Goal: Transaction & Acquisition: Purchase product/service

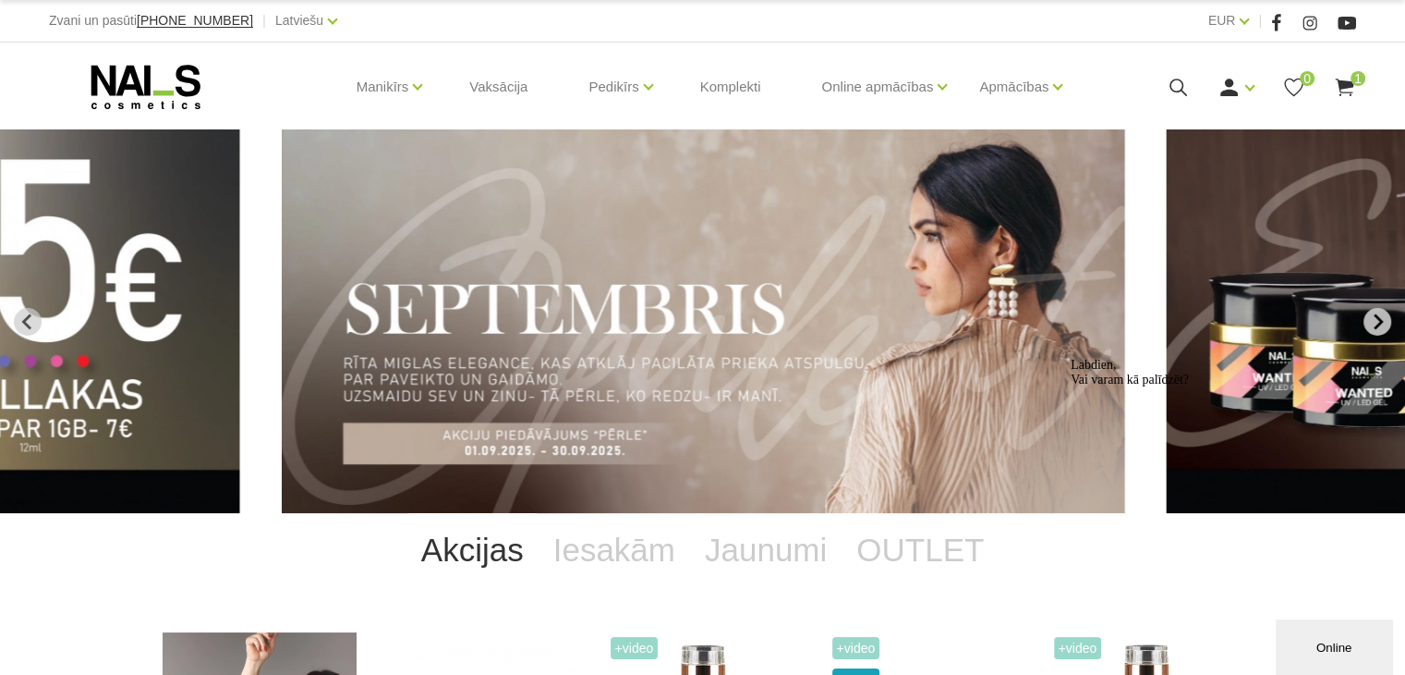
click at [1371, 322] on icon "Next slide" at bounding box center [1377, 321] width 17 height 17
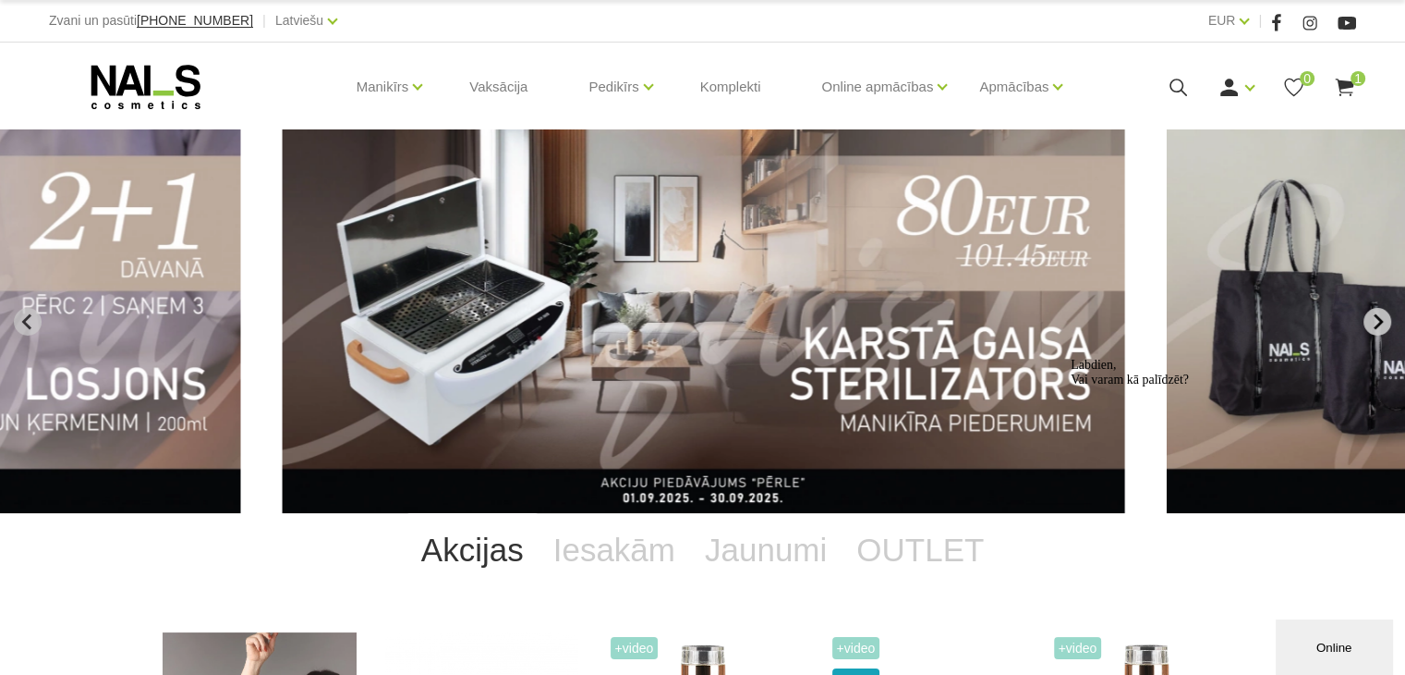
click at [1381, 324] on icon "Next slide" at bounding box center [1377, 321] width 17 height 17
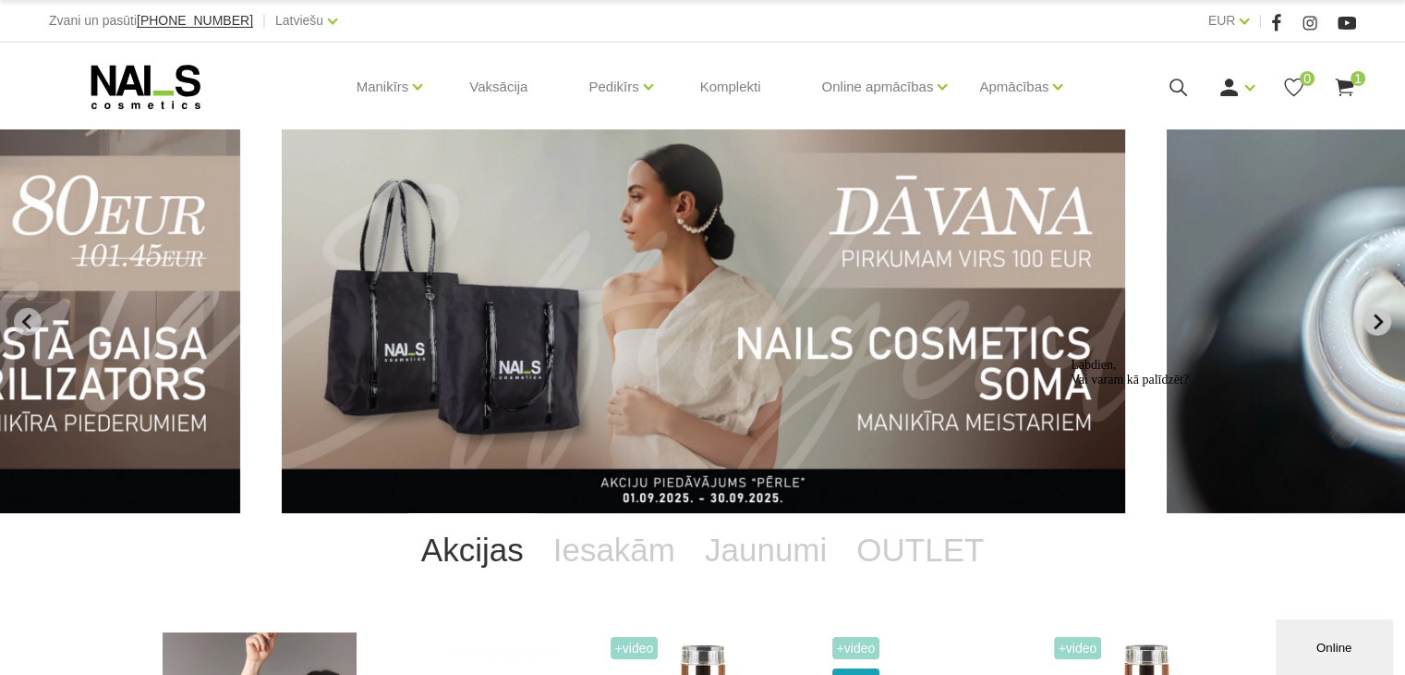
click at [1381, 324] on icon "Next slide" at bounding box center [1377, 321] width 17 height 17
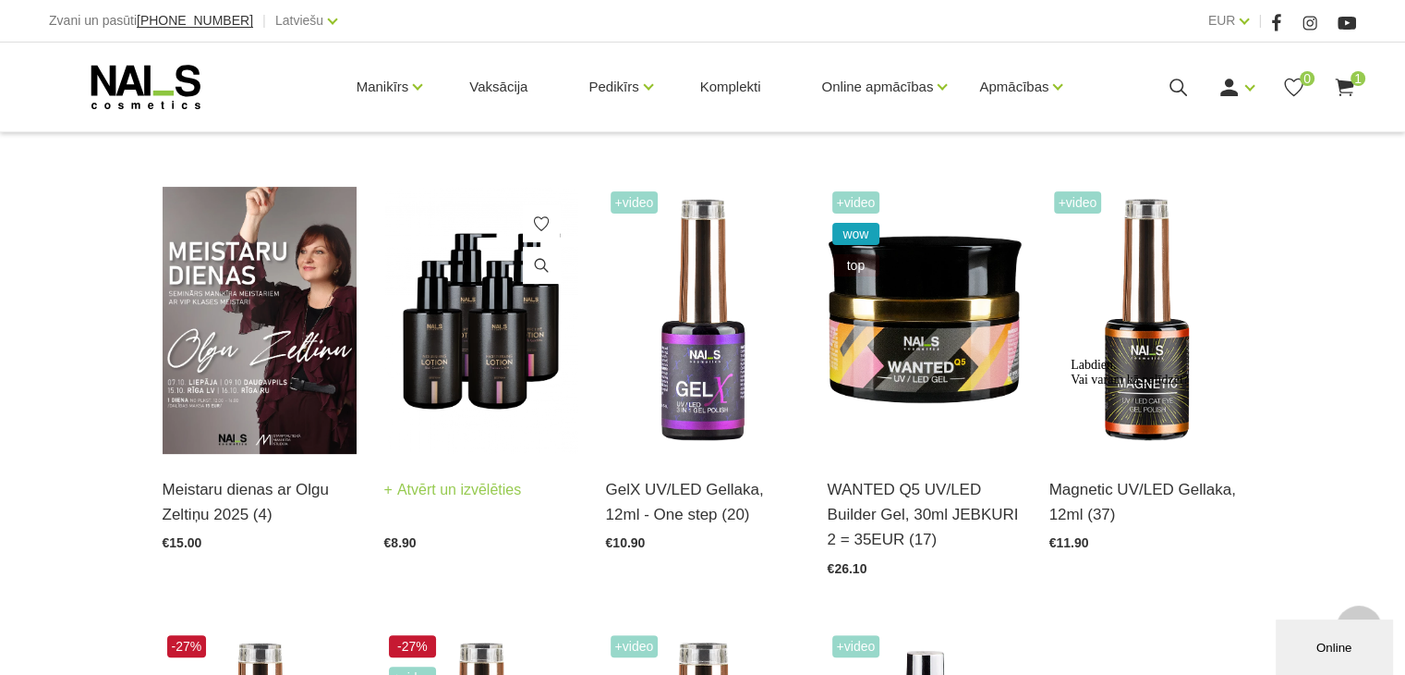
scroll to position [462, 0]
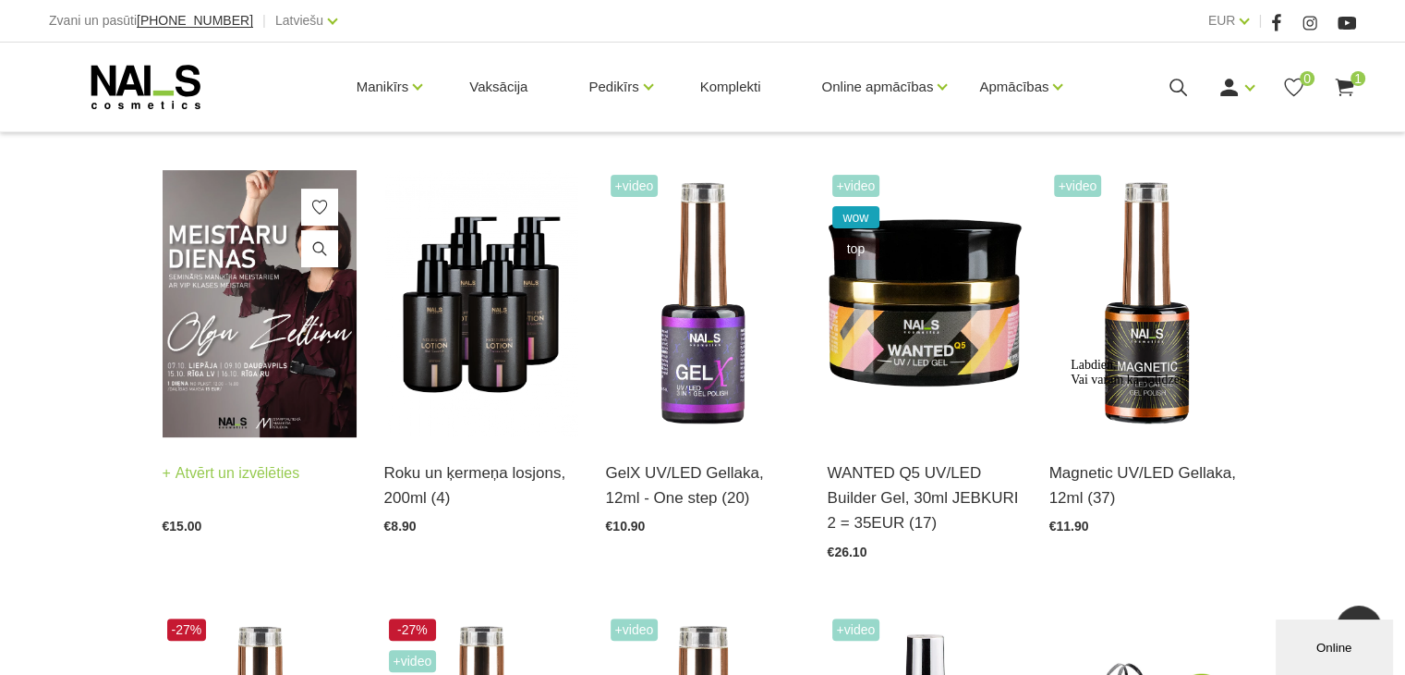
click at [286, 336] on img at bounding box center [260, 303] width 194 height 267
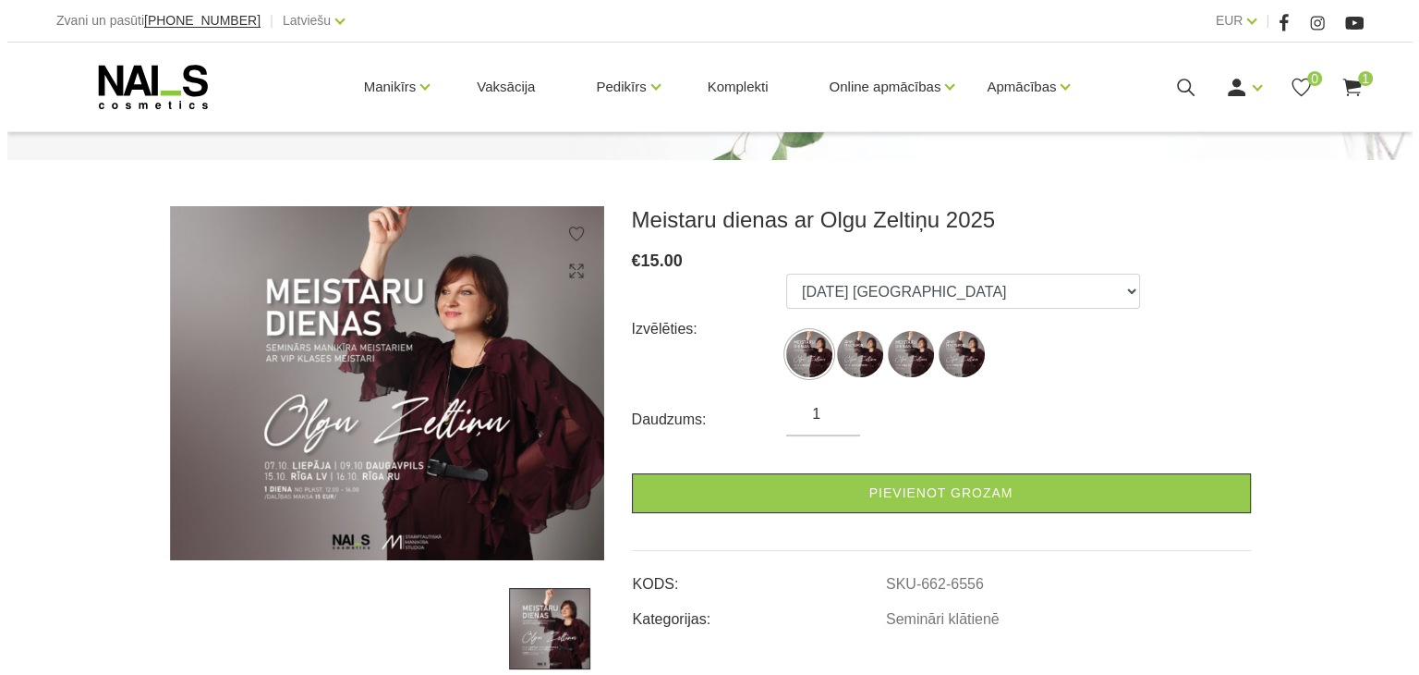
scroll to position [370, 0]
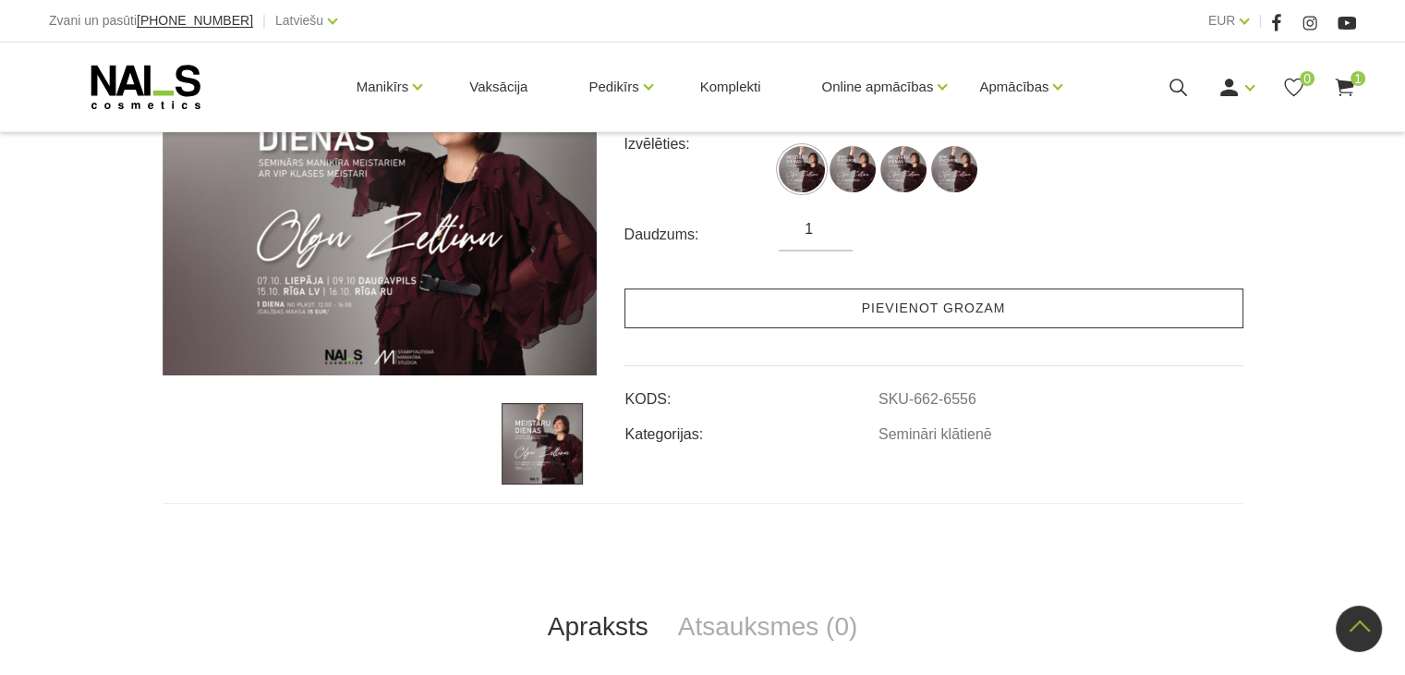
click at [948, 309] on link "Pievienot grozam" at bounding box center [934, 308] width 619 height 40
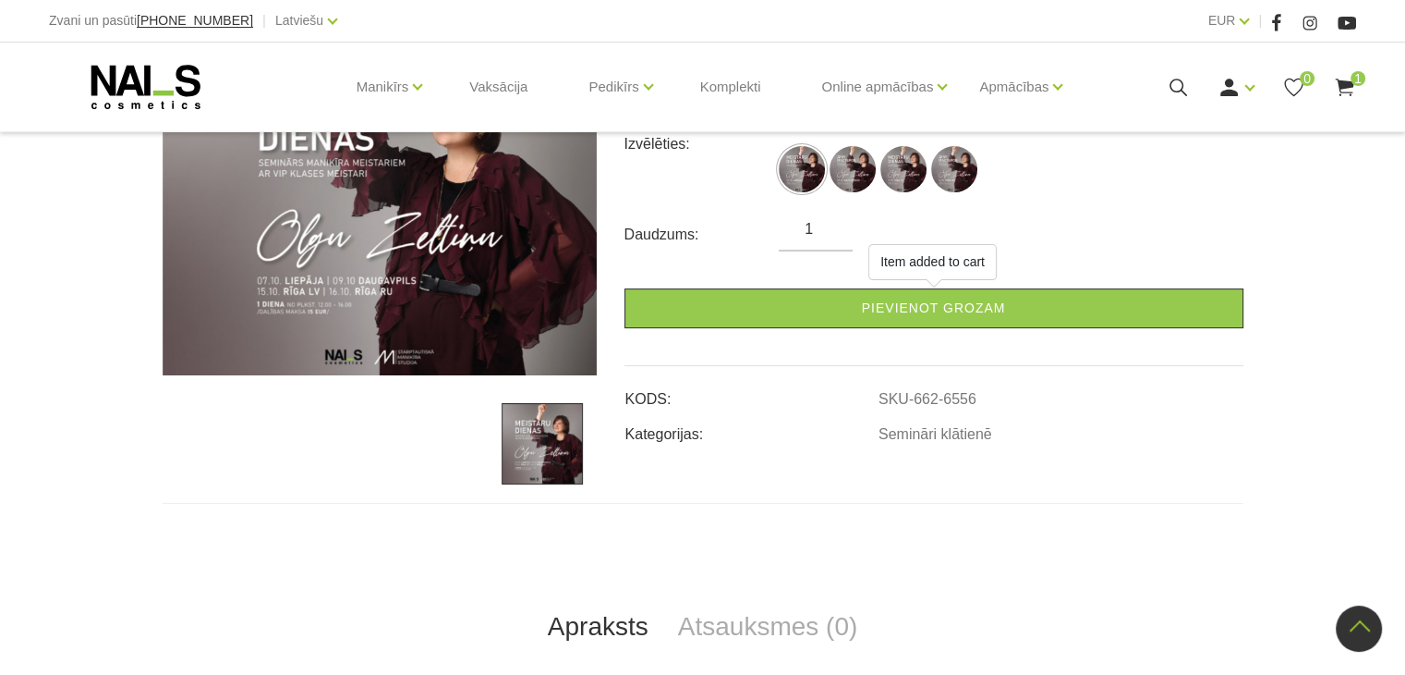
click at [1351, 80] on span "1" at bounding box center [1358, 78] width 15 height 15
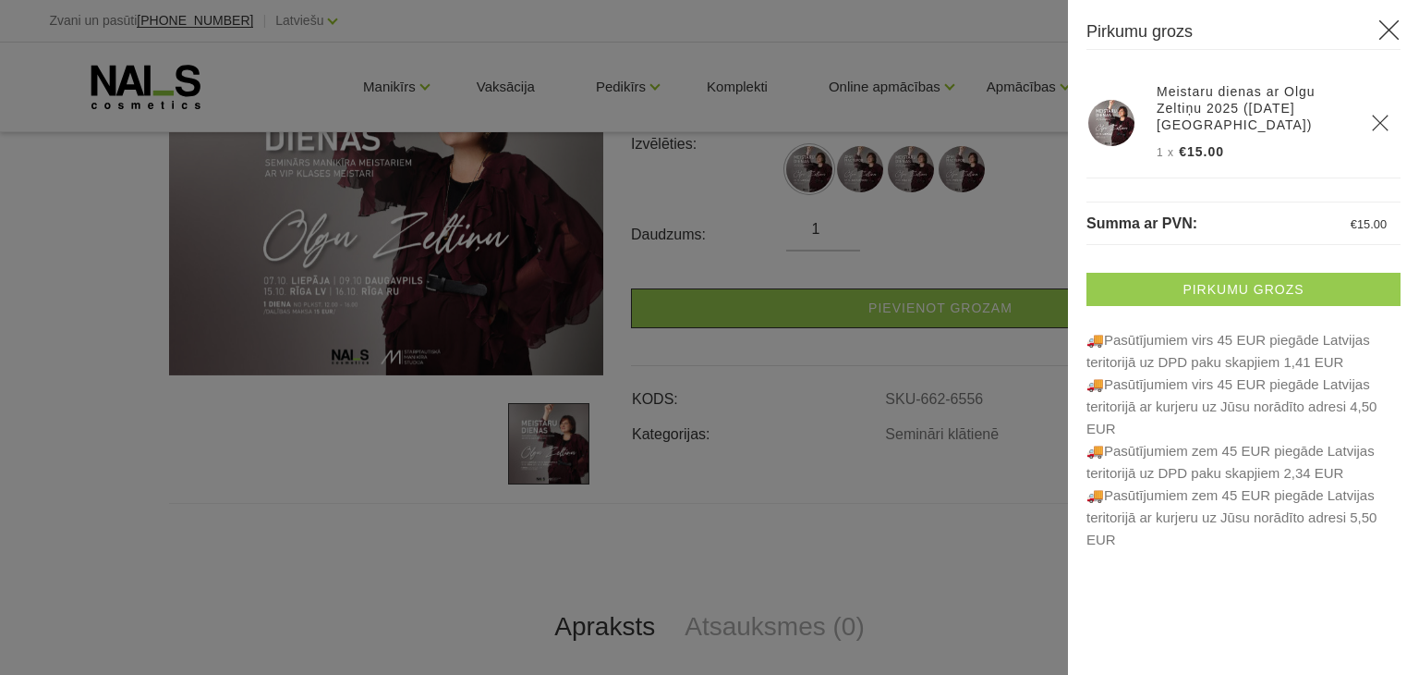
click at [1217, 289] on link "Pirkumu grozs" at bounding box center [1244, 289] width 314 height 33
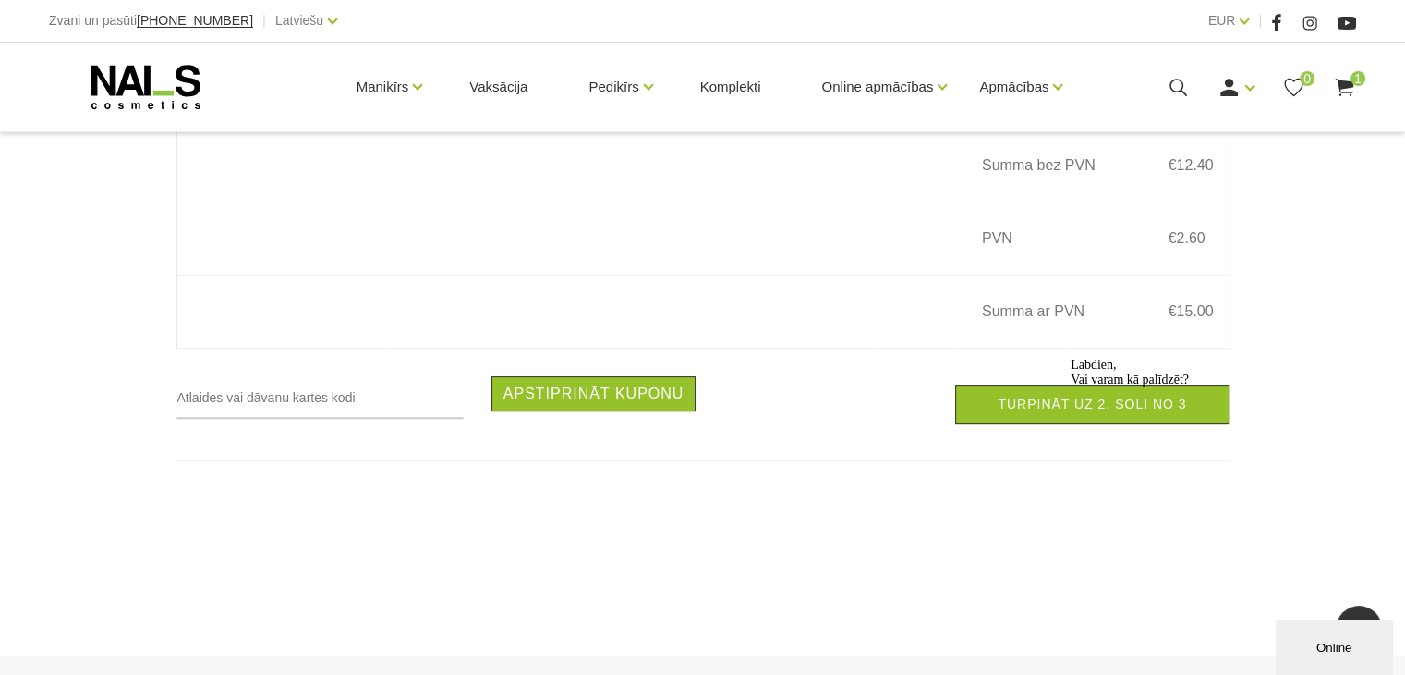
scroll to position [554, 0]
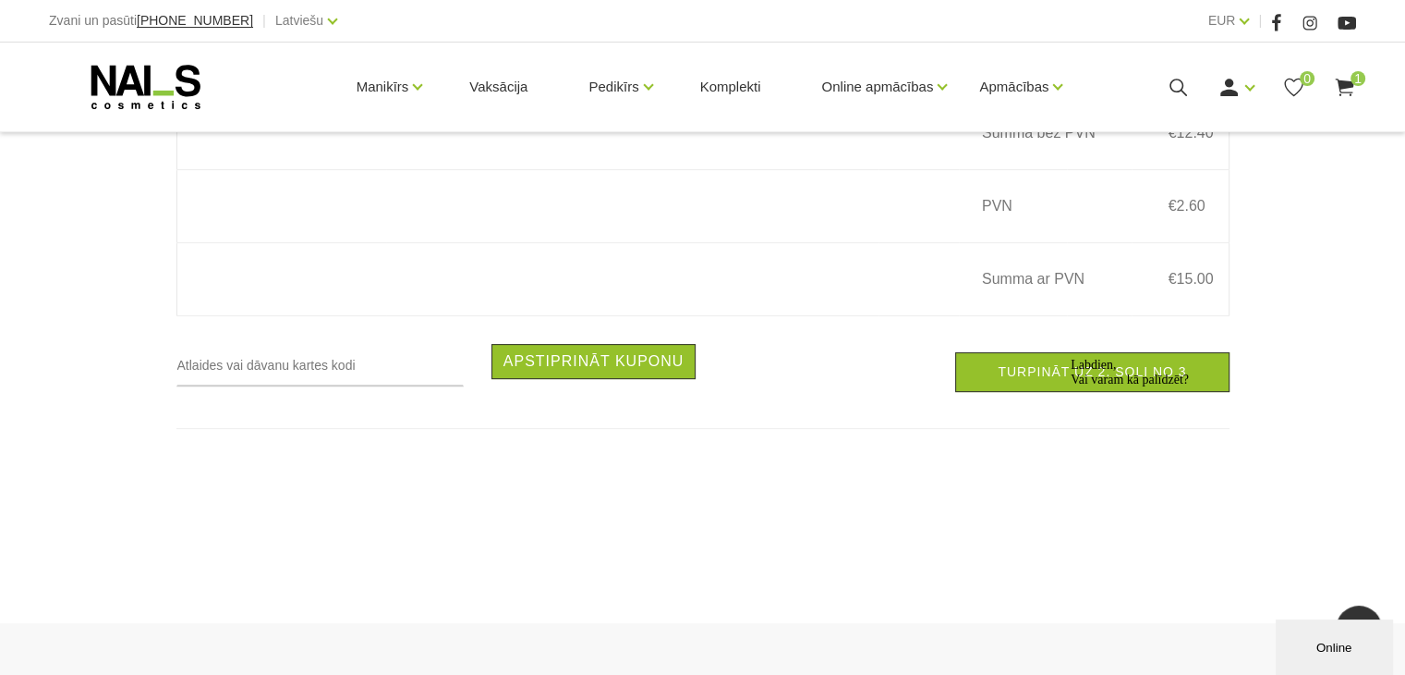
click at [1089, 385] on div "Labdien, Vai varam kā palīdzēt?" at bounding box center [1237, 373] width 333 height 30
click at [1031, 379] on link "Turpināt uz 2. soli no 3" at bounding box center [1092, 372] width 274 height 40
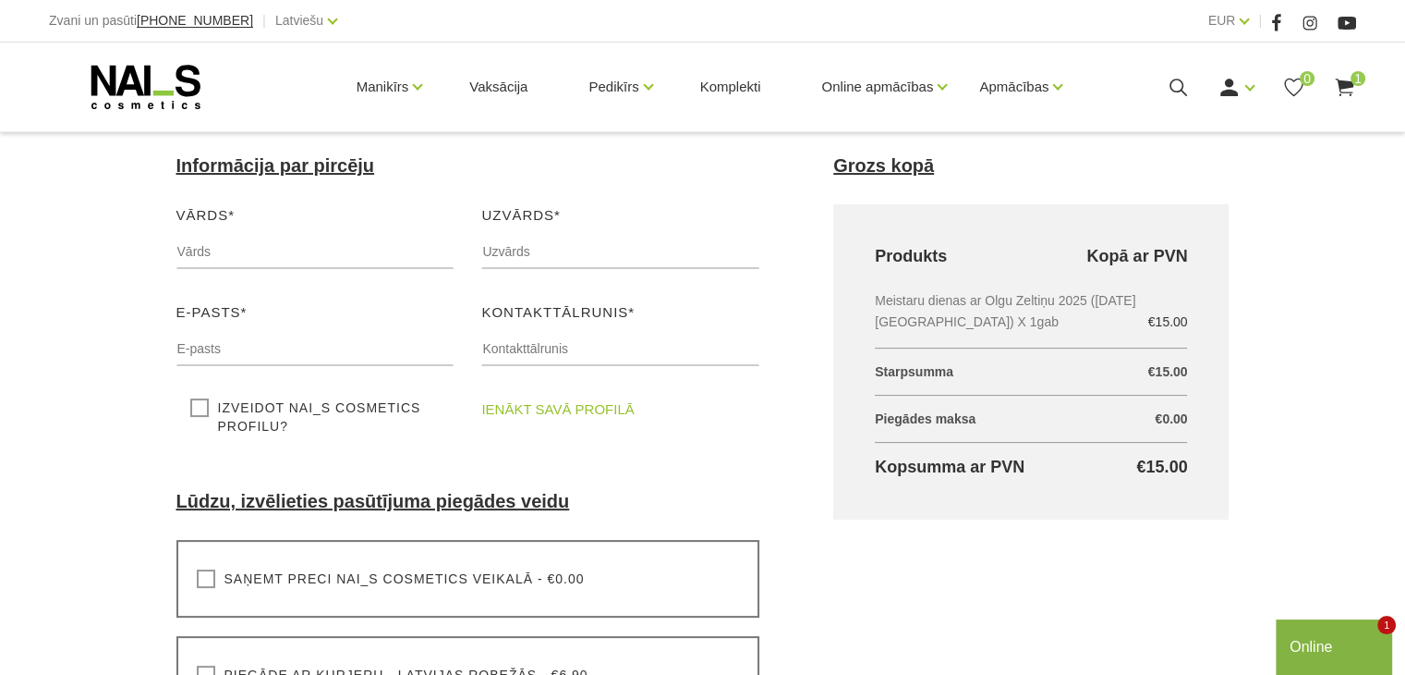
scroll to position [277, 0]
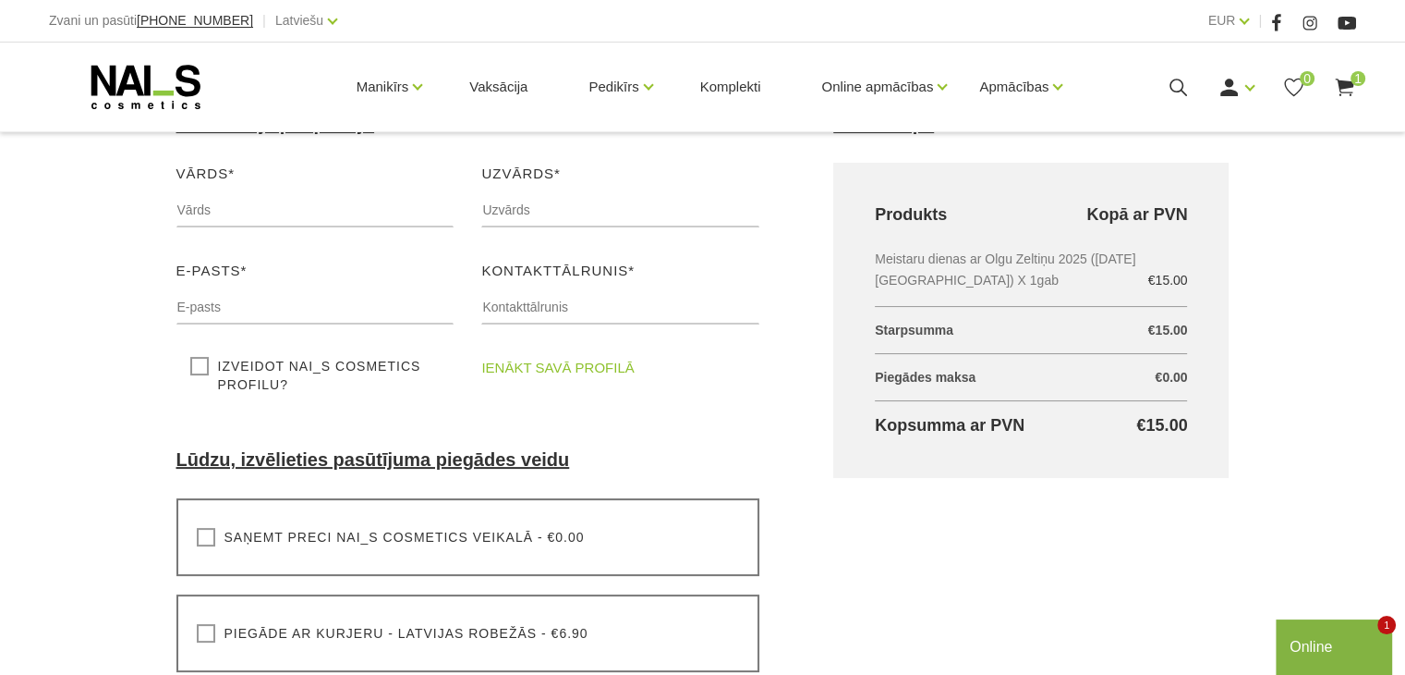
click at [508, 370] on link "ienākt savā profilā" at bounding box center [557, 368] width 152 height 22
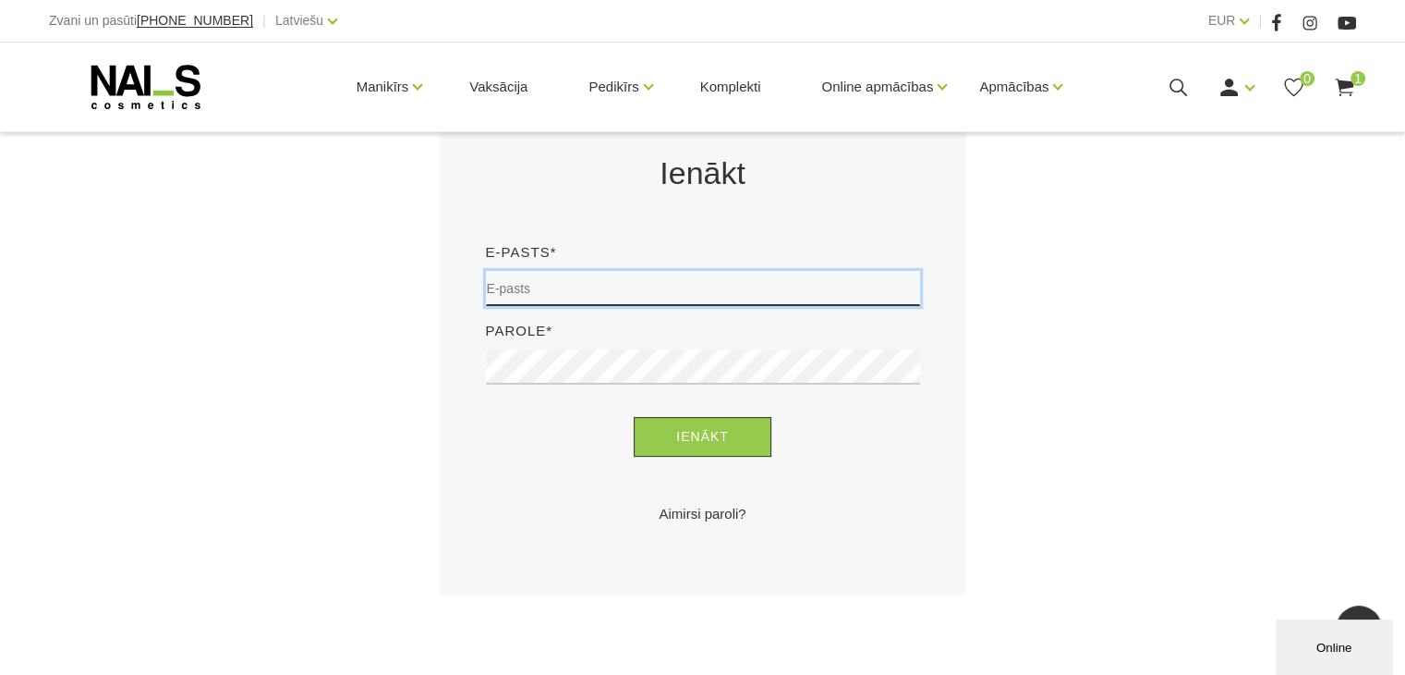
click at [572, 286] on input "email" at bounding box center [703, 288] width 434 height 35
type input "guna74@inbox.lv"
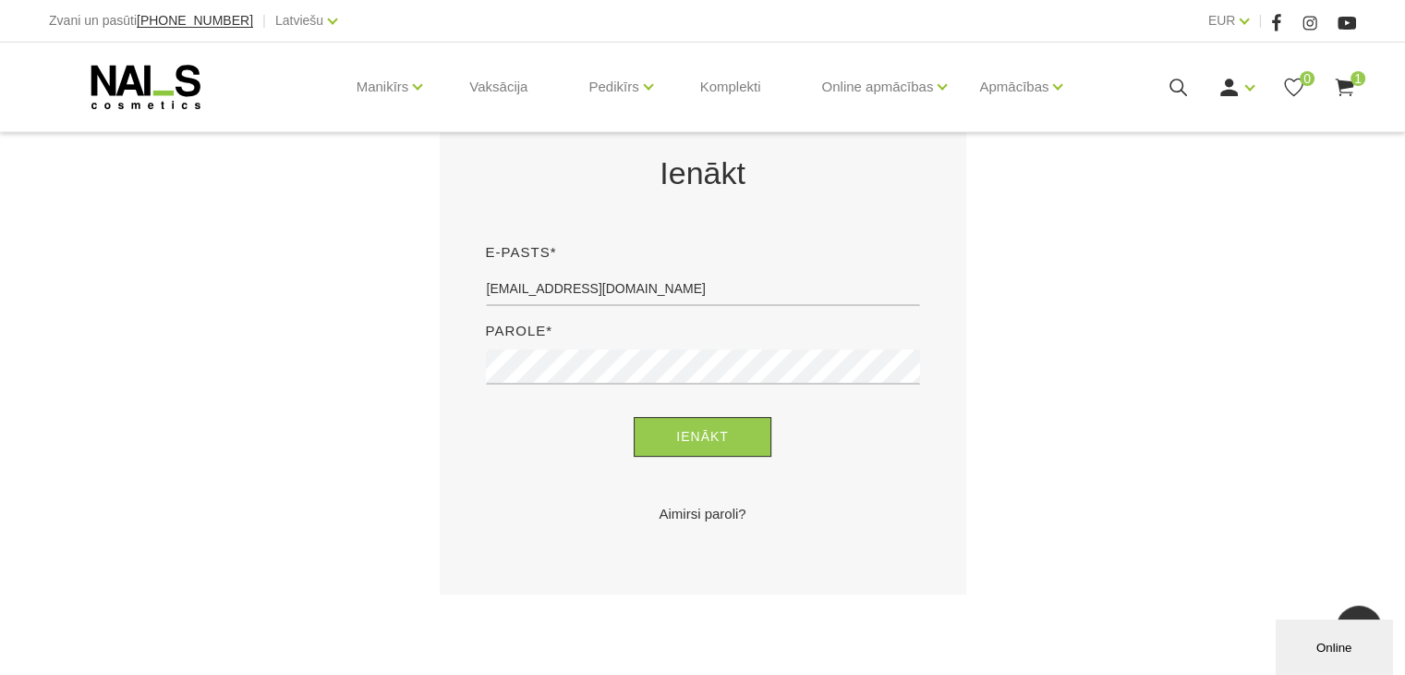
click at [1358, 83] on span "1" at bounding box center [1358, 78] width 15 height 15
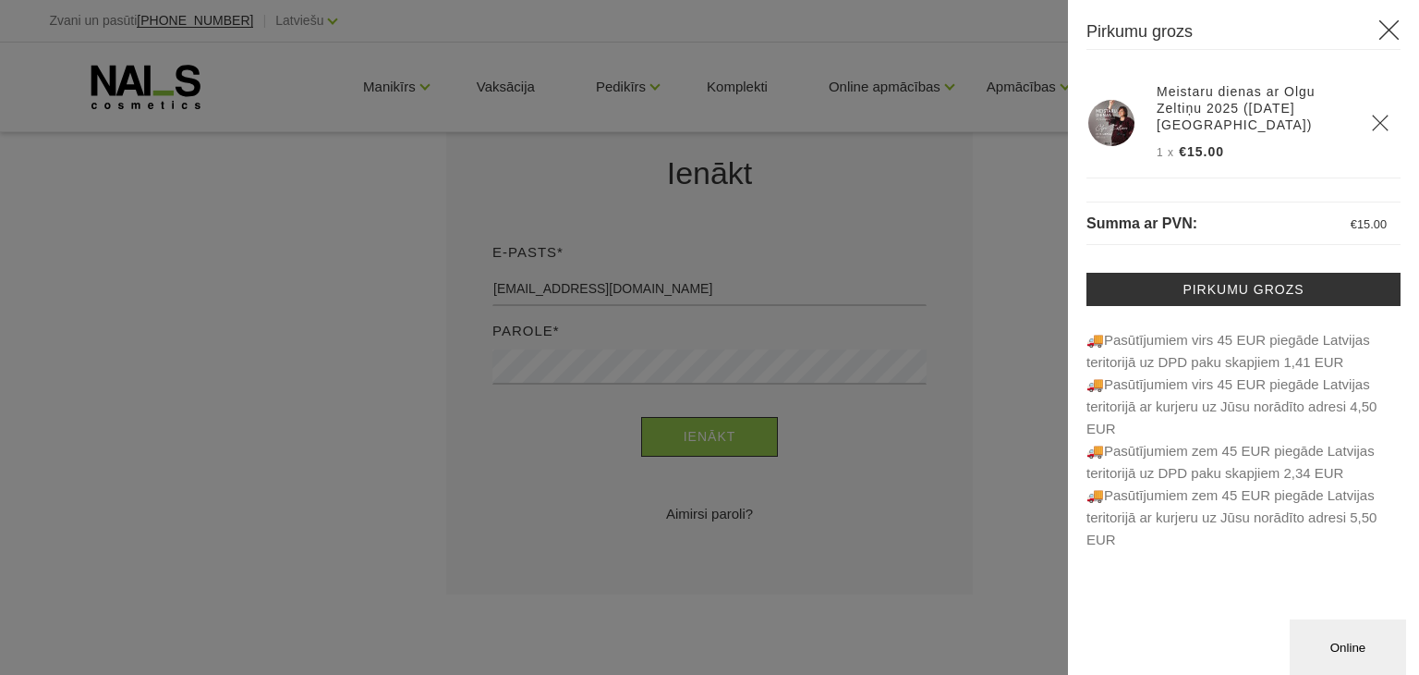
click at [224, 303] on div at bounding box center [709, 337] width 1419 height 675
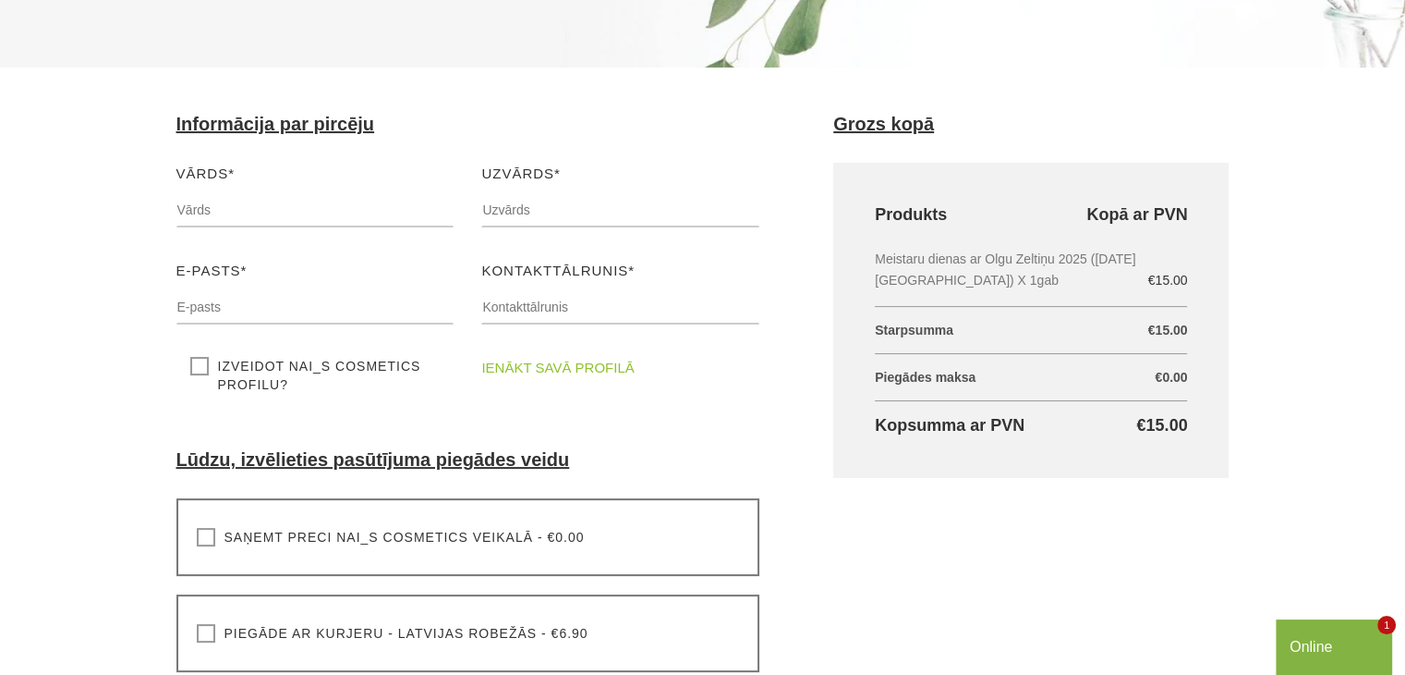
click at [564, 371] on link "ienākt savā profilā" at bounding box center [557, 368] width 152 height 22
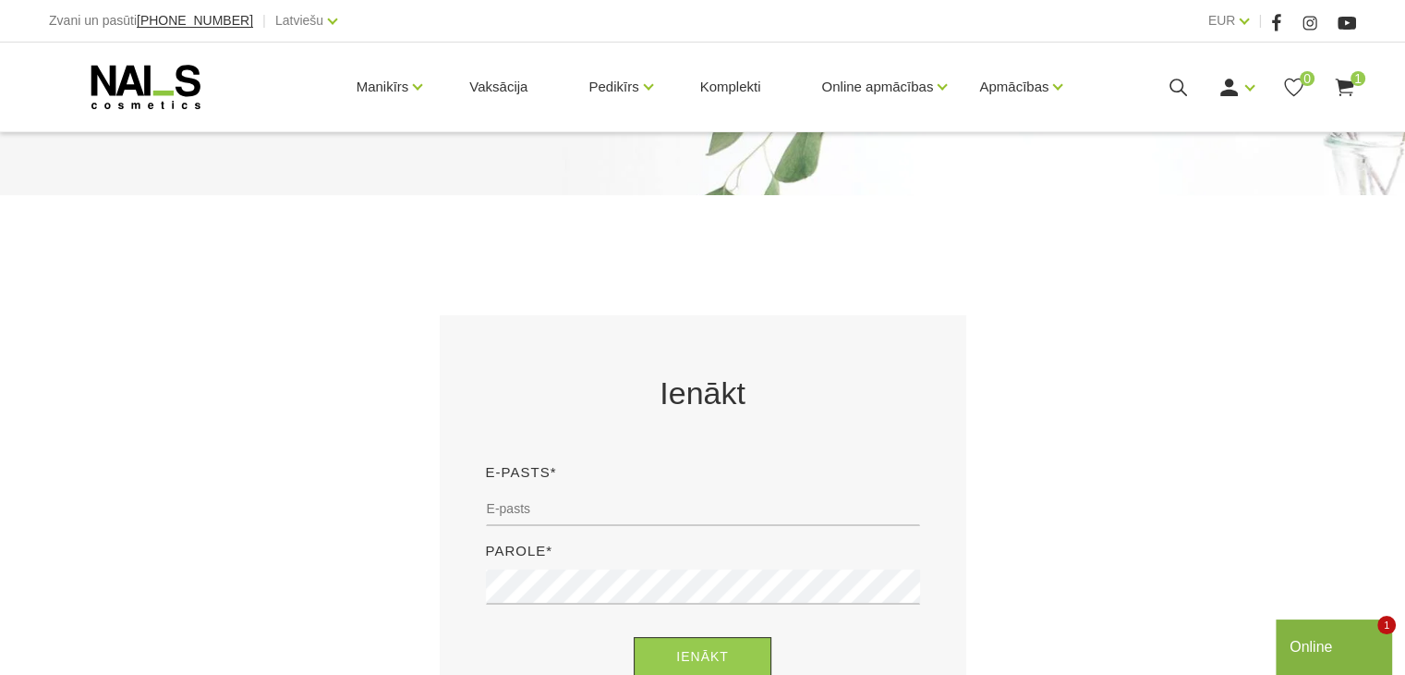
scroll to position [370, 0]
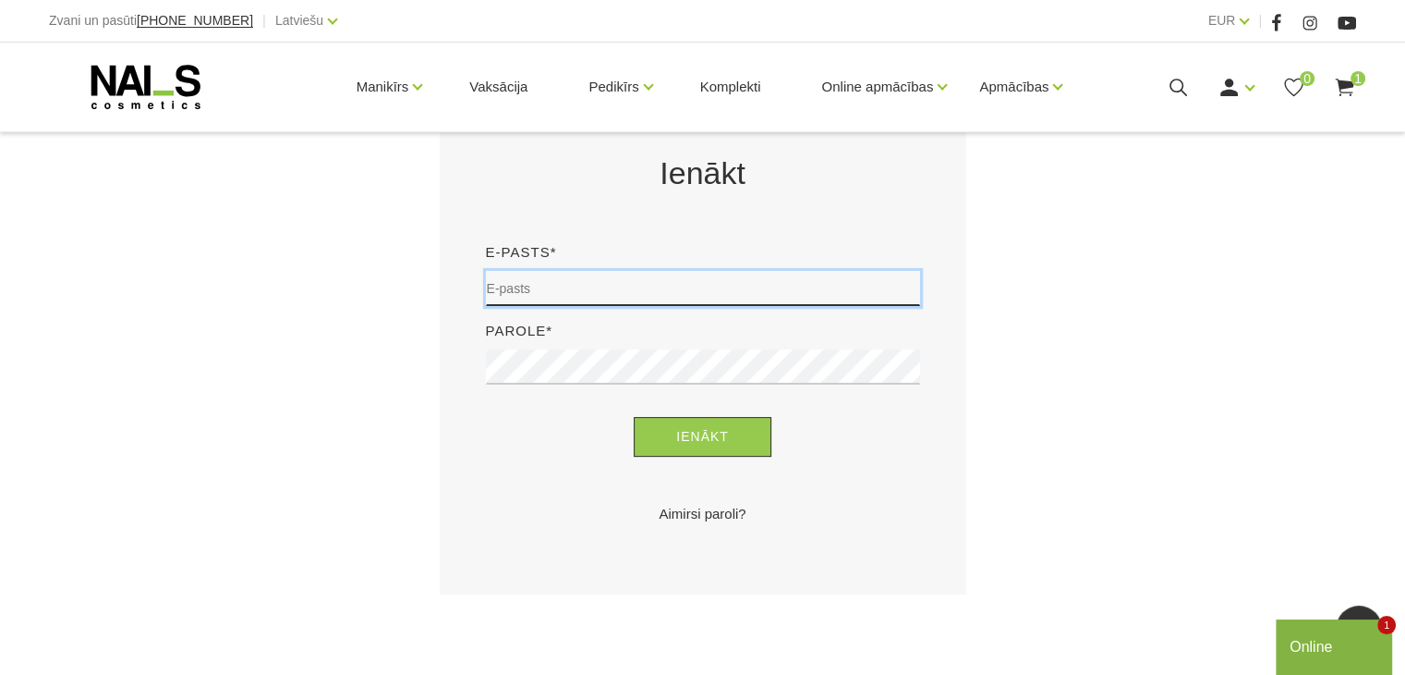
click at [510, 277] on input "email" at bounding box center [703, 288] width 434 height 35
type input "[EMAIL_ADDRESS][DOMAIN_NAME]"
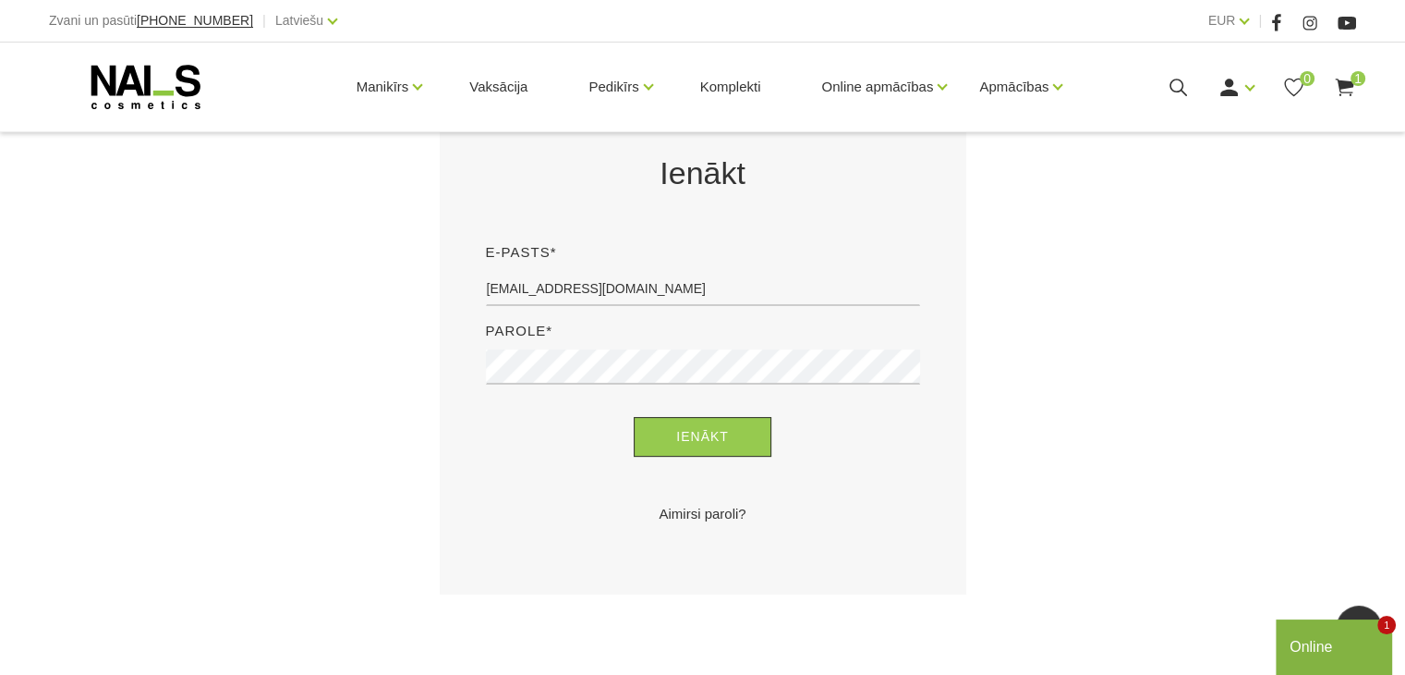
click at [687, 507] on link "Aimirsi paroli?" at bounding box center [703, 514] width 434 height 22
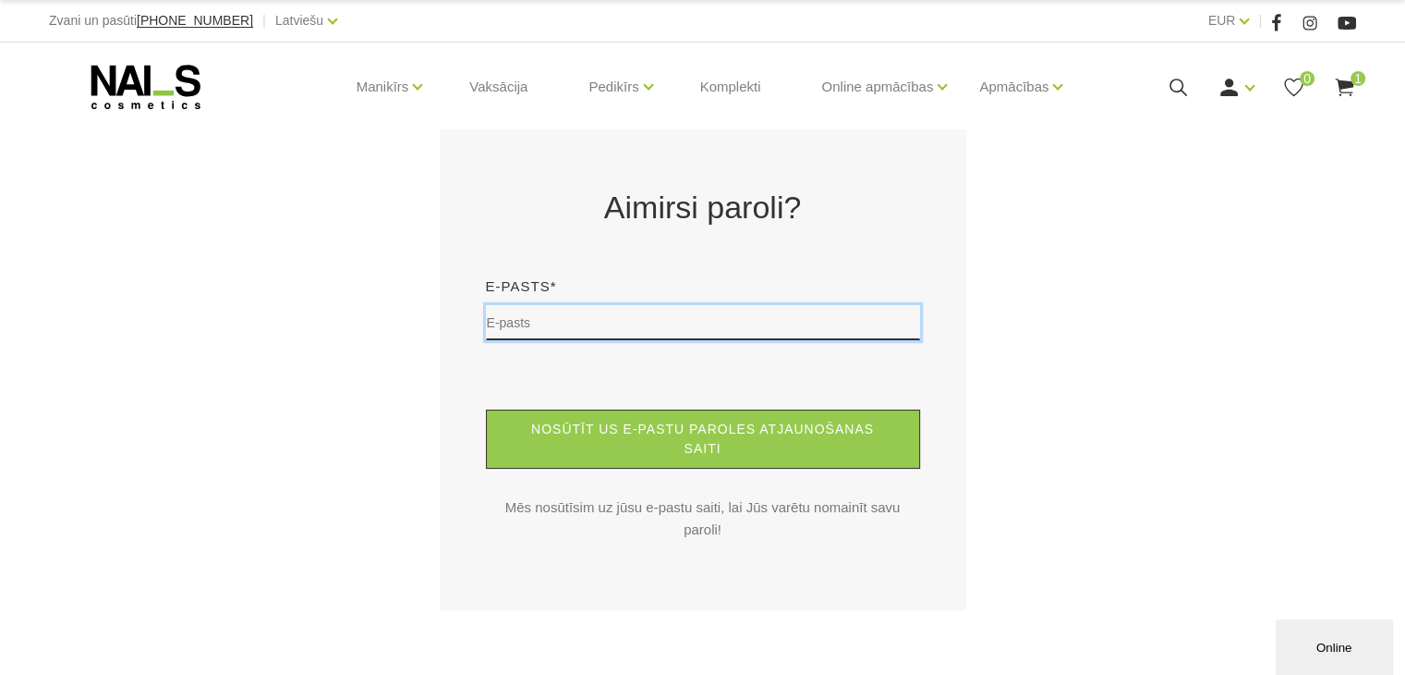
click at [517, 319] on input "text" at bounding box center [703, 322] width 434 height 35
type input "[EMAIL_ADDRESS][DOMAIN_NAME]"
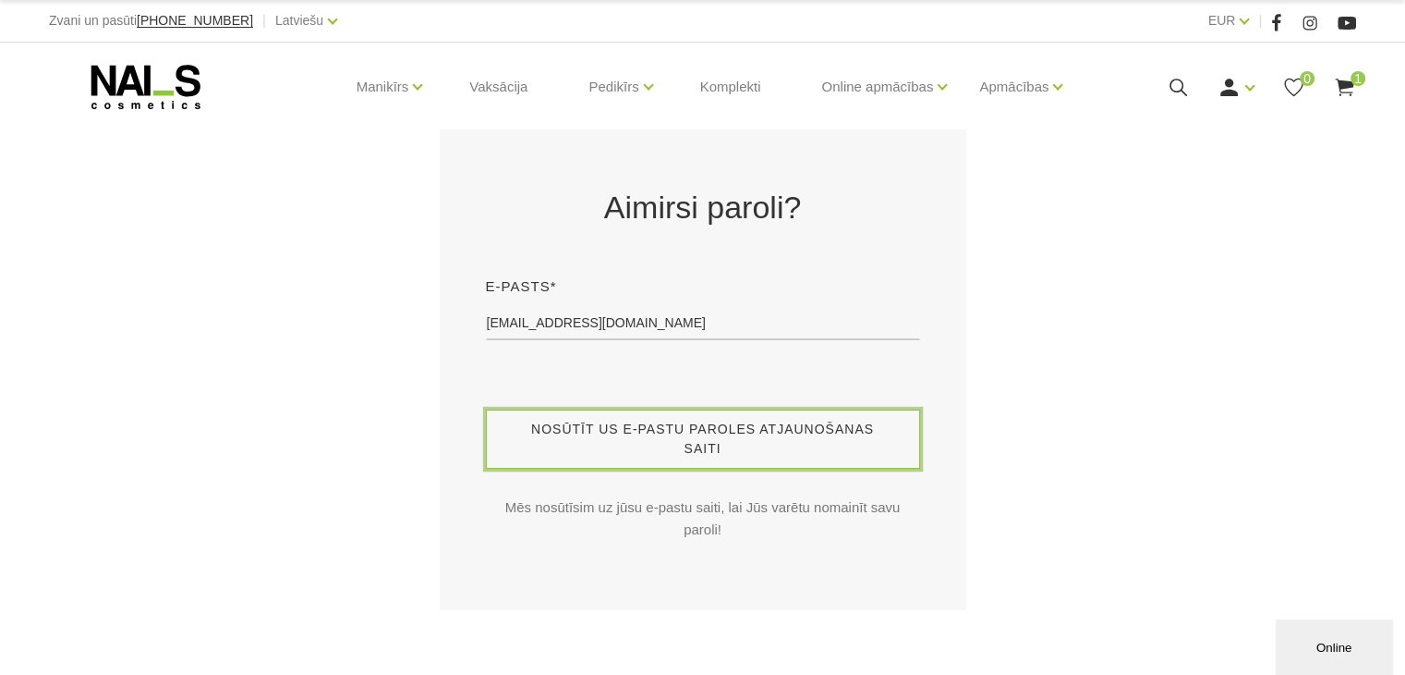
click at [639, 441] on button "Nosūtīt us e-pastu paroles atjaunošanas saiti" at bounding box center [703, 438] width 434 height 59
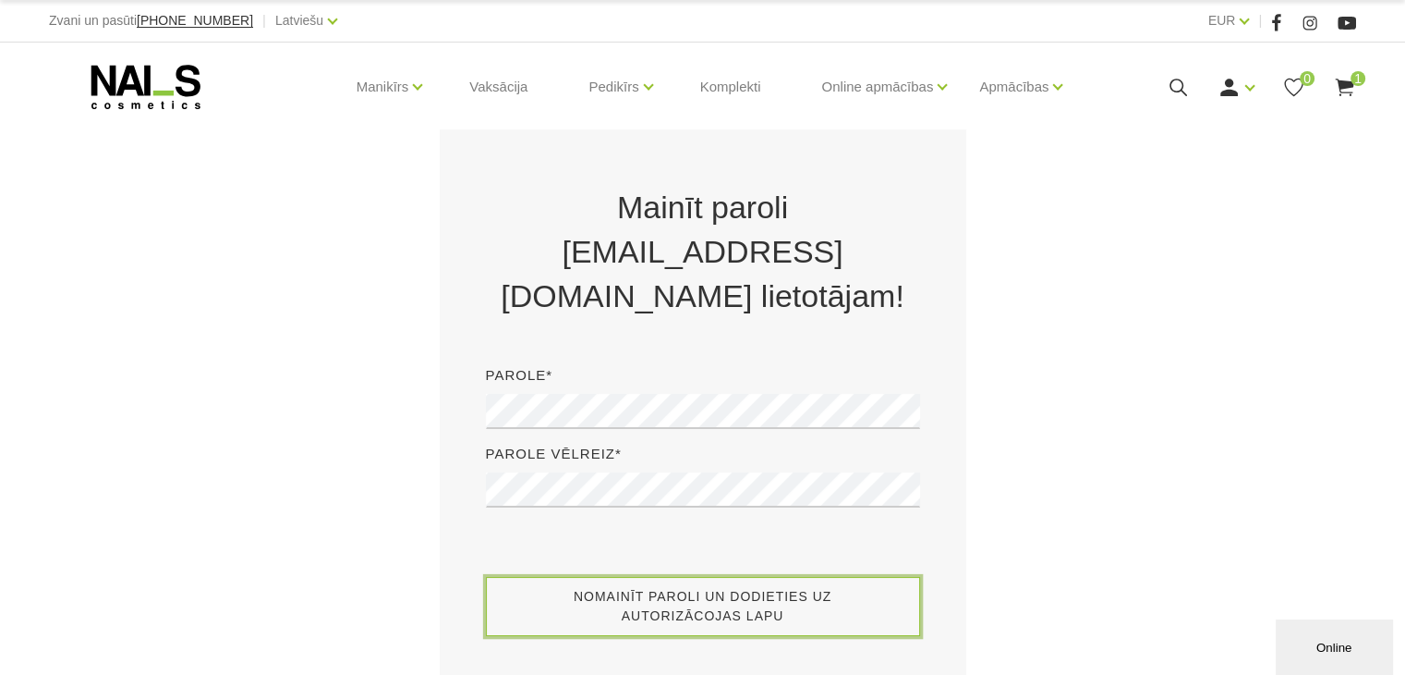
click at [691, 577] on button "Nomainīt paroli un dodieties uz autorizācojas lapu" at bounding box center [703, 606] width 434 height 59
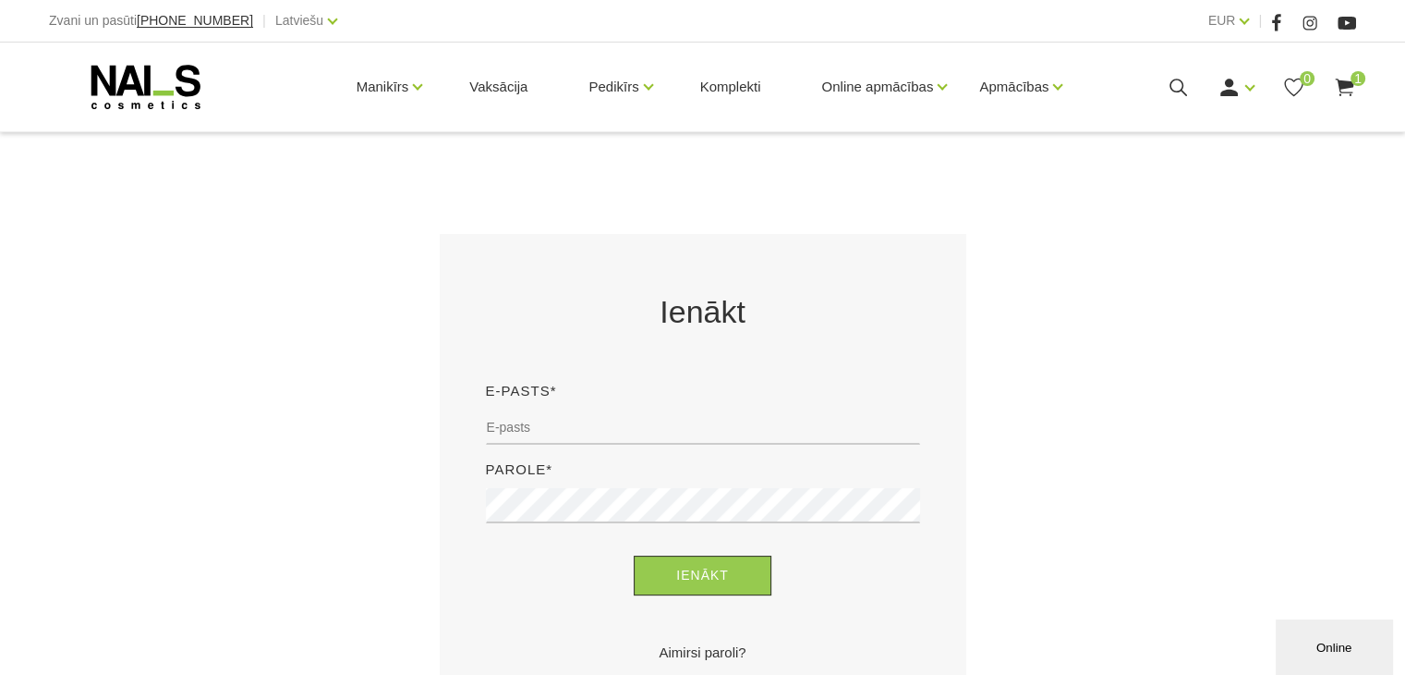
scroll to position [277, 0]
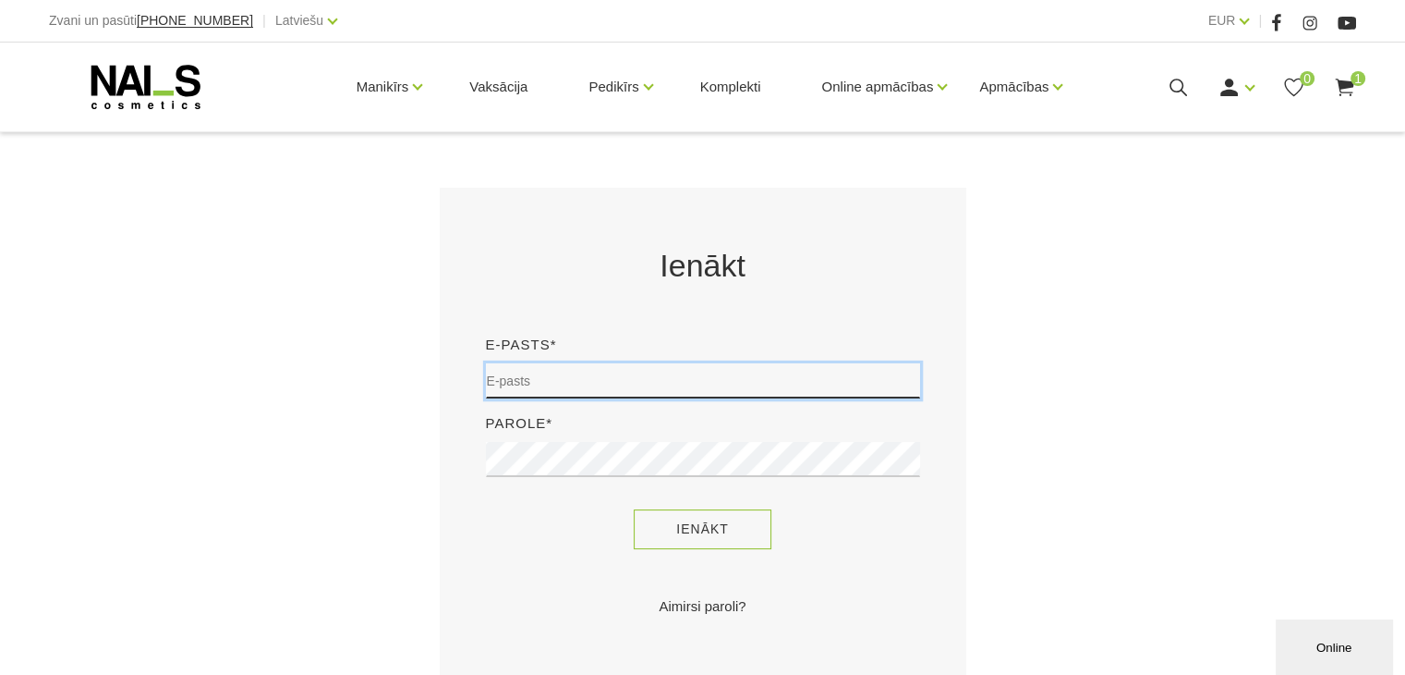
type input "[EMAIL_ADDRESS][DOMAIN_NAME]"
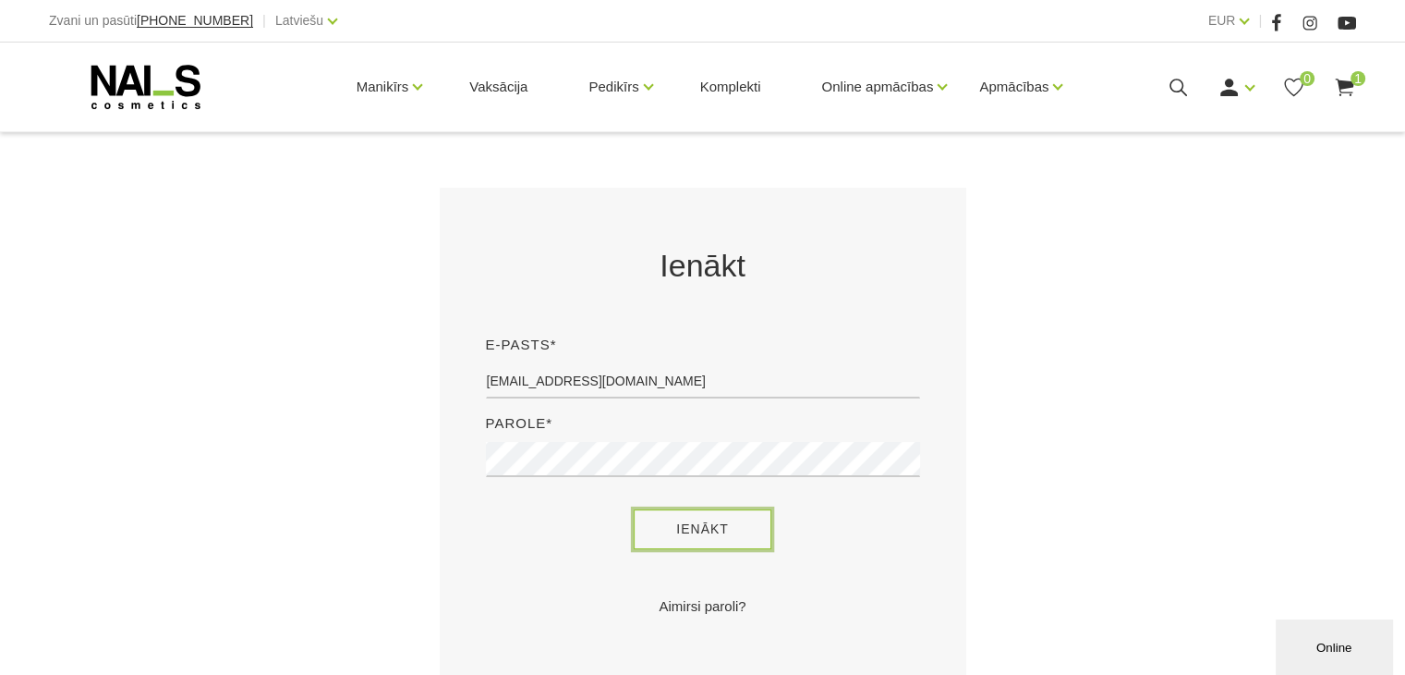
click at [738, 529] on button "Ienākt" at bounding box center [703, 529] width 138 height 40
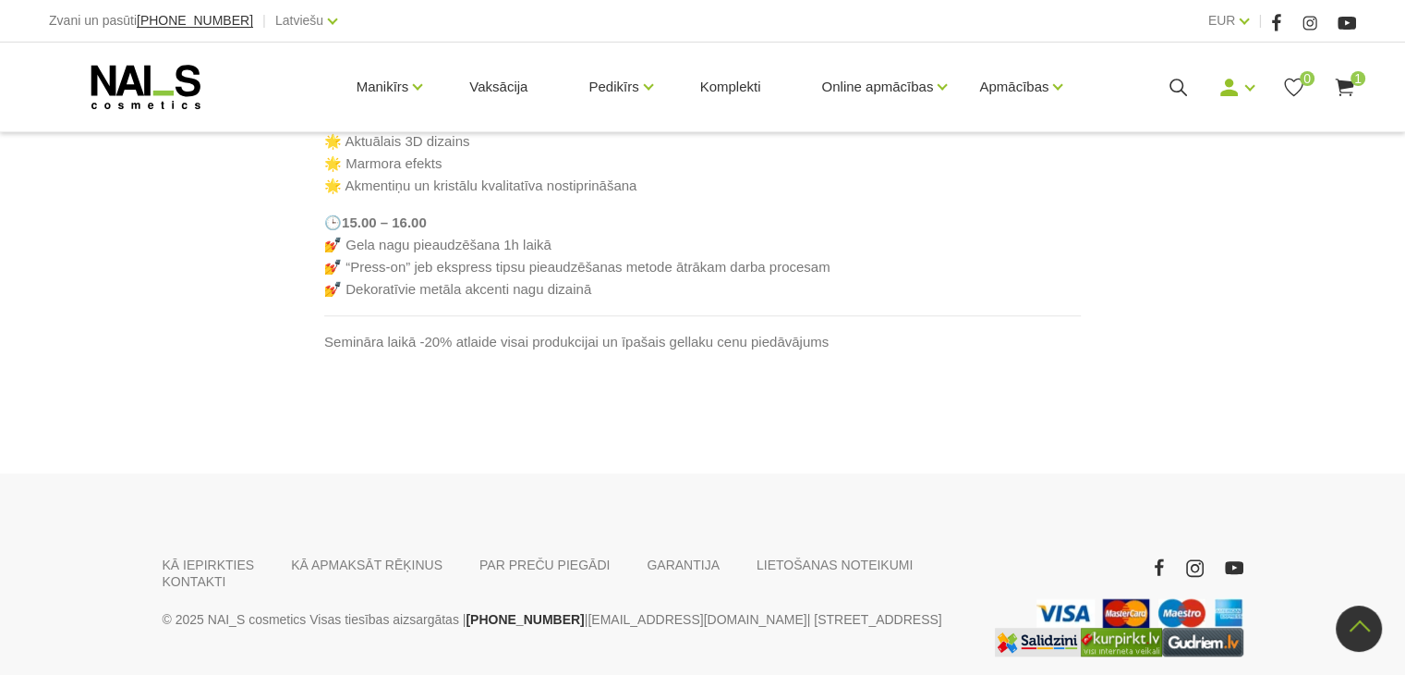
scroll to position [1386, 0]
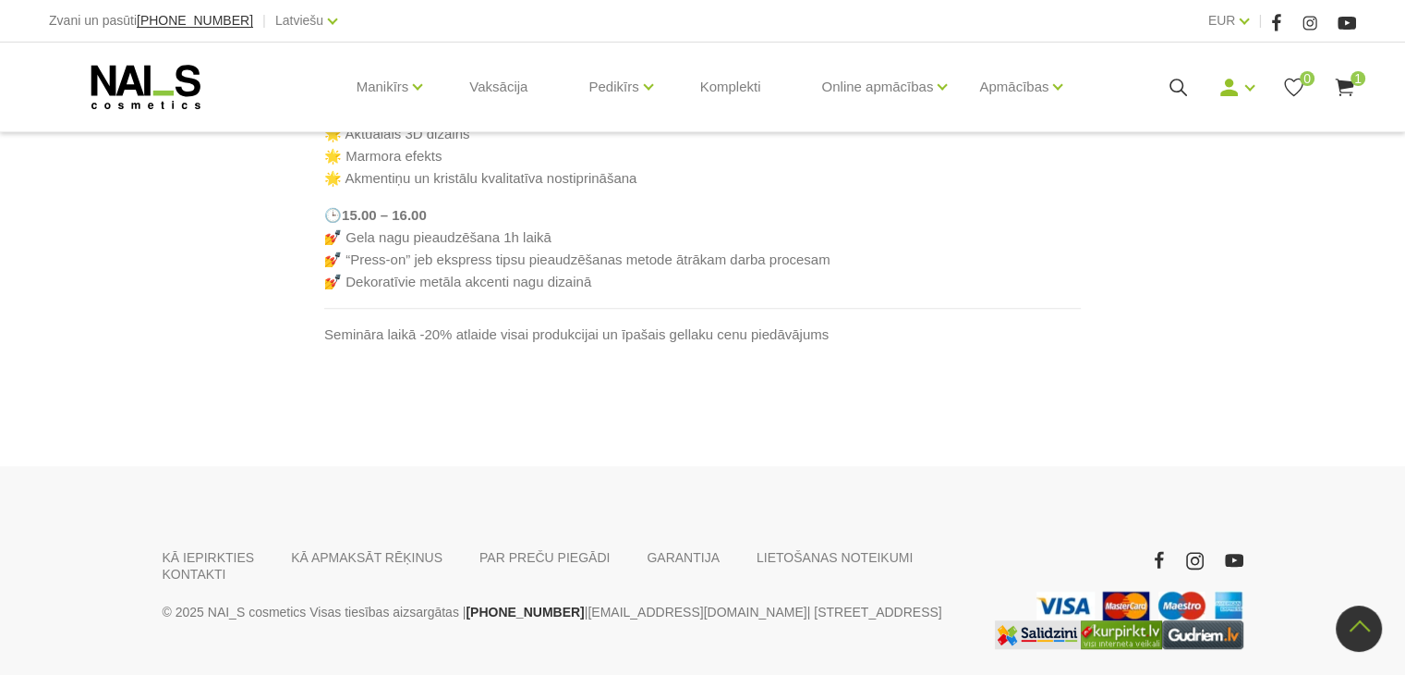
click at [1351, 75] on span "1" at bounding box center [1358, 78] width 15 height 15
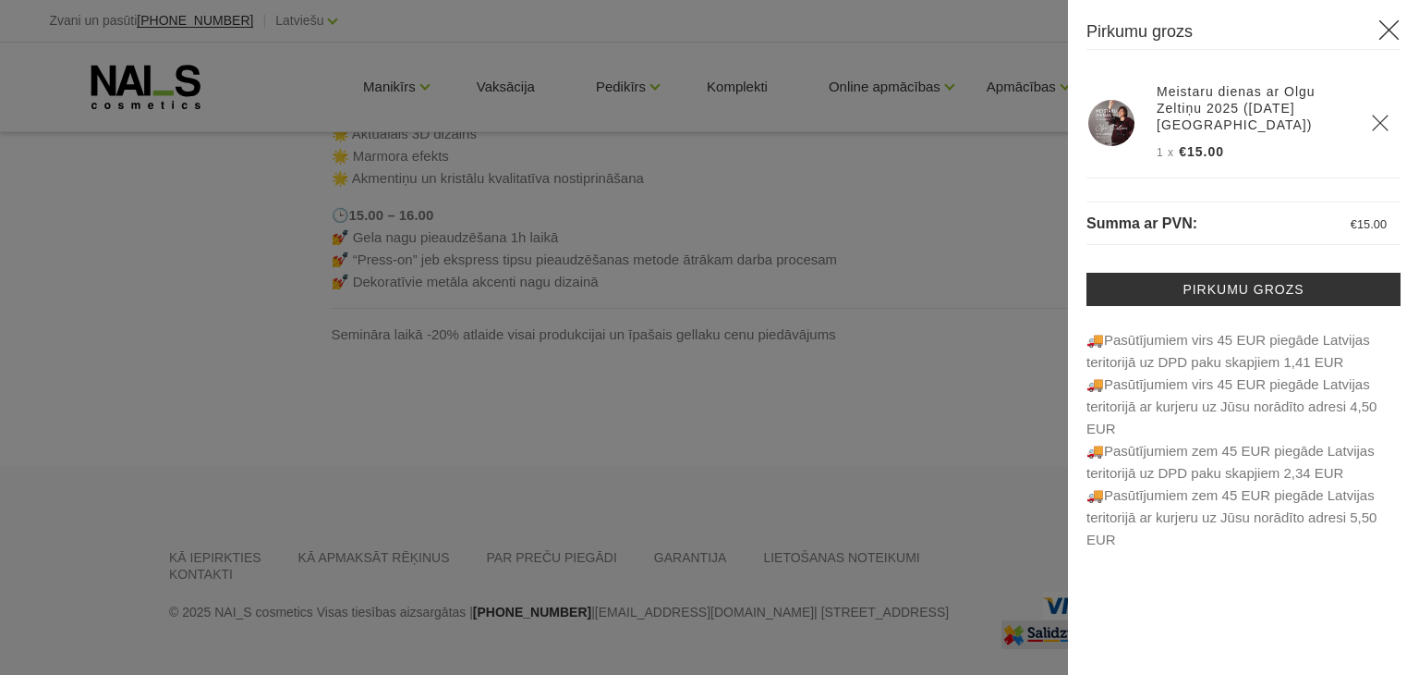
click at [1392, 32] on use at bounding box center [1390, 30] width 20 height 20
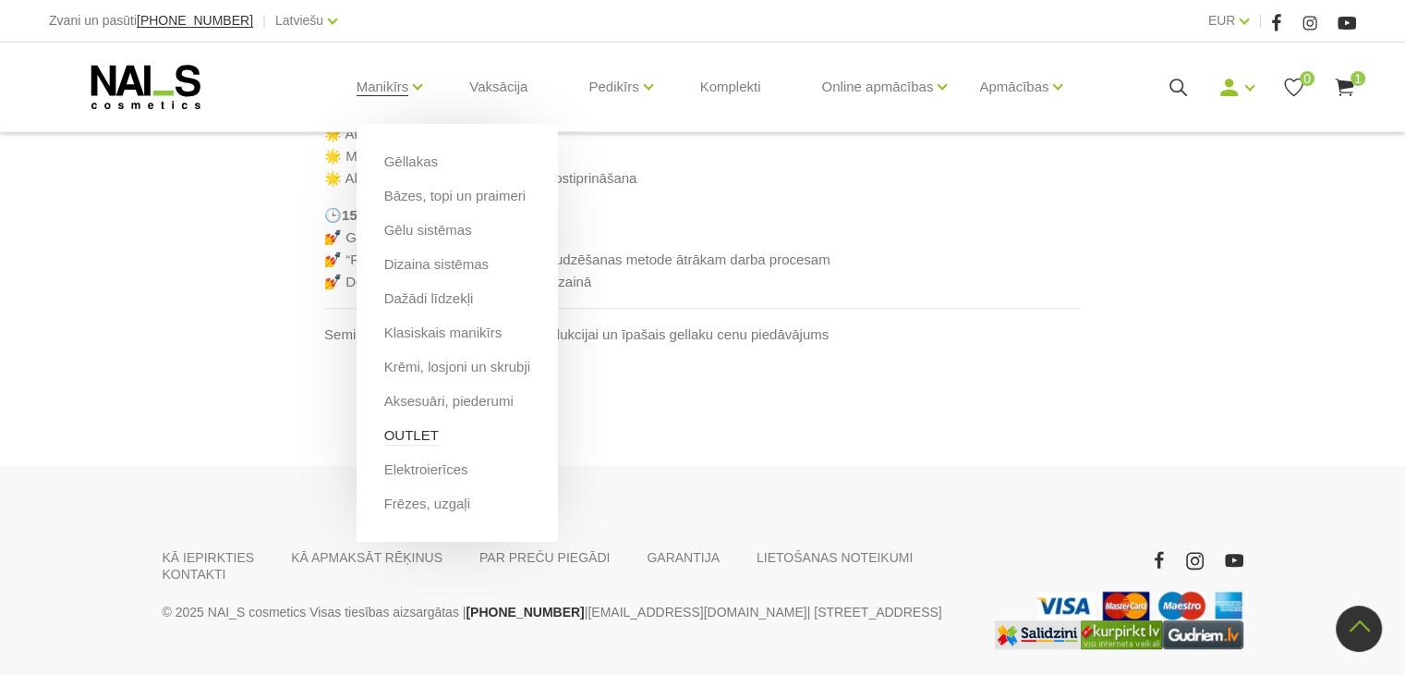
click at [392, 434] on link "OUTLET" at bounding box center [411, 435] width 55 height 20
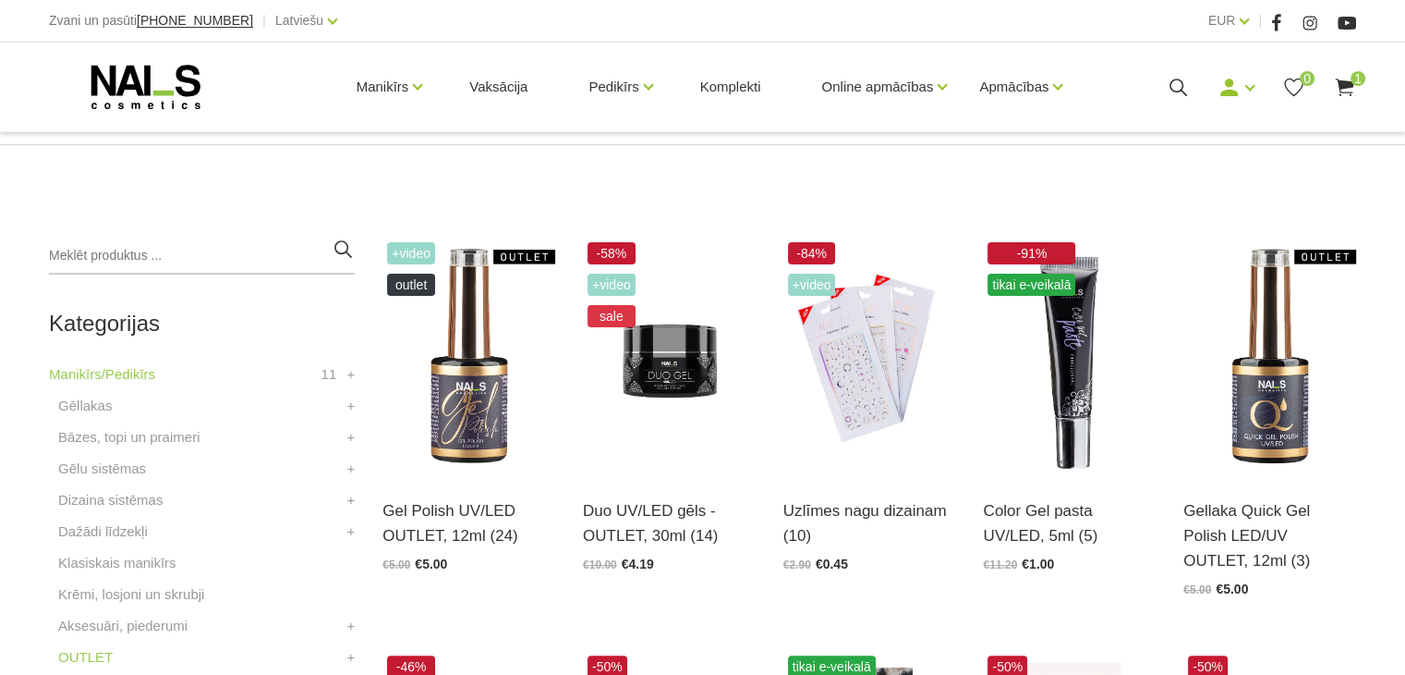
scroll to position [370, 0]
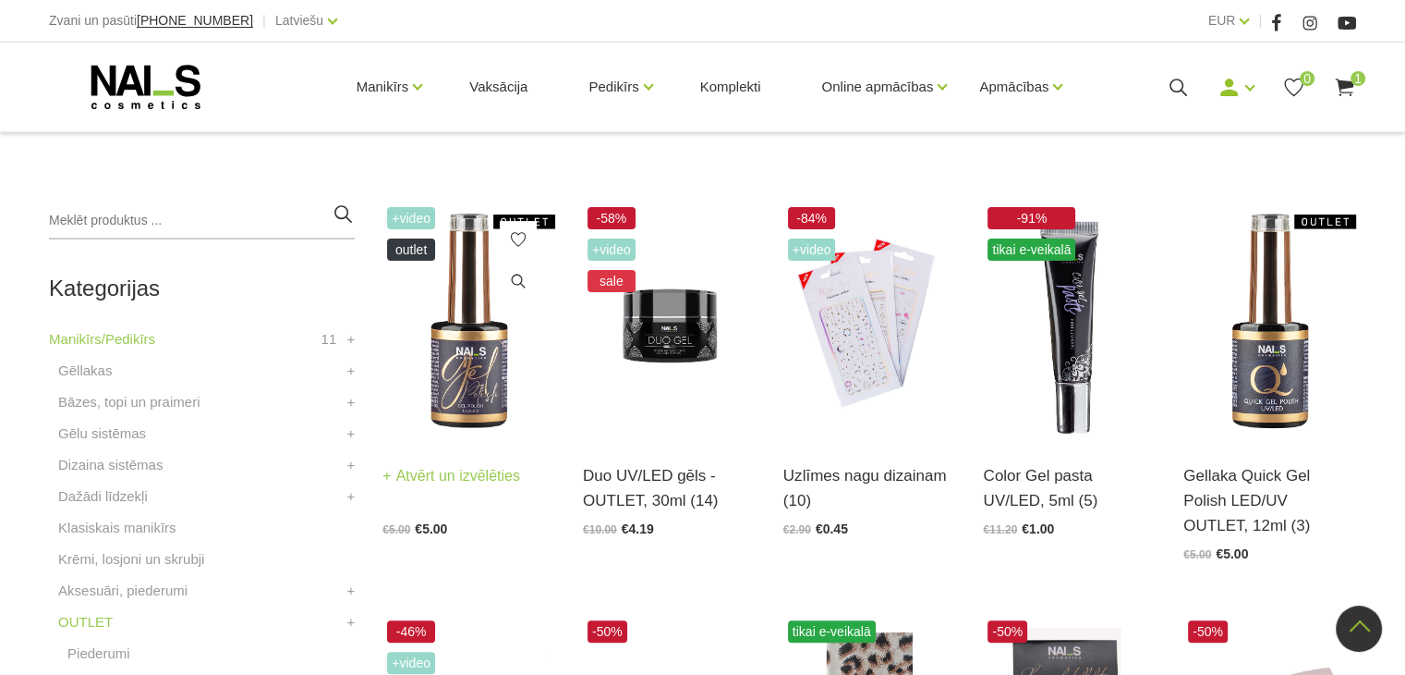
click at [441, 381] on img at bounding box center [469, 320] width 173 height 237
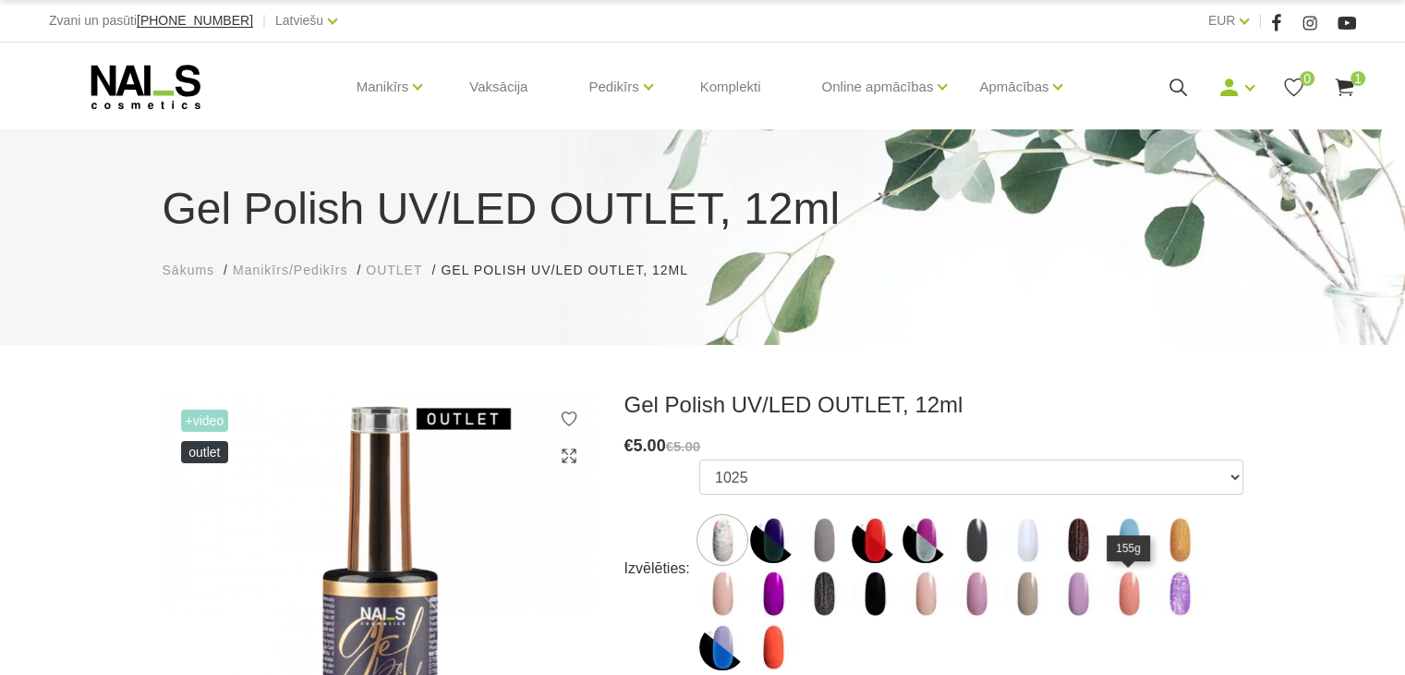
scroll to position [277, 0]
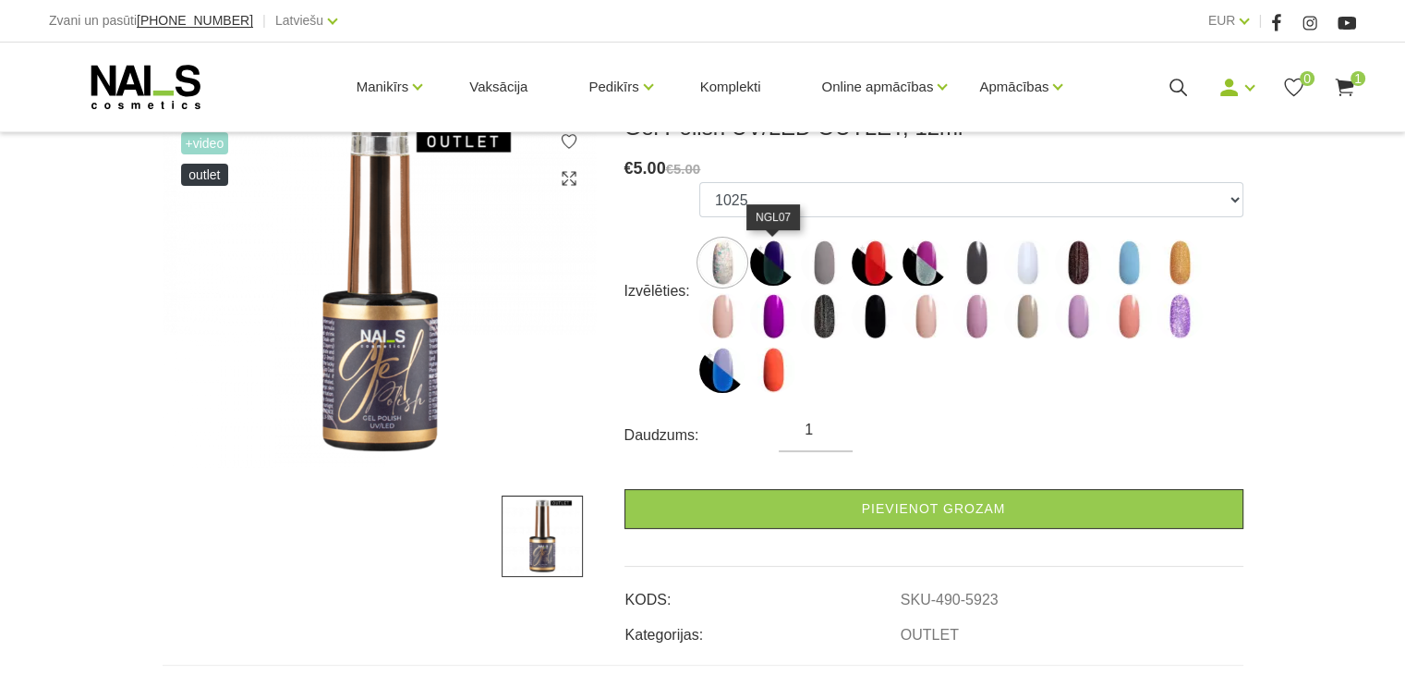
click at [780, 267] on img at bounding box center [773, 262] width 46 height 46
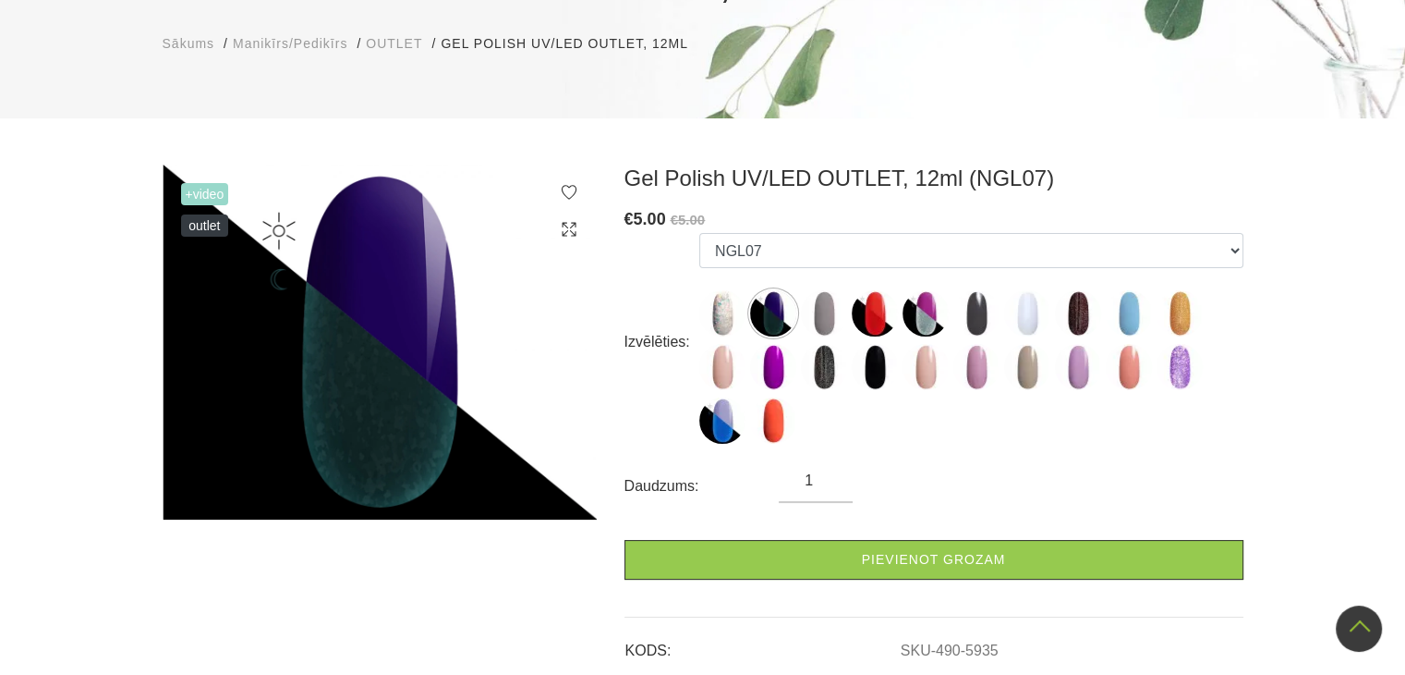
scroll to position [126, 0]
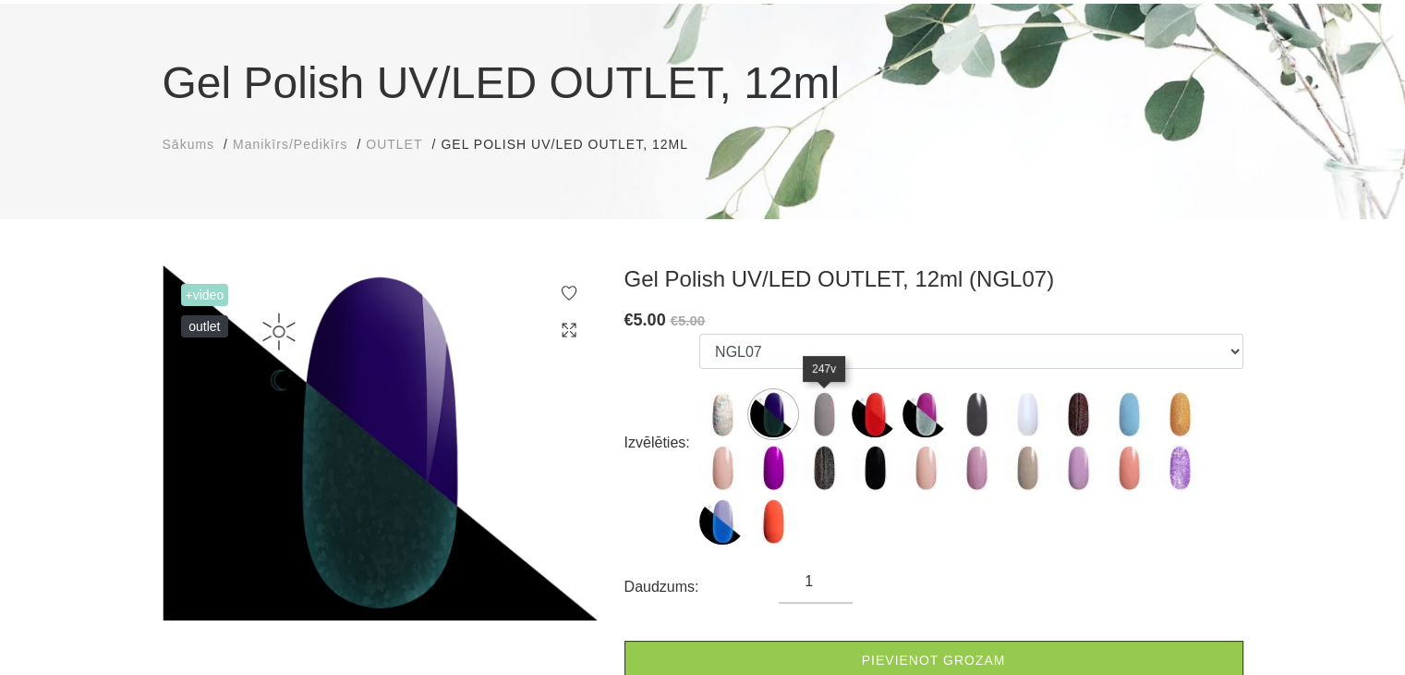
click at [826, 419] on img at bounding box center [824, 414] width 46 height 46
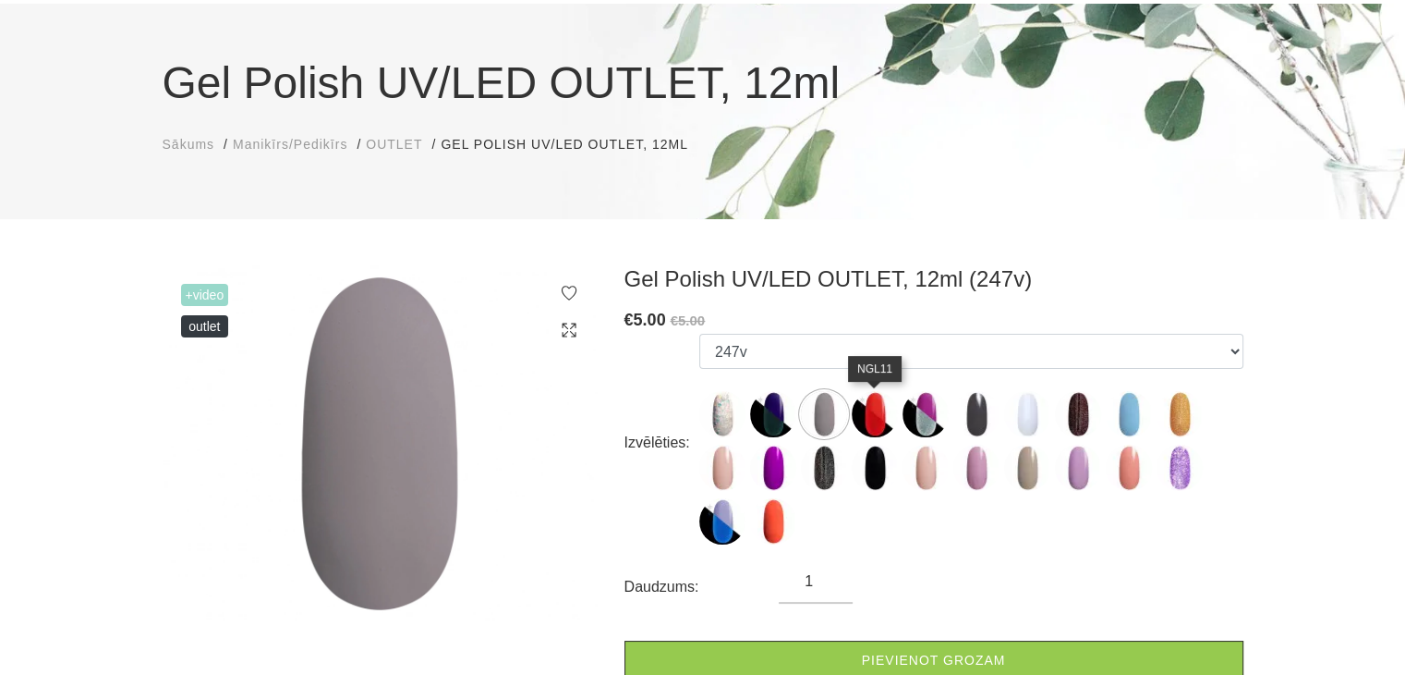
click at [881, 429] on img at bounding box center [875, 414] width 46 height 46
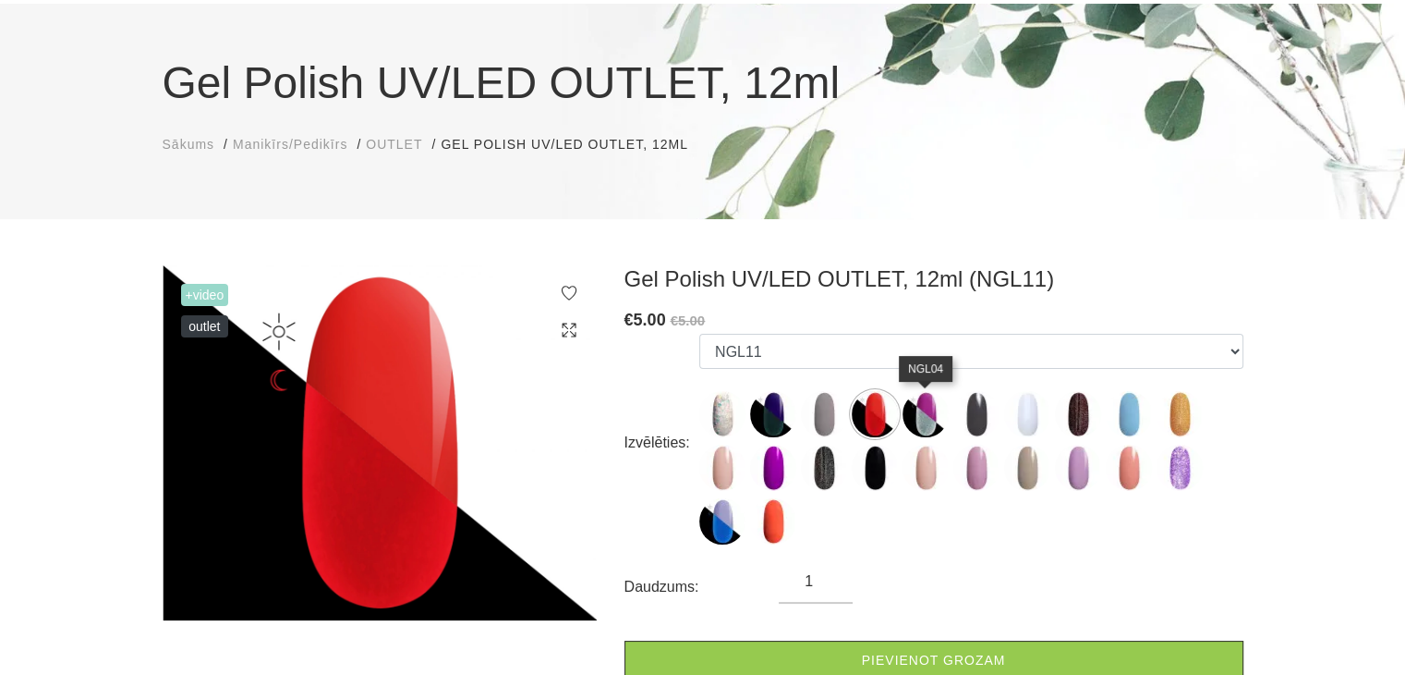
click at [926, 423] on img at bounding box center [926, 414] width 46 height 46
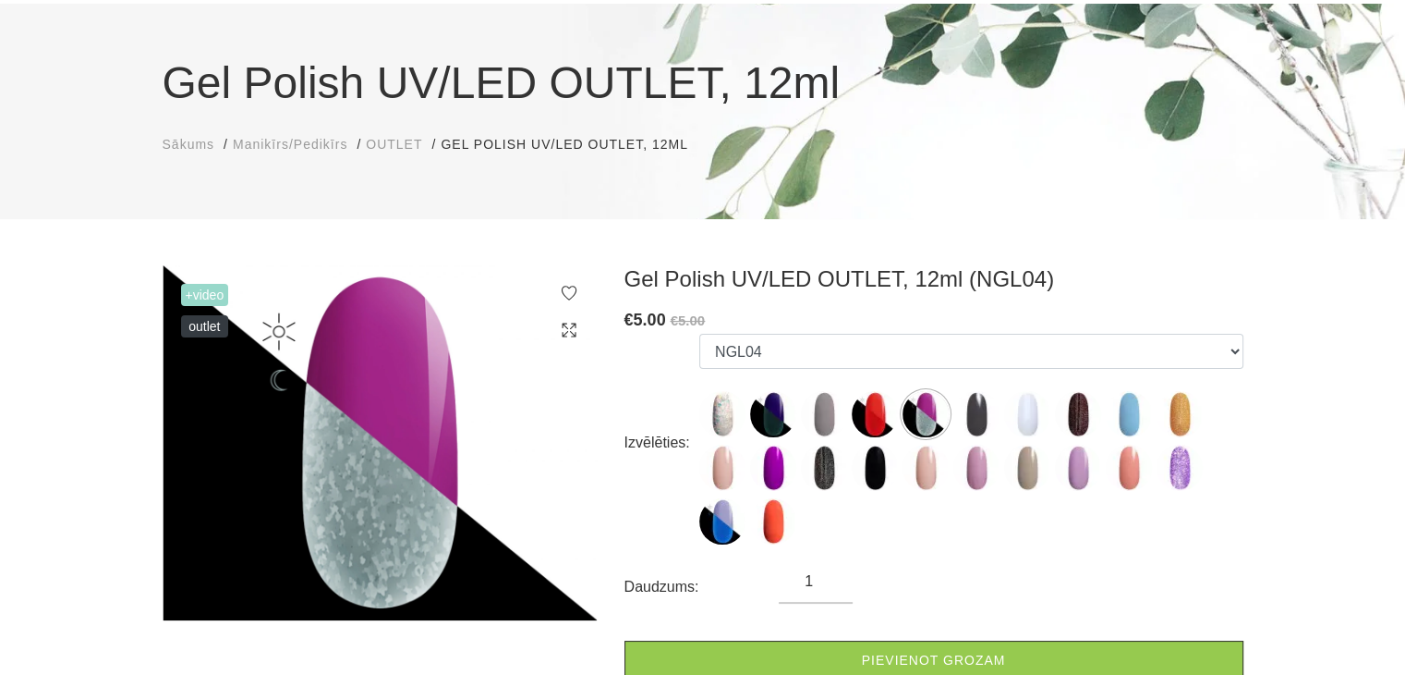
click at [200, 300] on span "+Video" at bounding box center [205, 295] width 48 height 22
click at [203, 291] on span "+Video" at bounding box center [205, 295] width 48 height 22
click at [206, 330] on span "OUTLET" at bounding box center [205, 326] width 48 height 22
click at [216, 305] on span "+Video" at bounding box center [205, 295] width 48 height 22
click at [220, 299] on span "+Video" at bounding box center [205, 295] width 48 height 22
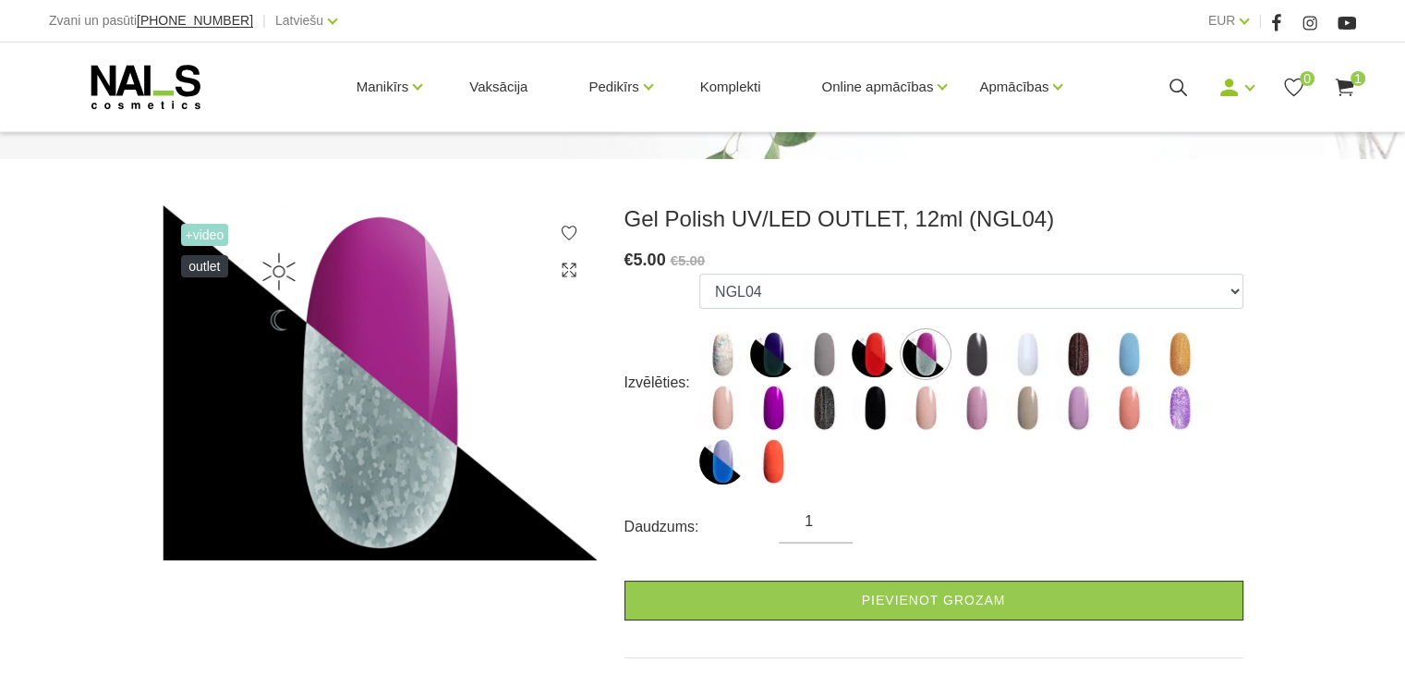
scroll to position [218, 0]
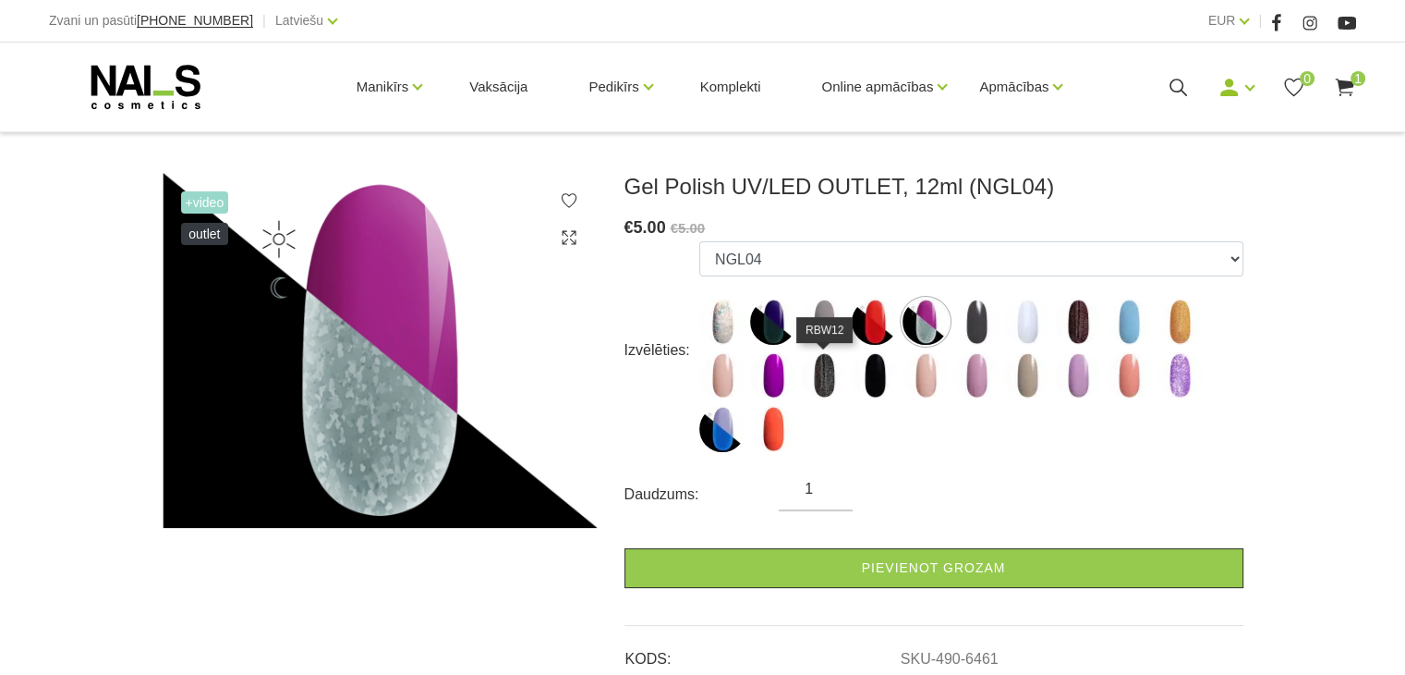
click at [836, 383] on img at bounding box center [824, 375] width 46 height 46
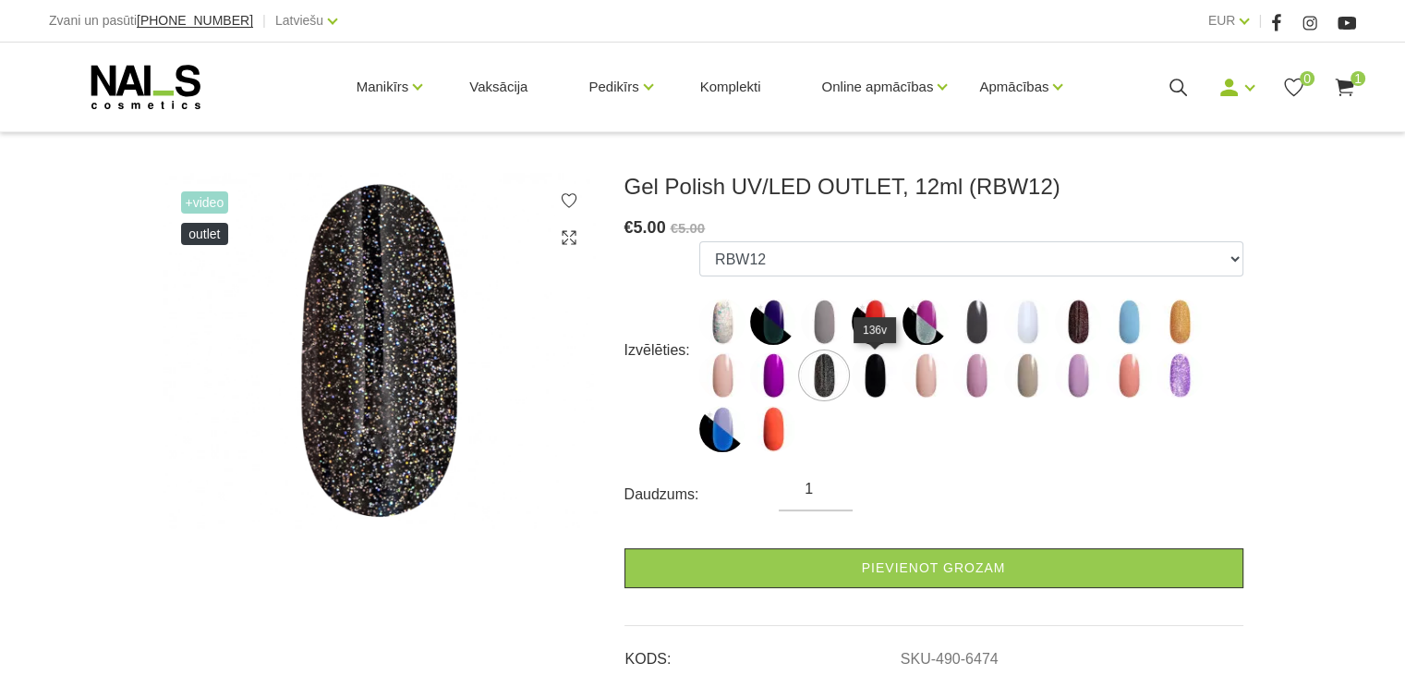
click at [881, 388] on img at bounding box center [875, 375] width 46 height 46
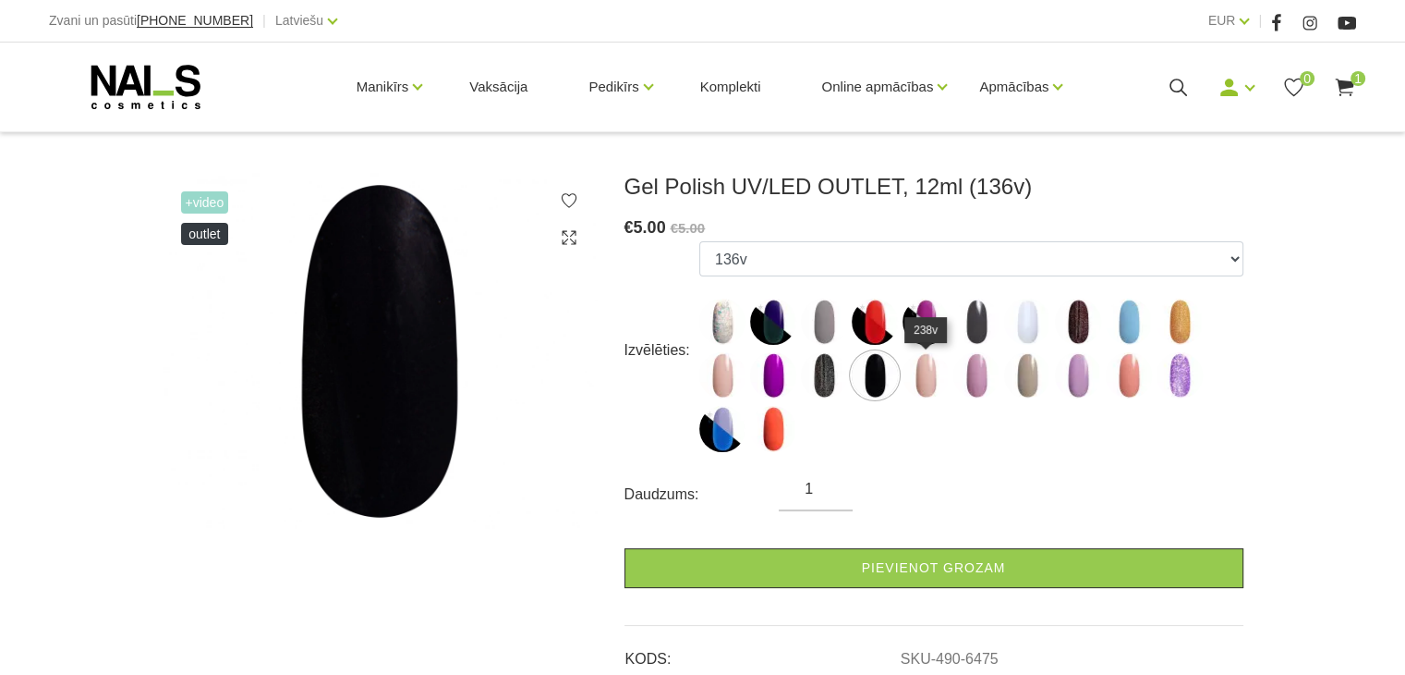
drag, startPoint x: 931, startPoint y: 385, endPoint x: 942, endPoint y: 384, distance: 11.1
click at [931, 384] on img at bounding box center [926, 375] width 46 height 46
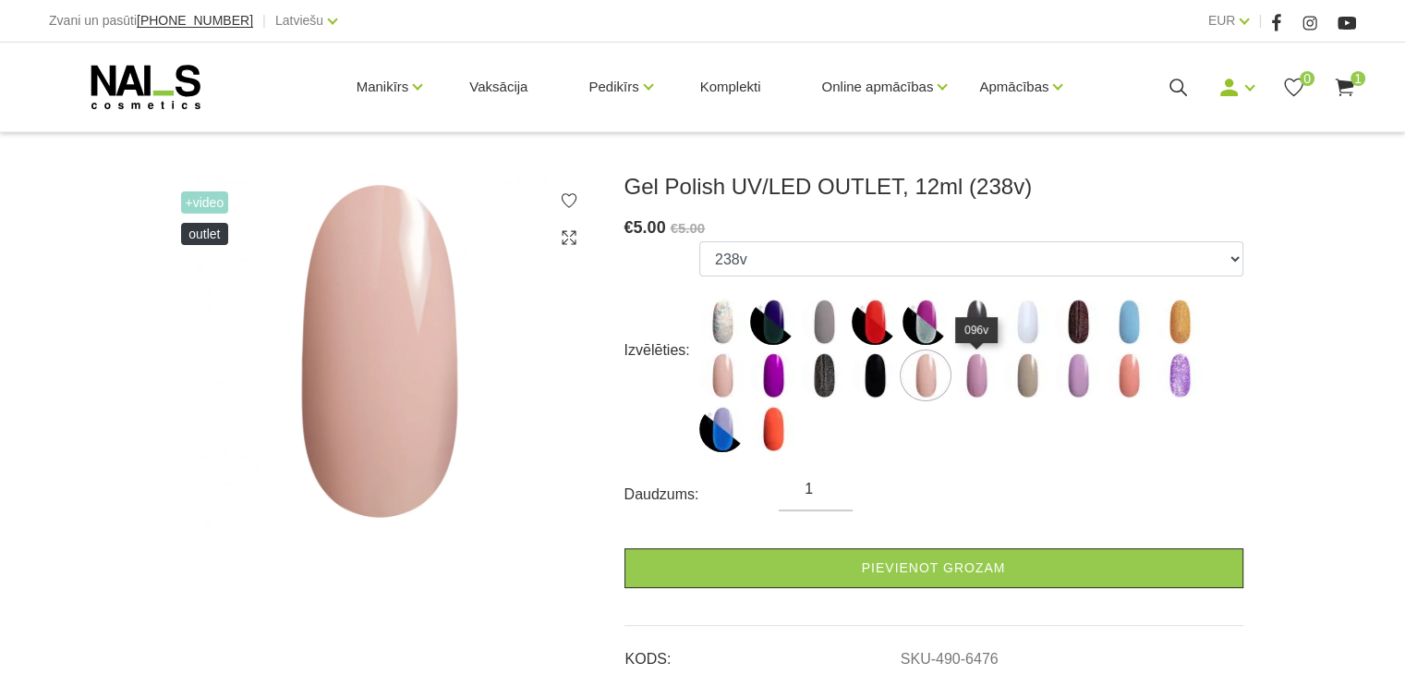
click at [976, 377] on img at bounding box center [977, 375] width 46 height 46
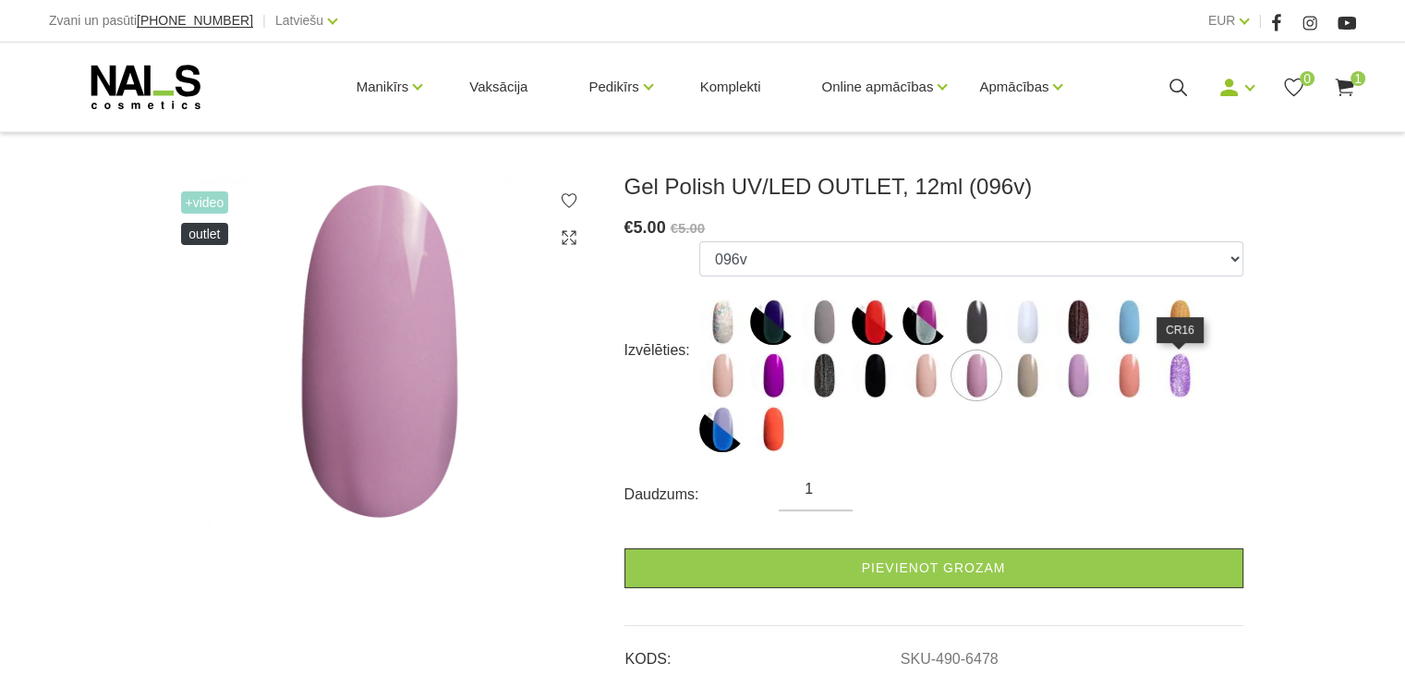
click at [1179, 380] on img at bounding box center [1180, 375] width 46 height 46
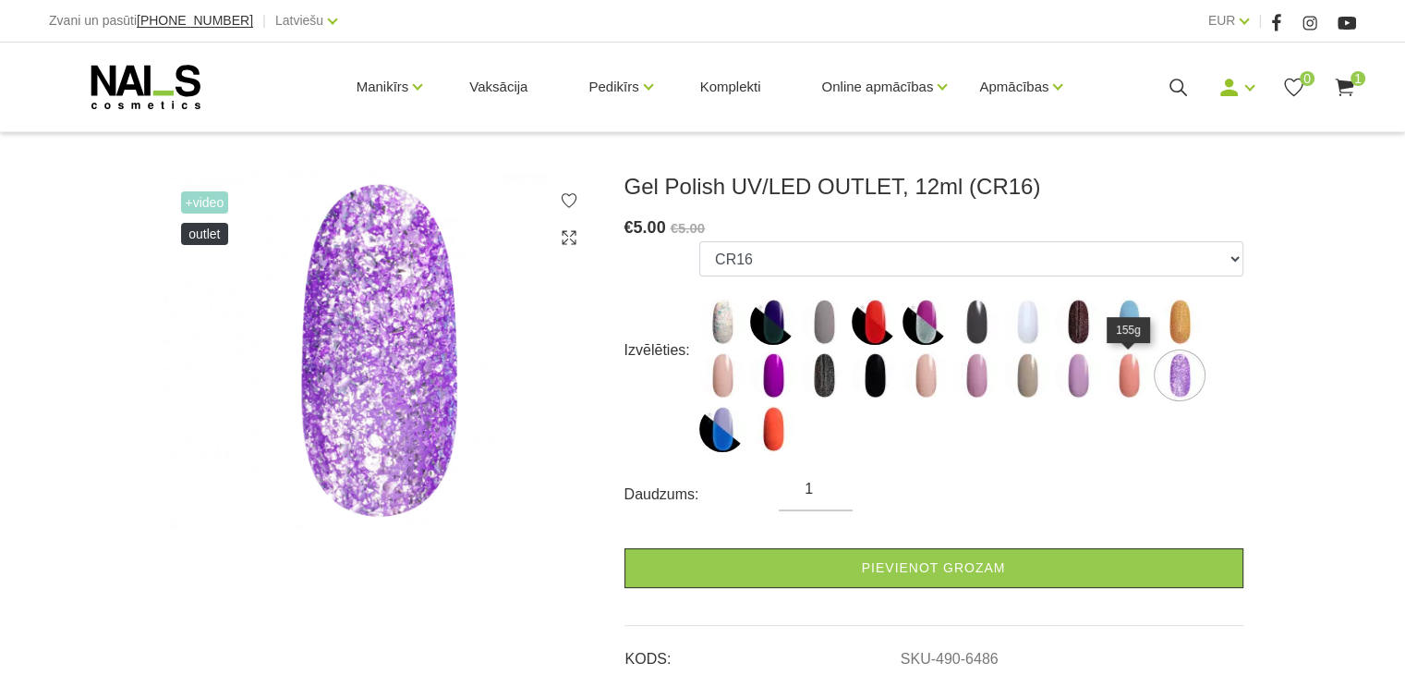
click at [1112, 383] on img at bounding box center [1129, 375] width 46 height 46
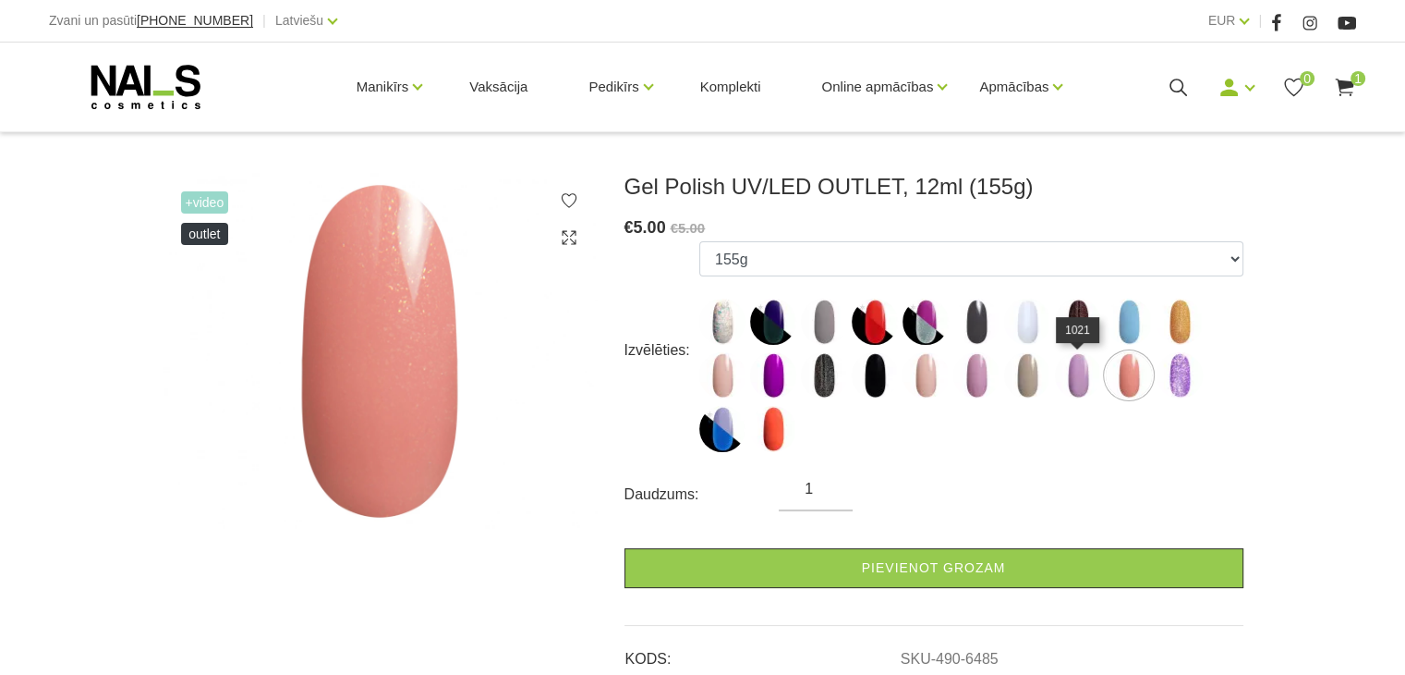
click at [1088, 383] on img at bounding box center [1078, 375] width 46 height 46
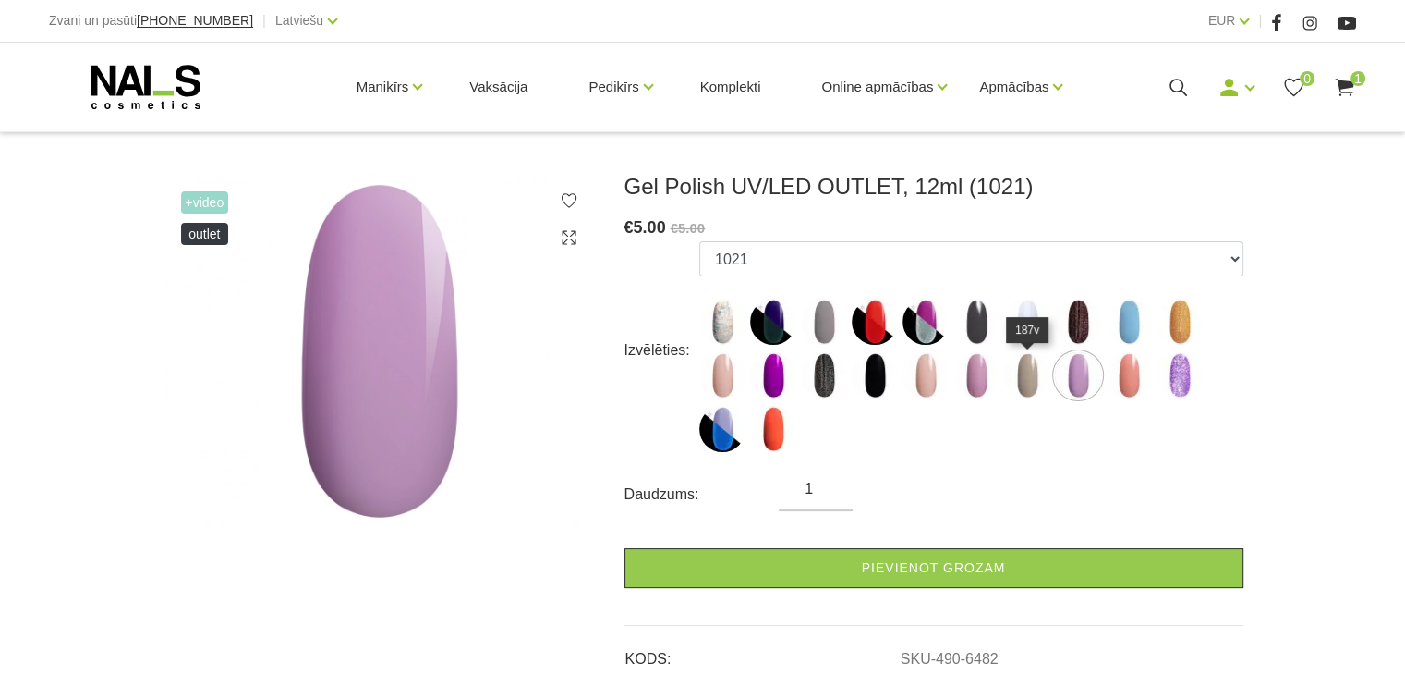
click at [1033, 384] on img at bounding box center [1027, 375] width 46 height 46
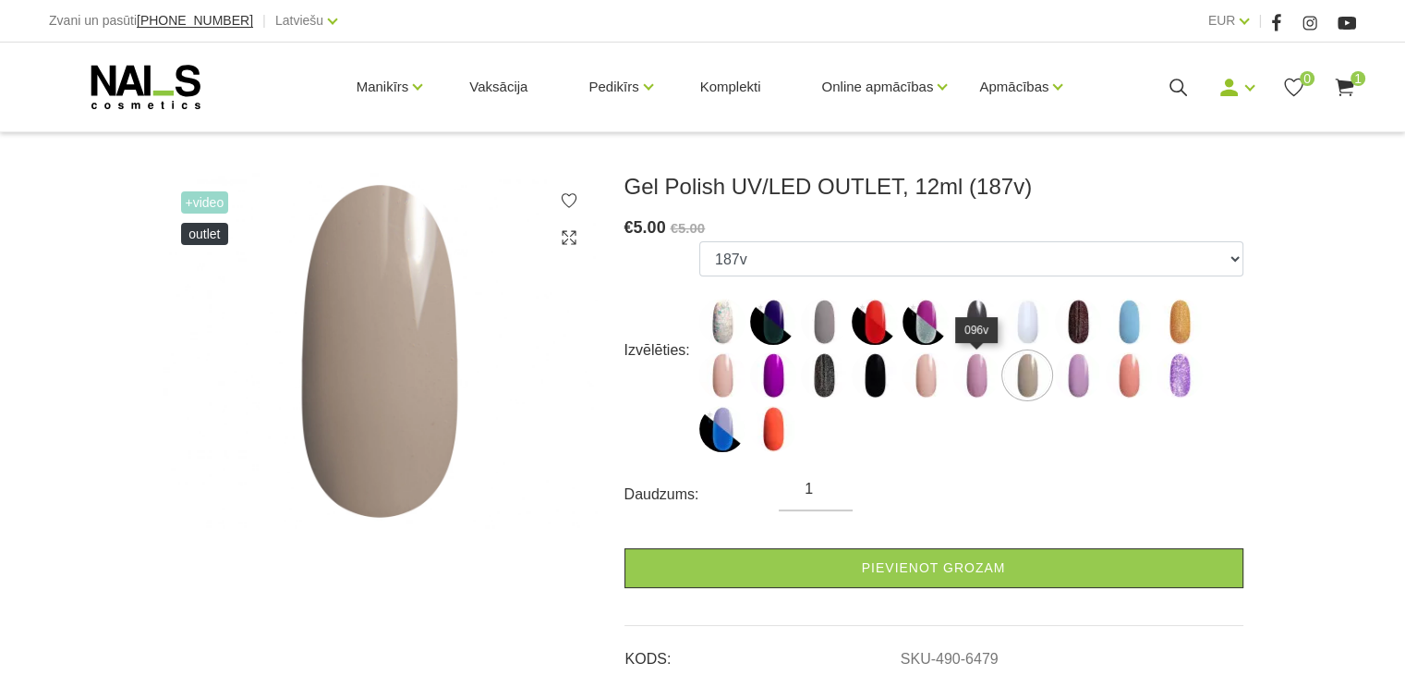
click at [976, 396] on img at bounding box center [977, 375] width 46 height 46
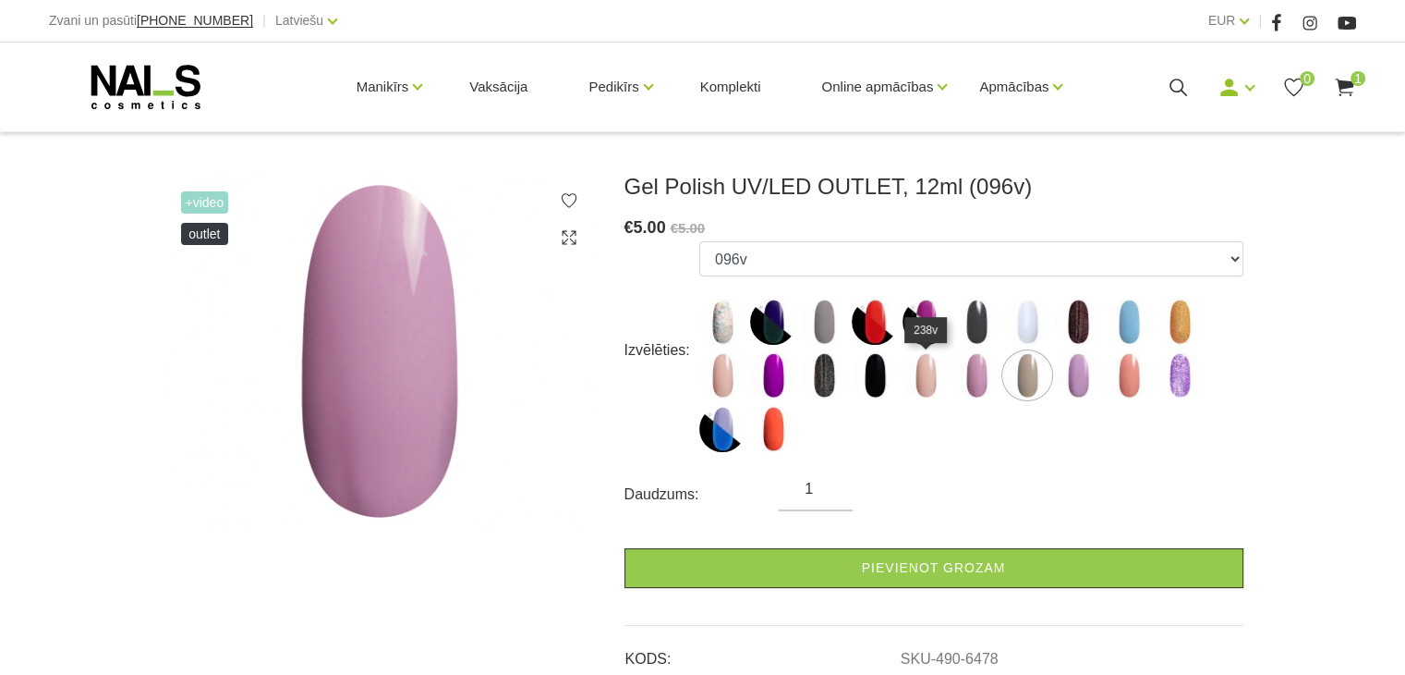
click at [928, 392] on img at bounding box center [926, 375] width 46 height 46
select select "6476"
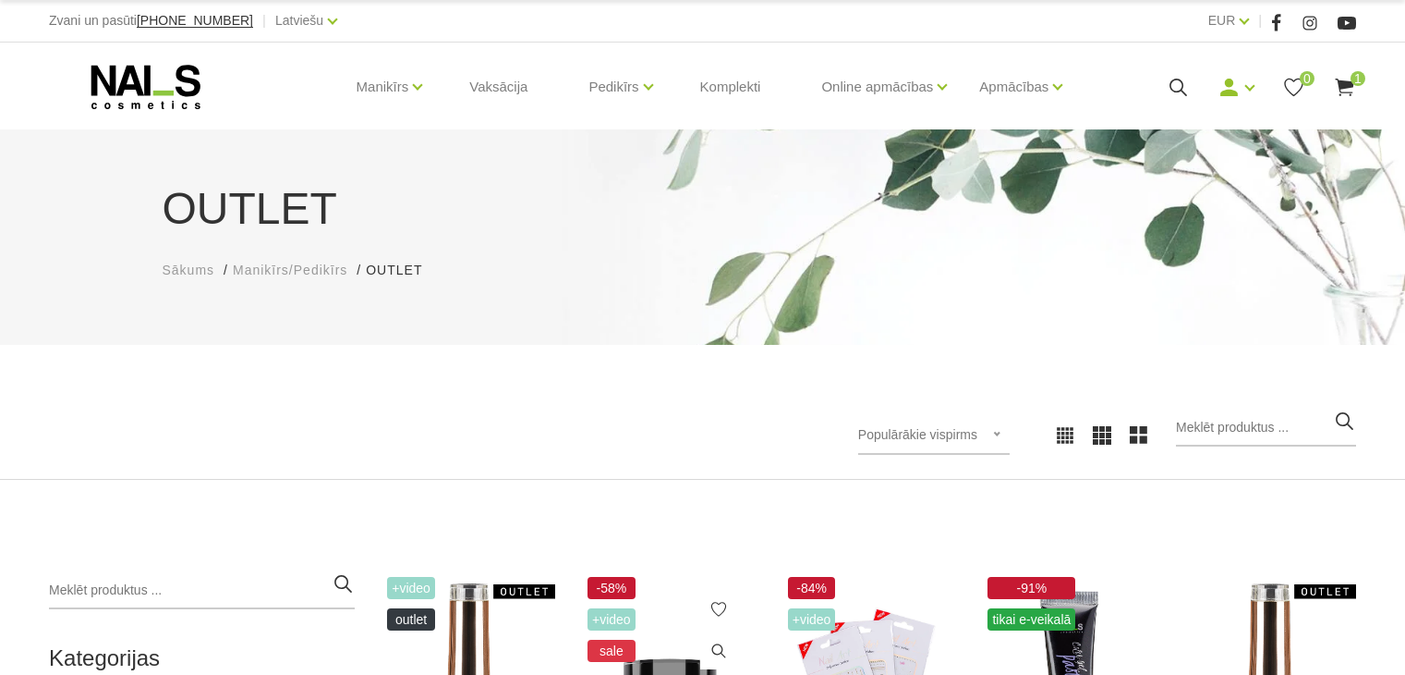
scroll to position [370, 0]
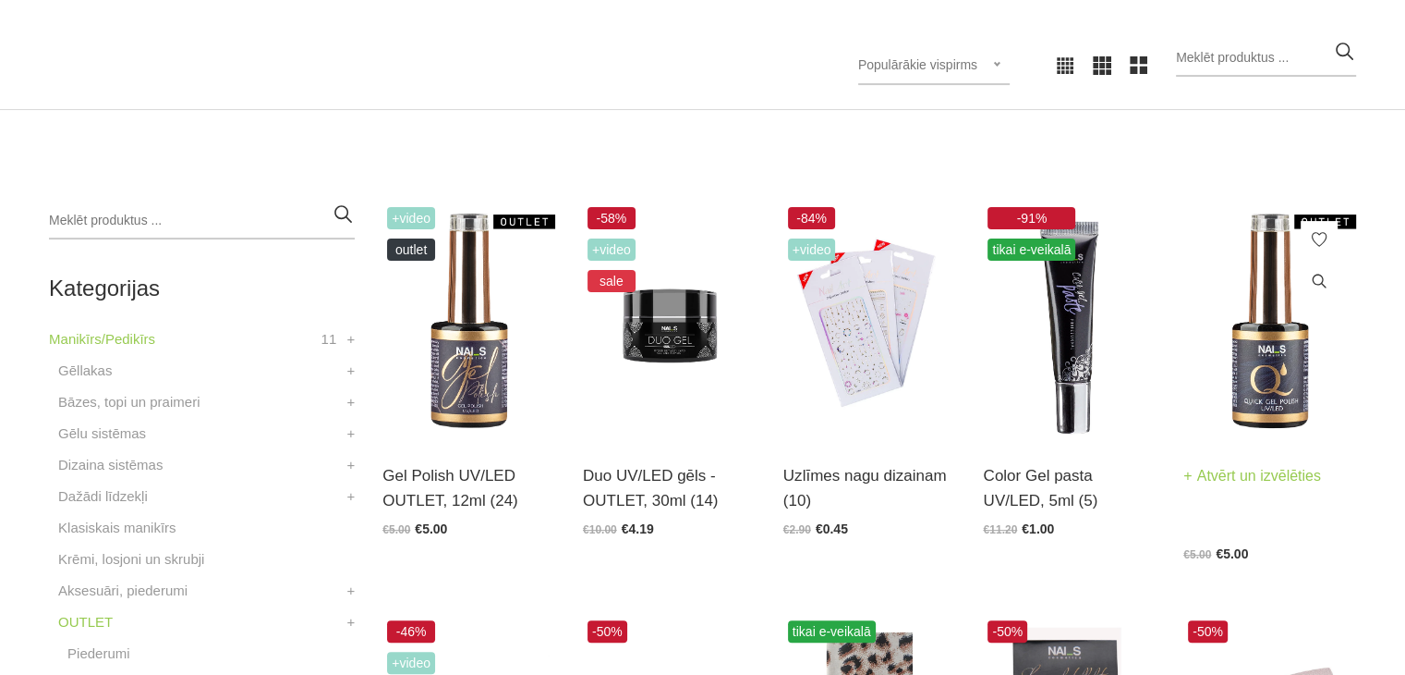
click at [1243, 356] on img at bounding box center [1270, 320] width 173 height 237
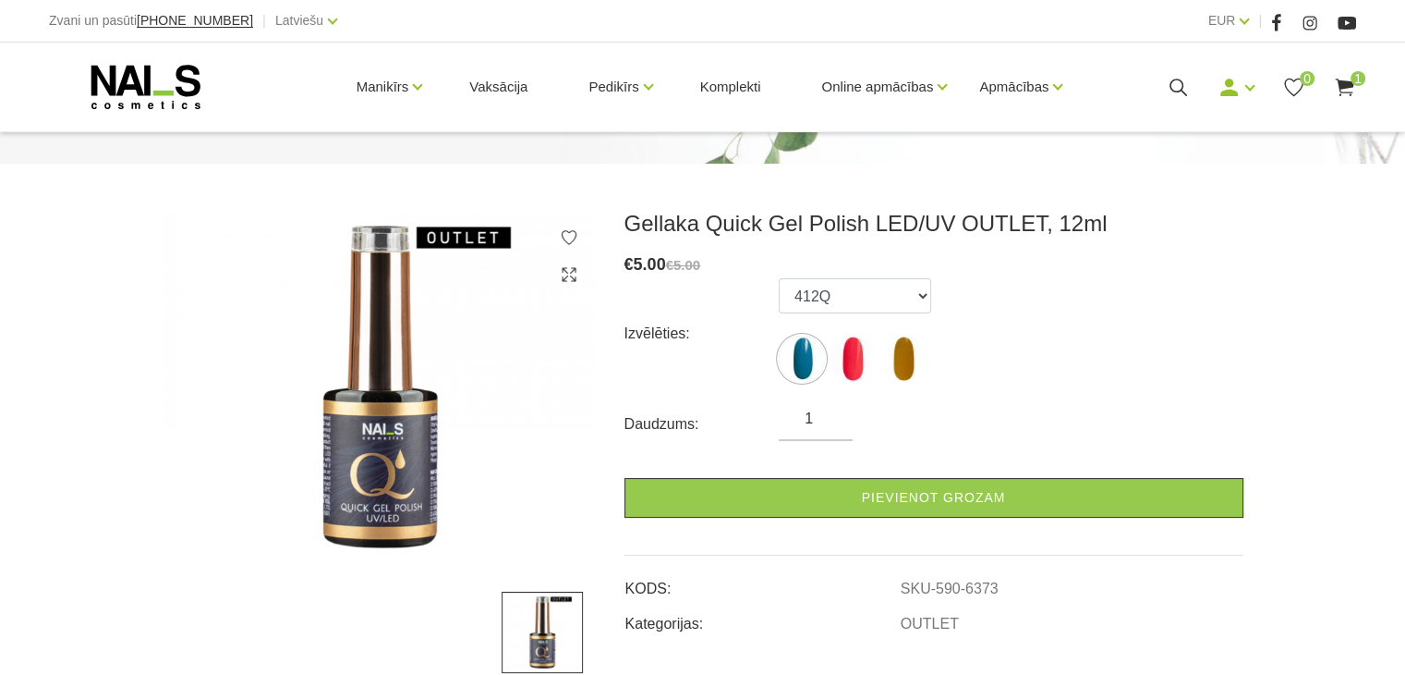
scroll to position [185, 0]
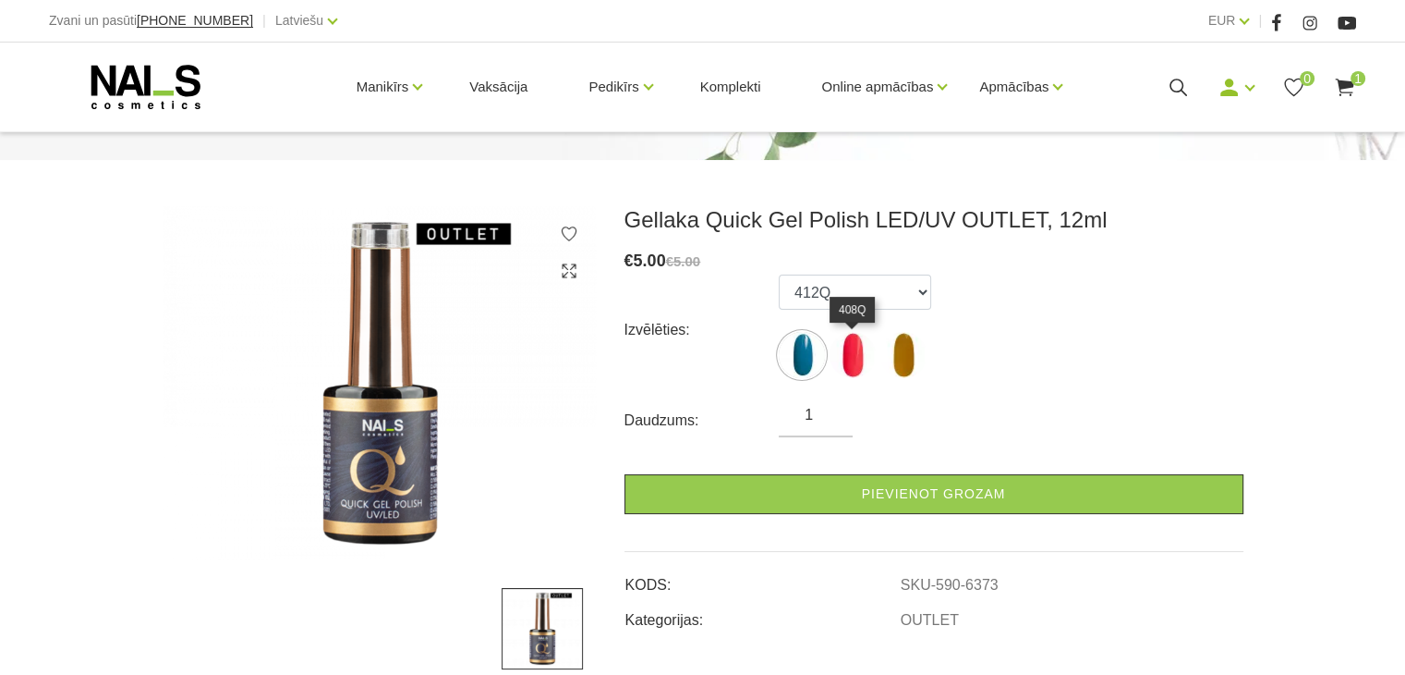
click at [862, 366] on img at bounding box center [853, 355] width 46 height 46
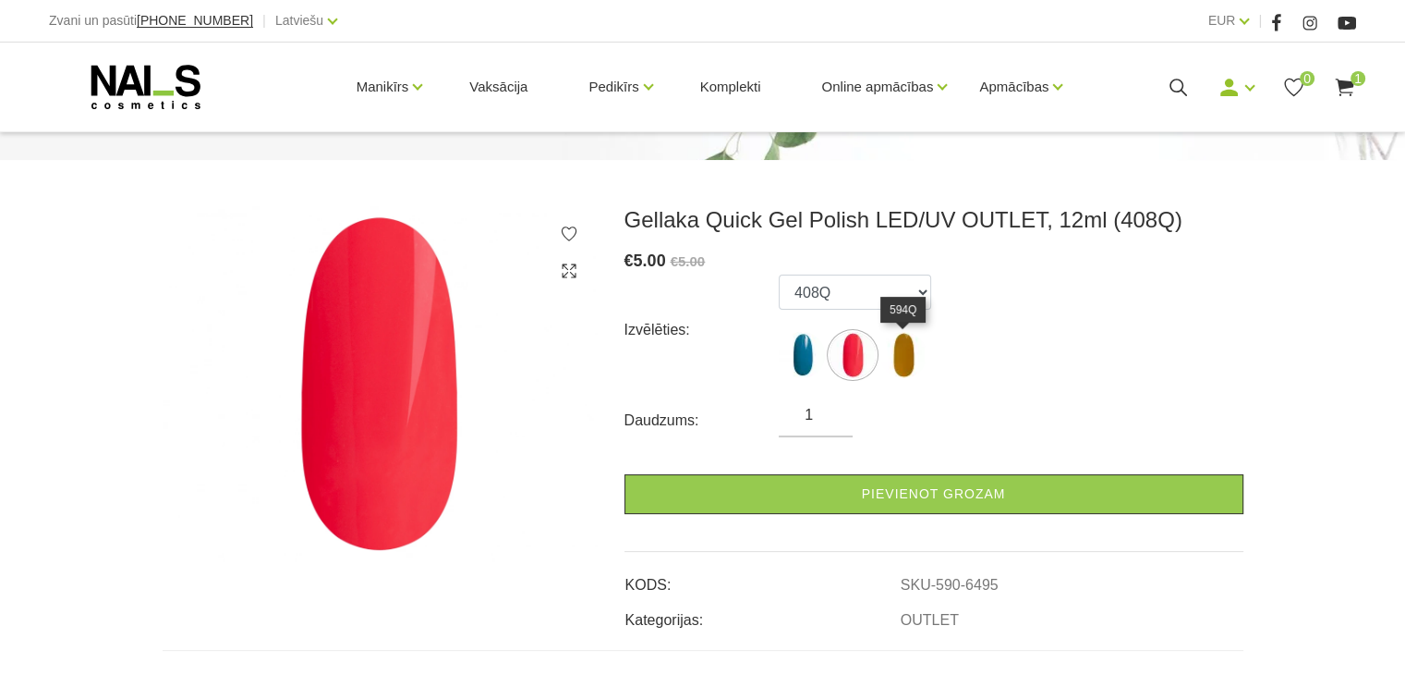
click at [903, 371] on img at bounding box center [904, 355] width 46 height 46
select select "6496"
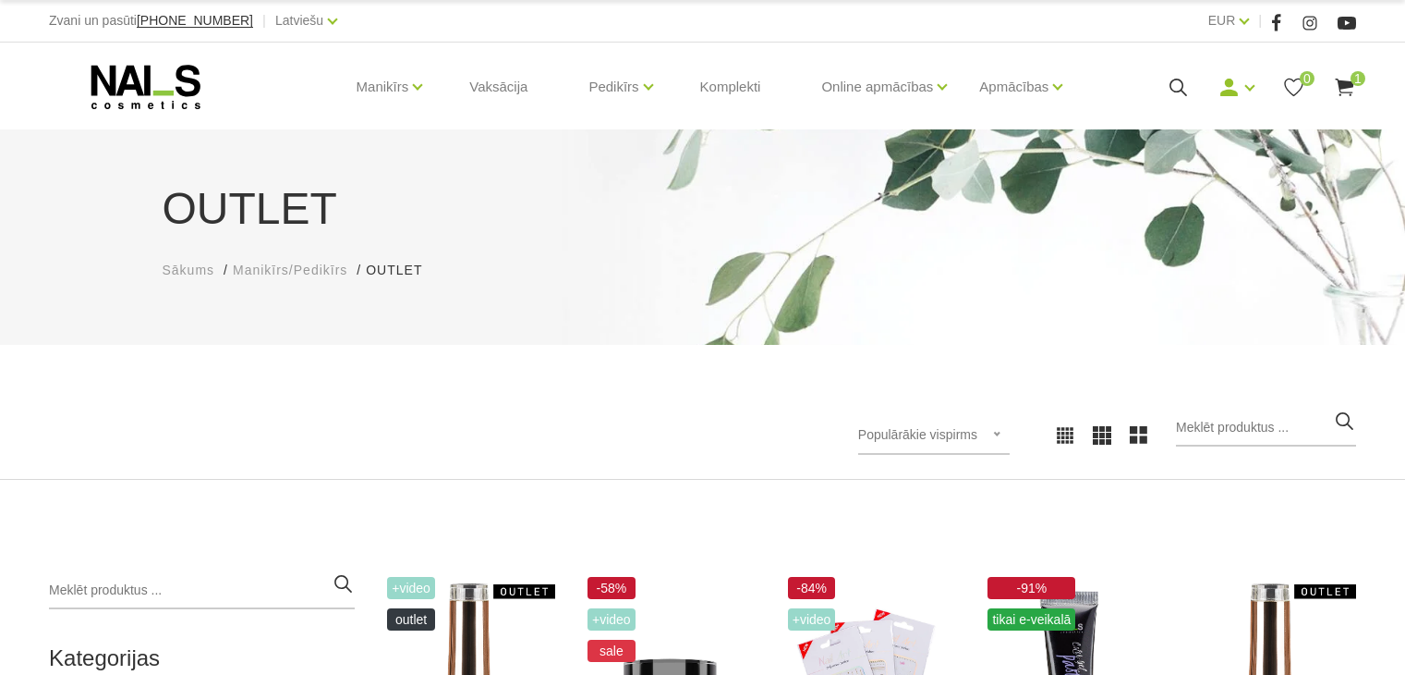
scroll to position [370, 0]
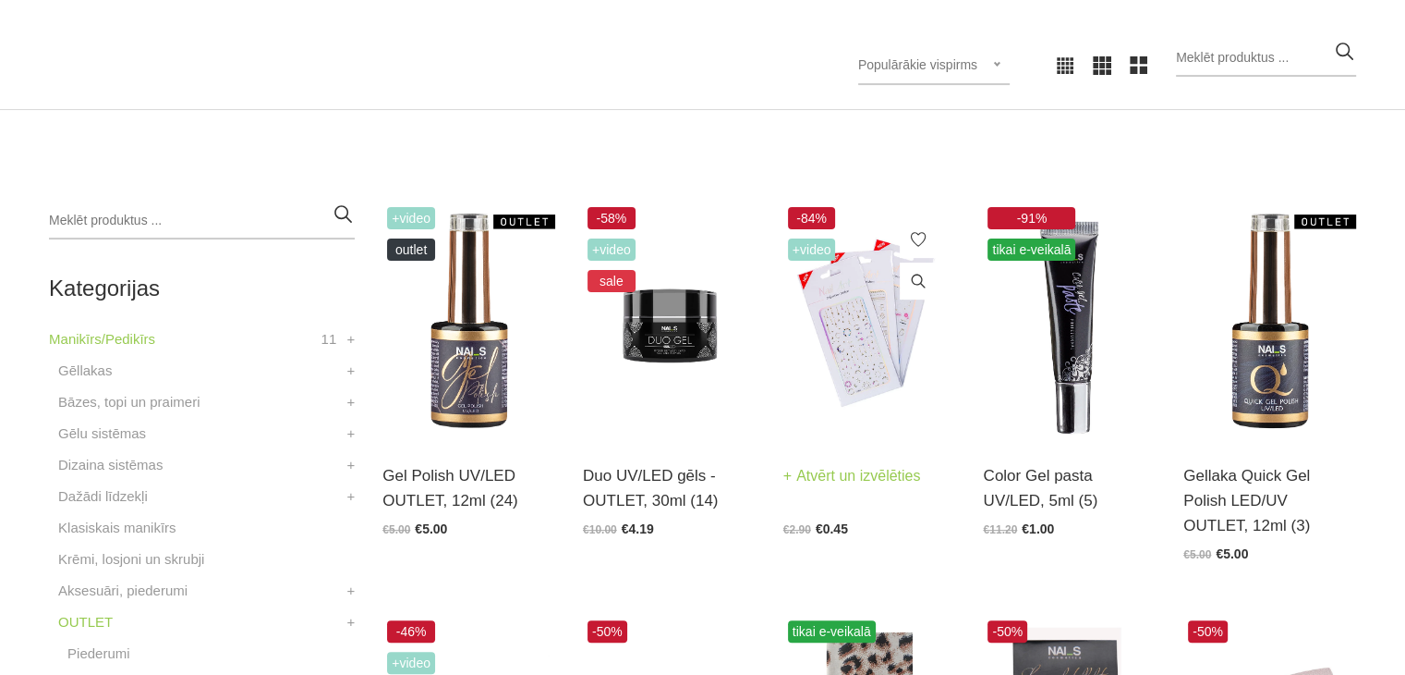
click at [851, 343] on img at bounding box center [870, 320] width 173 height 237
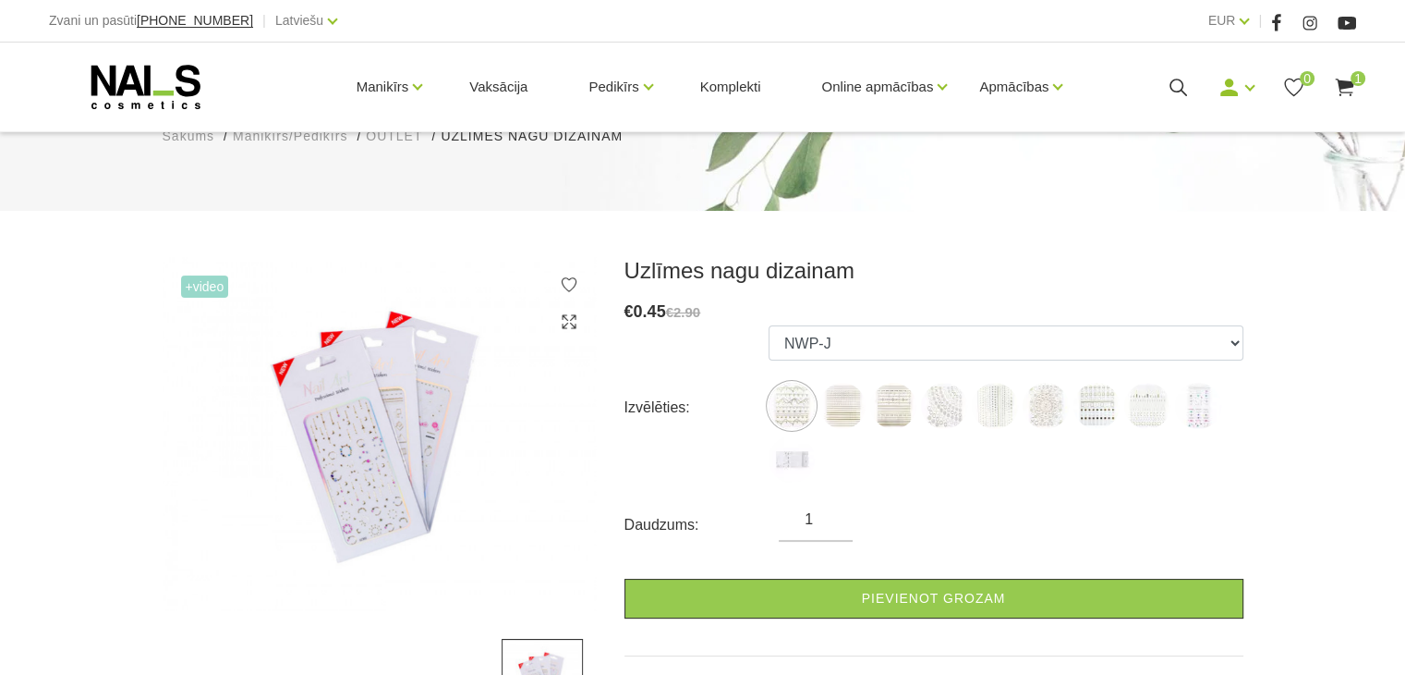
scroll to position [185, 0]
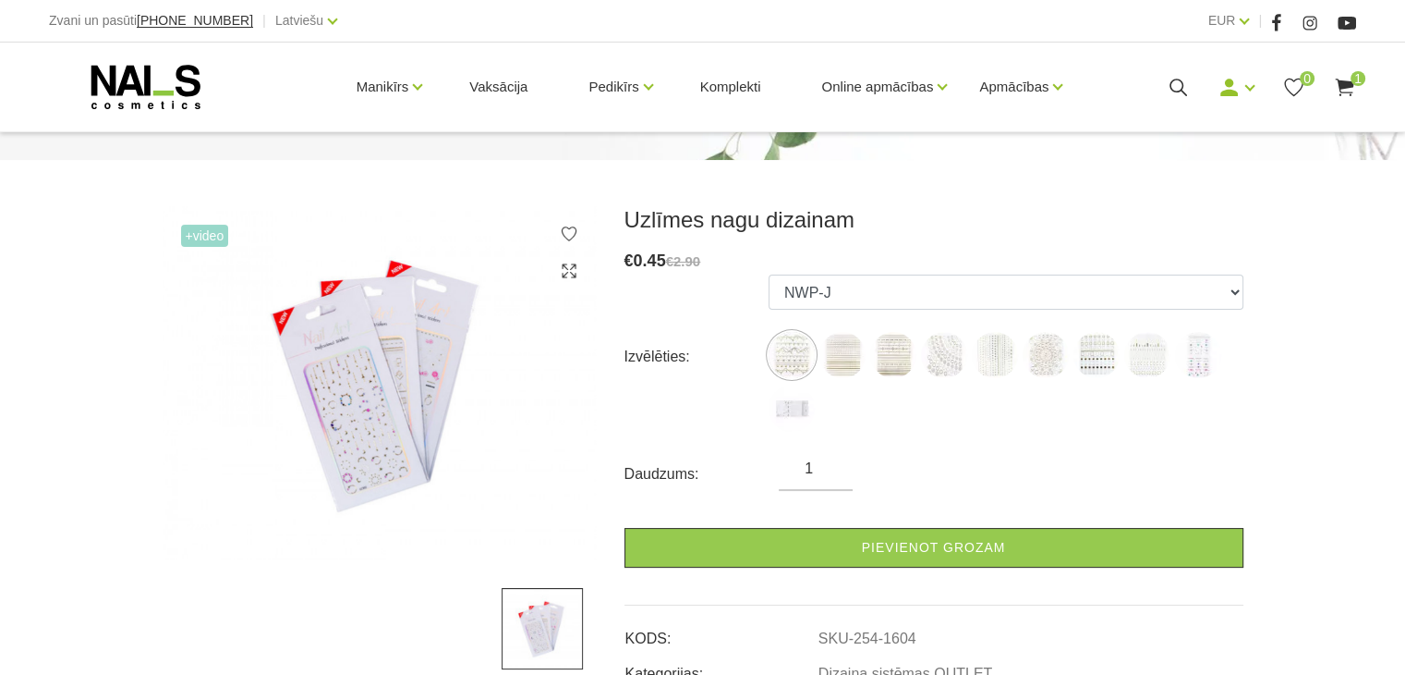
click at [390, 426] on img at bounding box center [380, 383] width 434 height 354
click at [795, 361] on img at bounding box center [792, 355] width 46 height 46
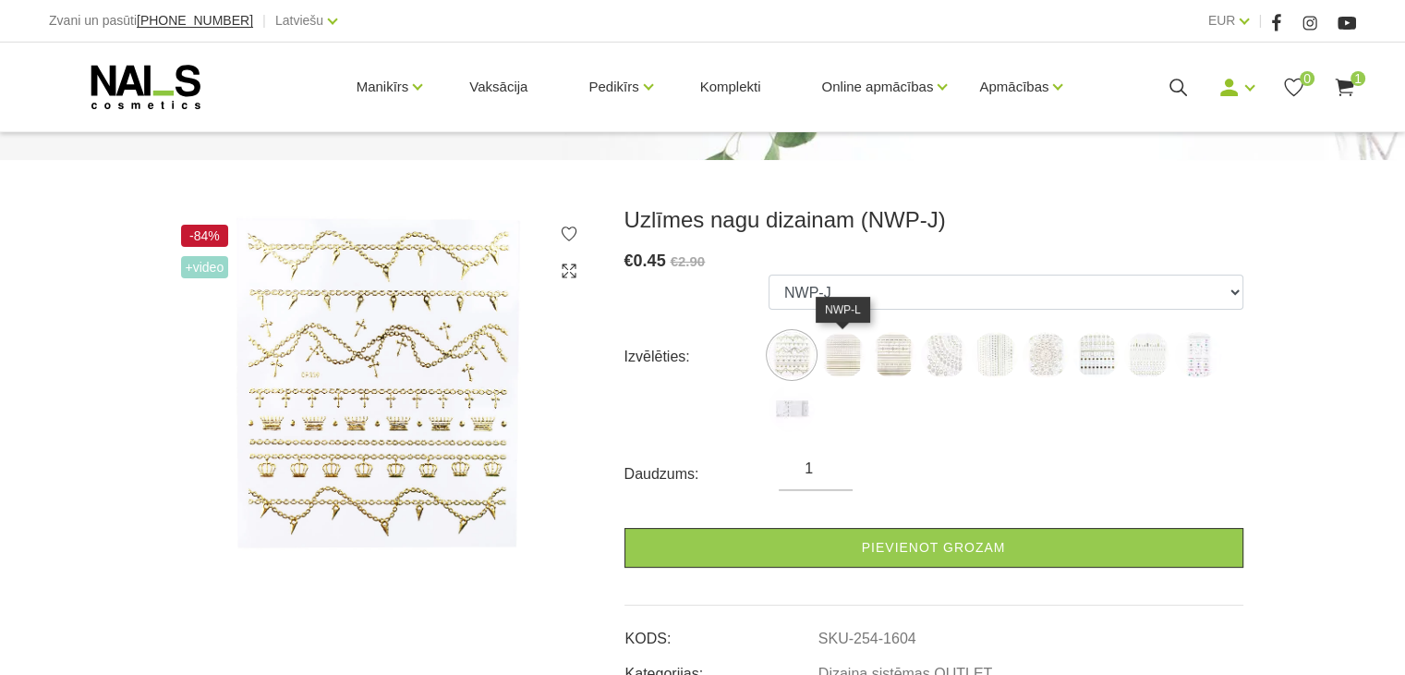
click at [838, 361] on img at bounding box center [843, 355] width 46 height 46
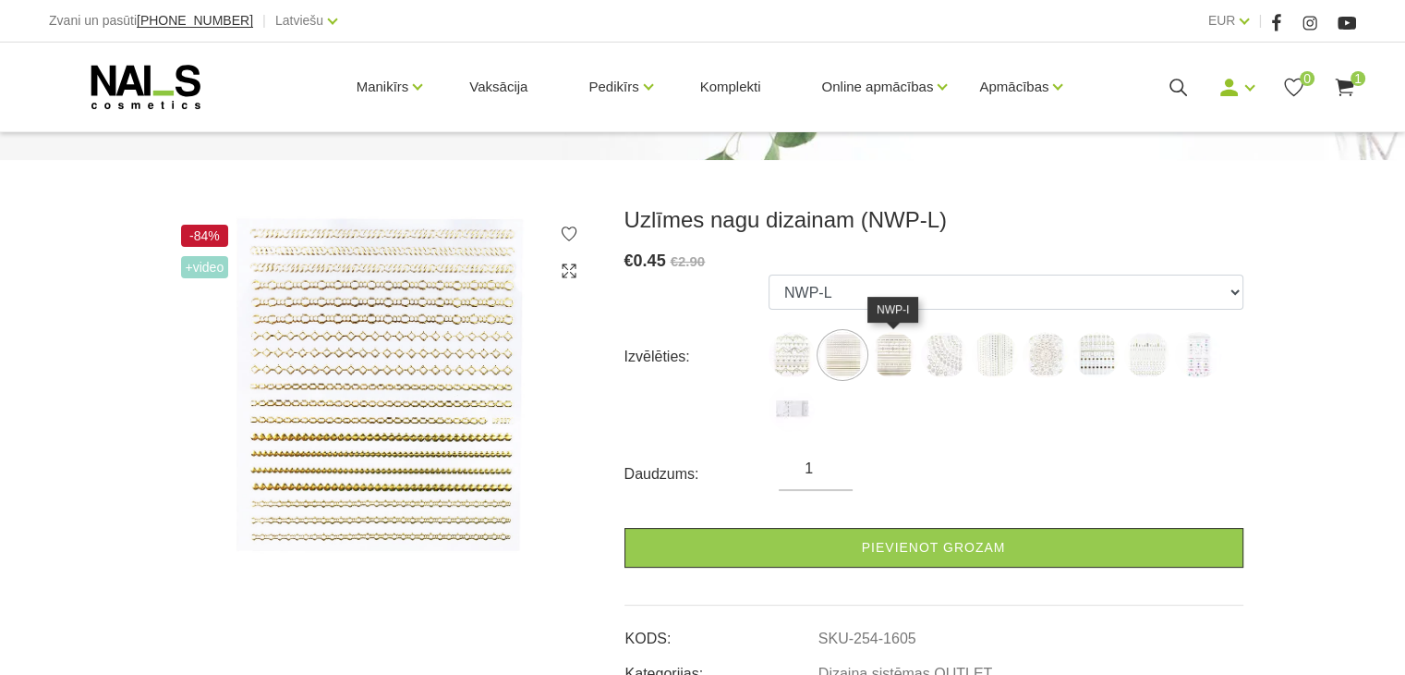
click at [894, 357] on img at bounding box center [893, 355] width 46 height 46
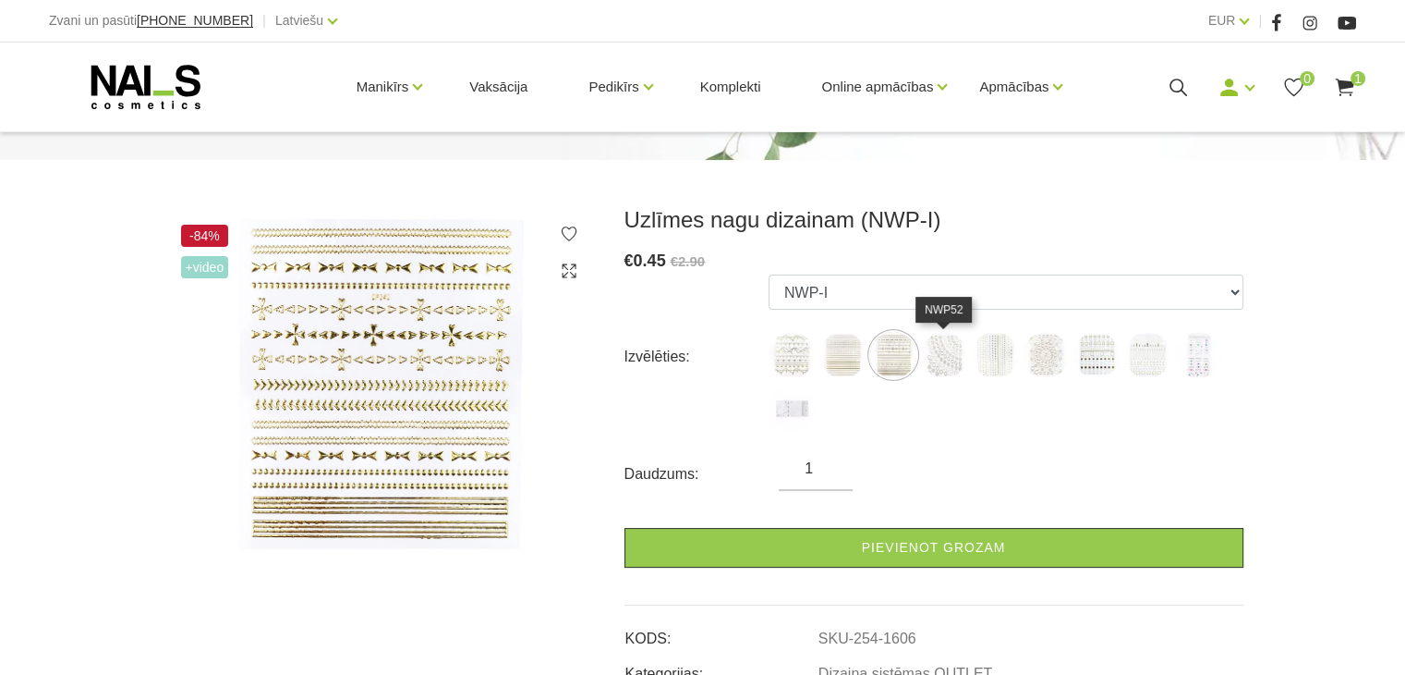
click at [957, 361] on img at bounding box center [944, 355] width 46 height 46
select select "1607"
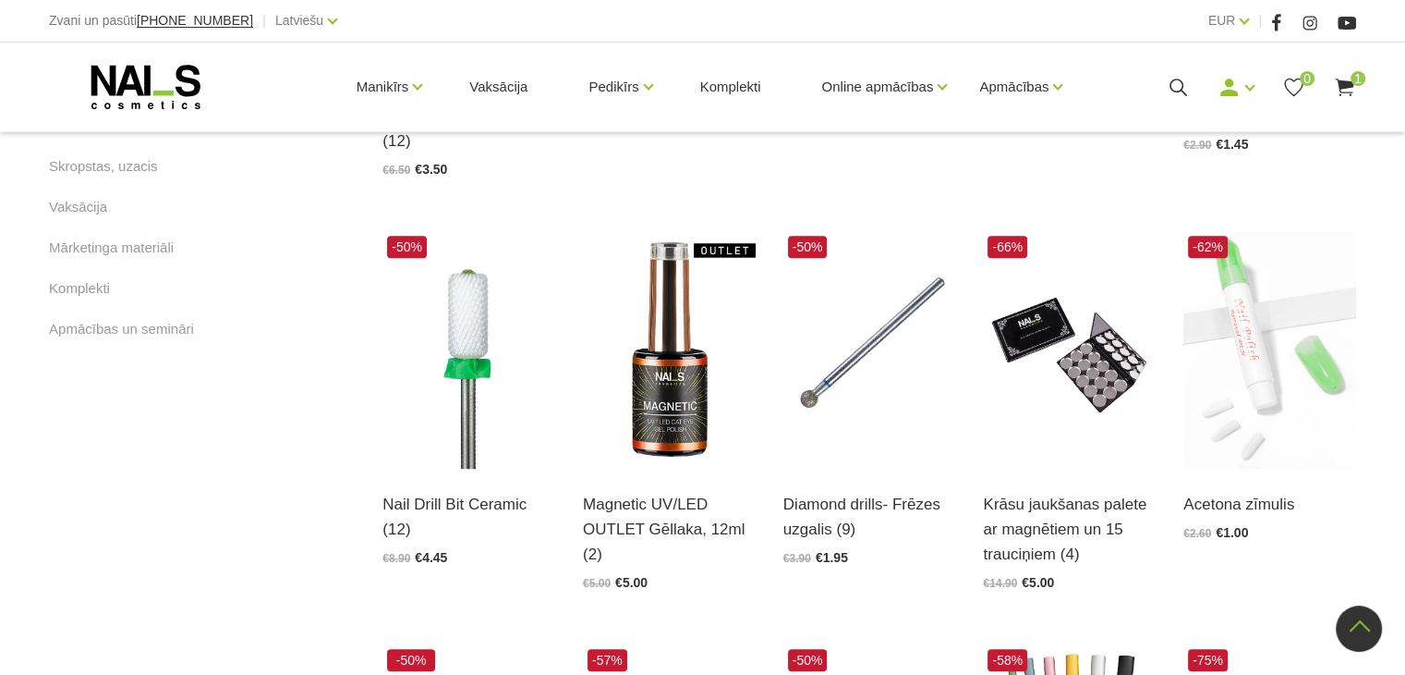
scroll to position [1201, 0]
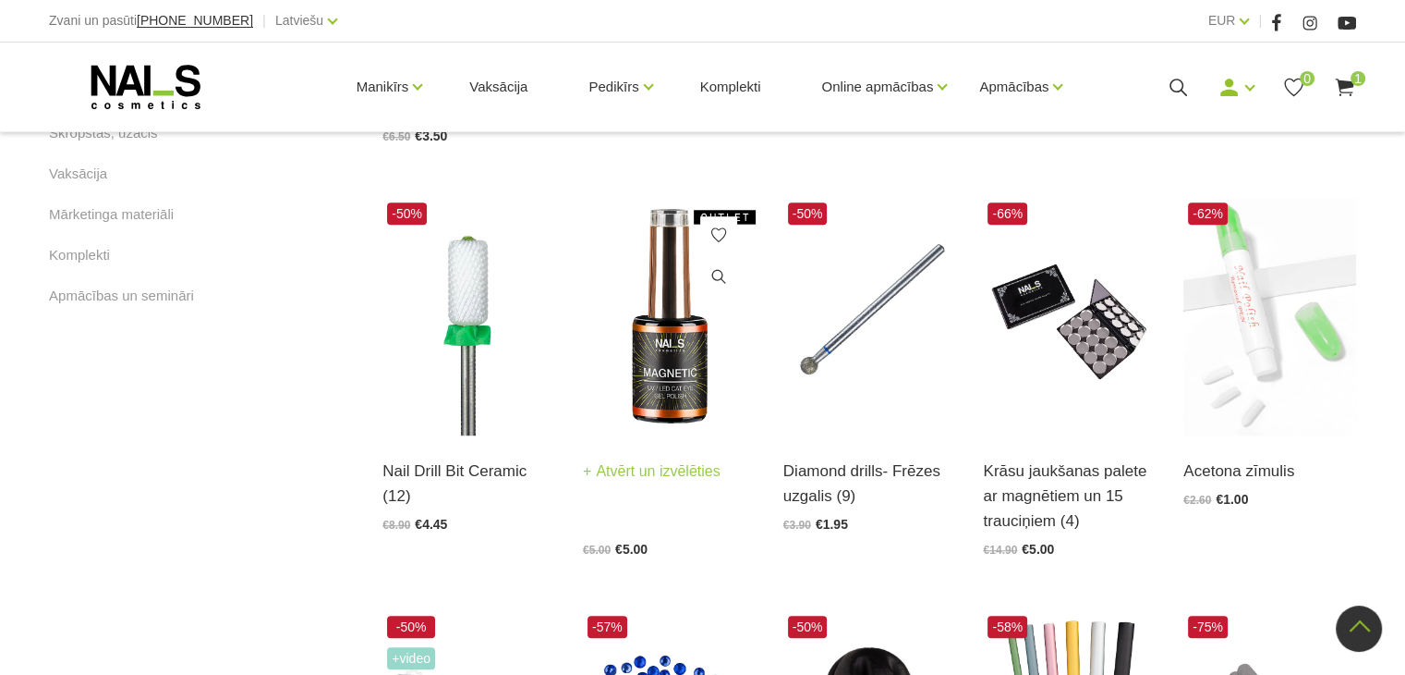
click at [701, 417] on link "Magnetic UV/LED OUTLET Gēllaka, 12ml (2)" at bounding box center [669, 451] width 173 height 76
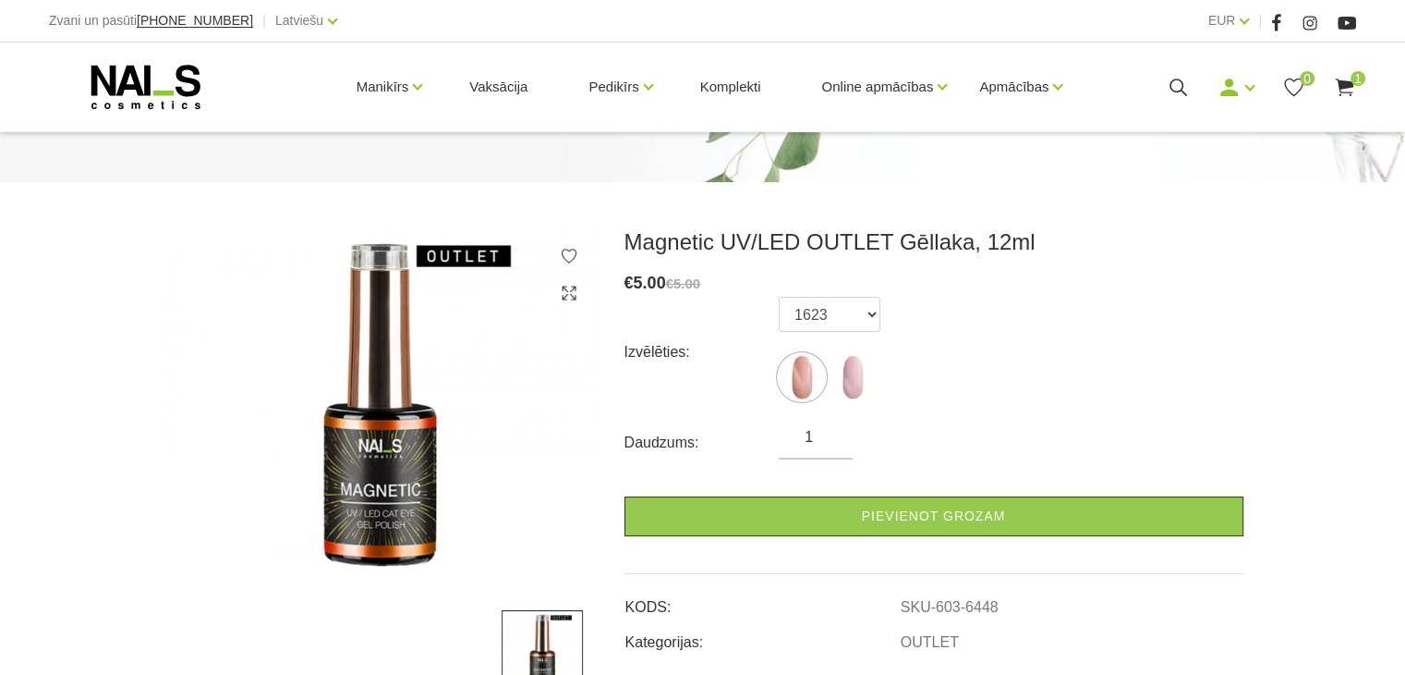
scroll to position [185, 0]
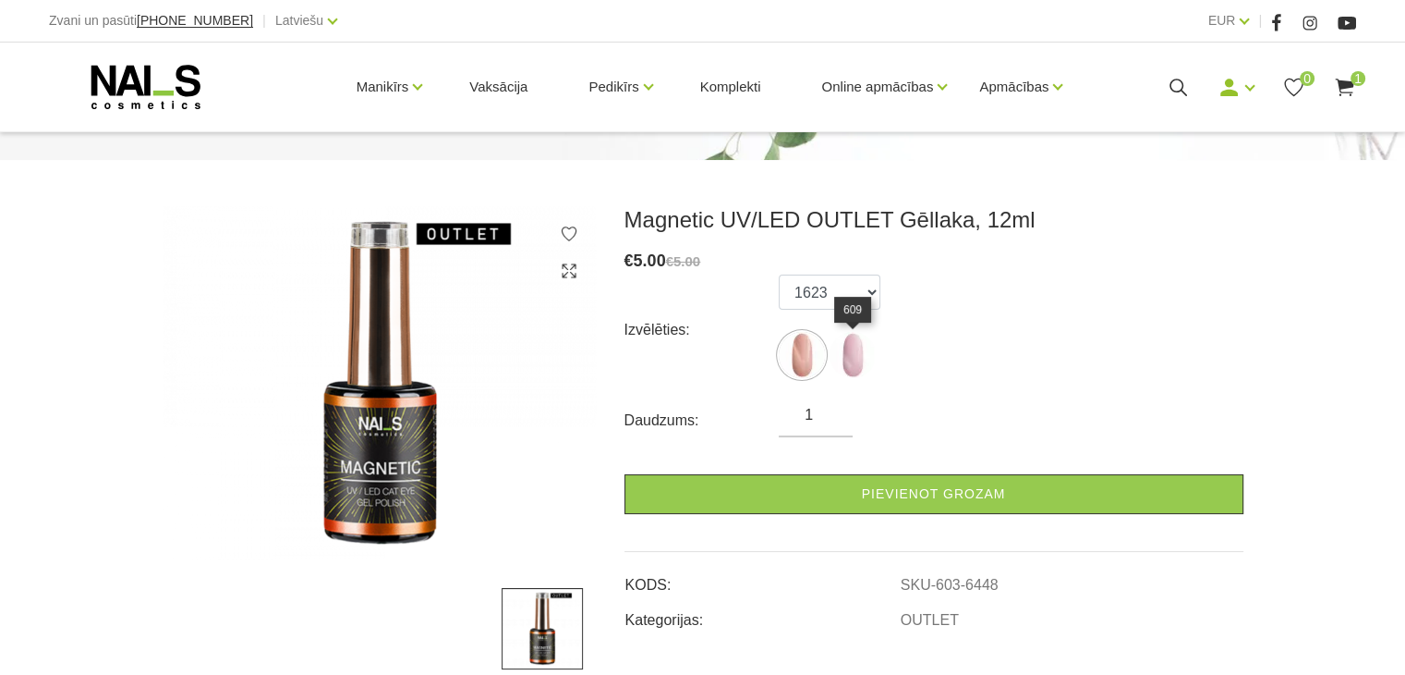
click at [845, 363] on img at bounding box center [853, 355] width 46 height 46
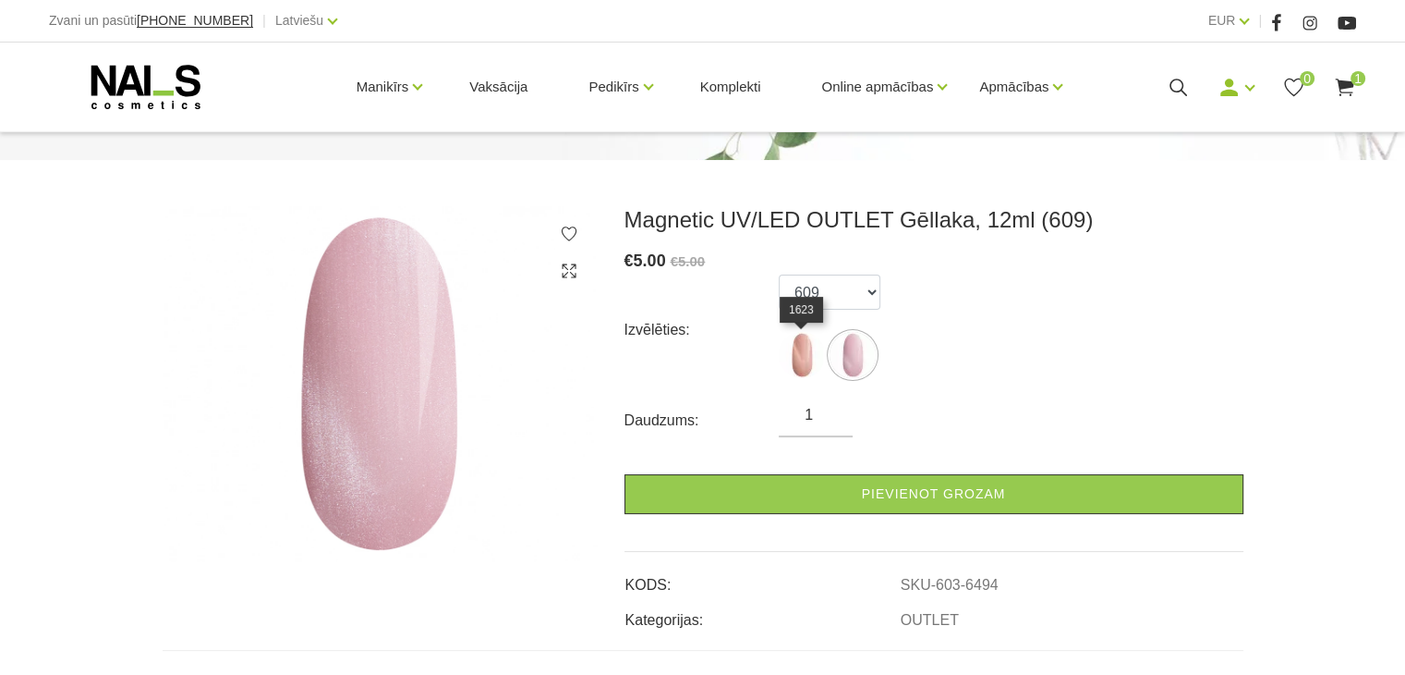
click at [811, 369] on img at bounding box center [802, 355] width 46 height 46
select select "6448"
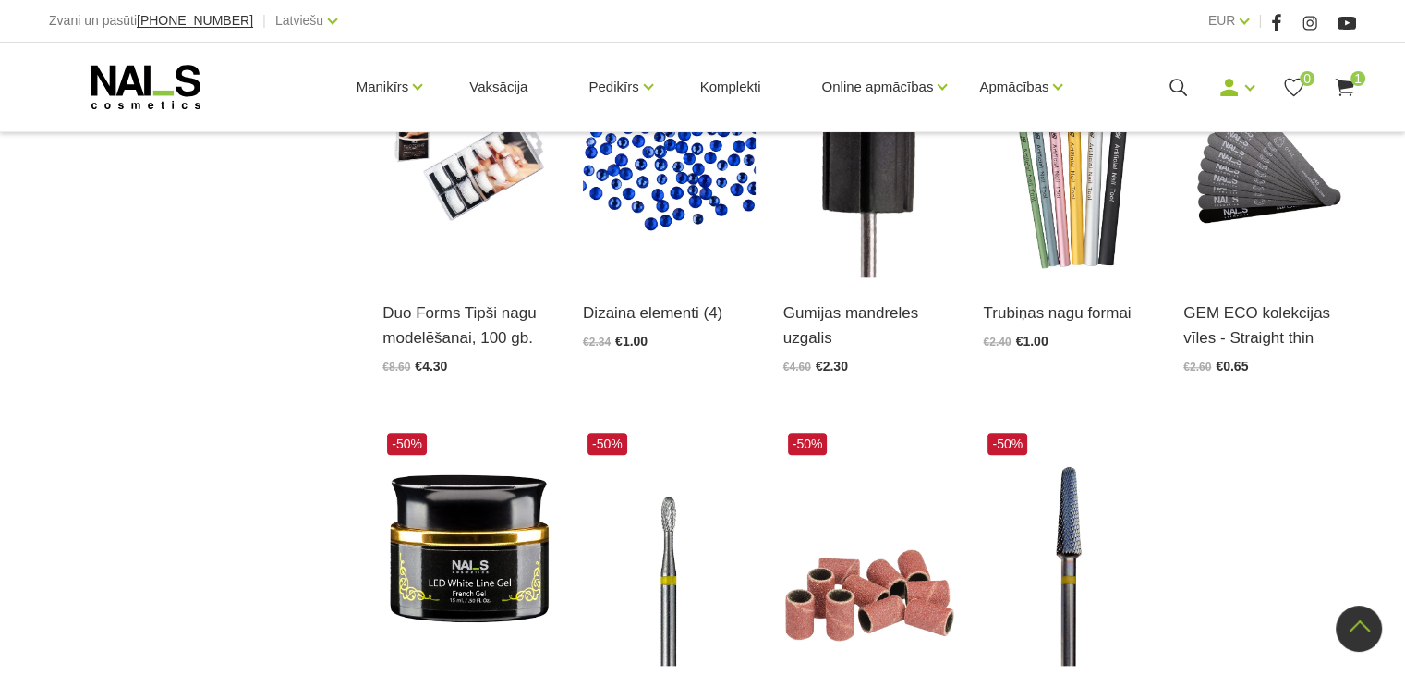
scroll to position [1939, 0]
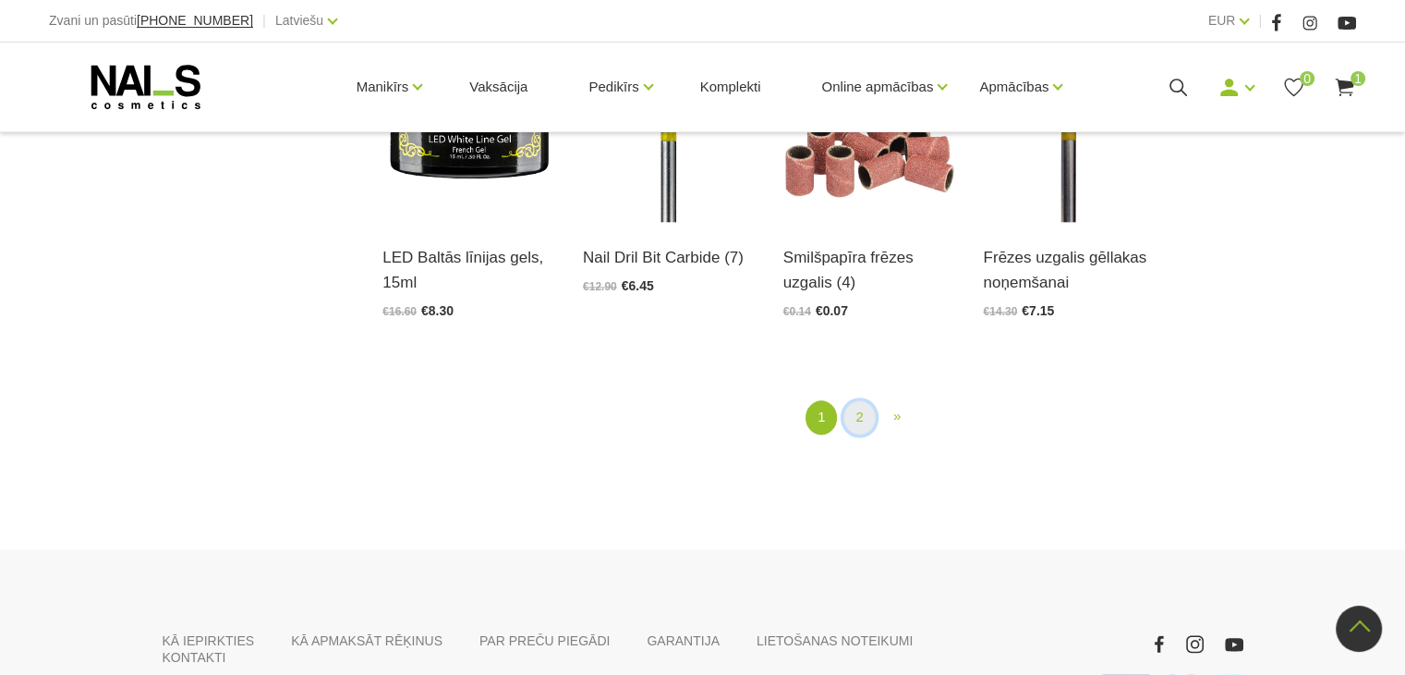
click at [862, 423] on link "2" at bounding box center [859, 417] width 31 height 34
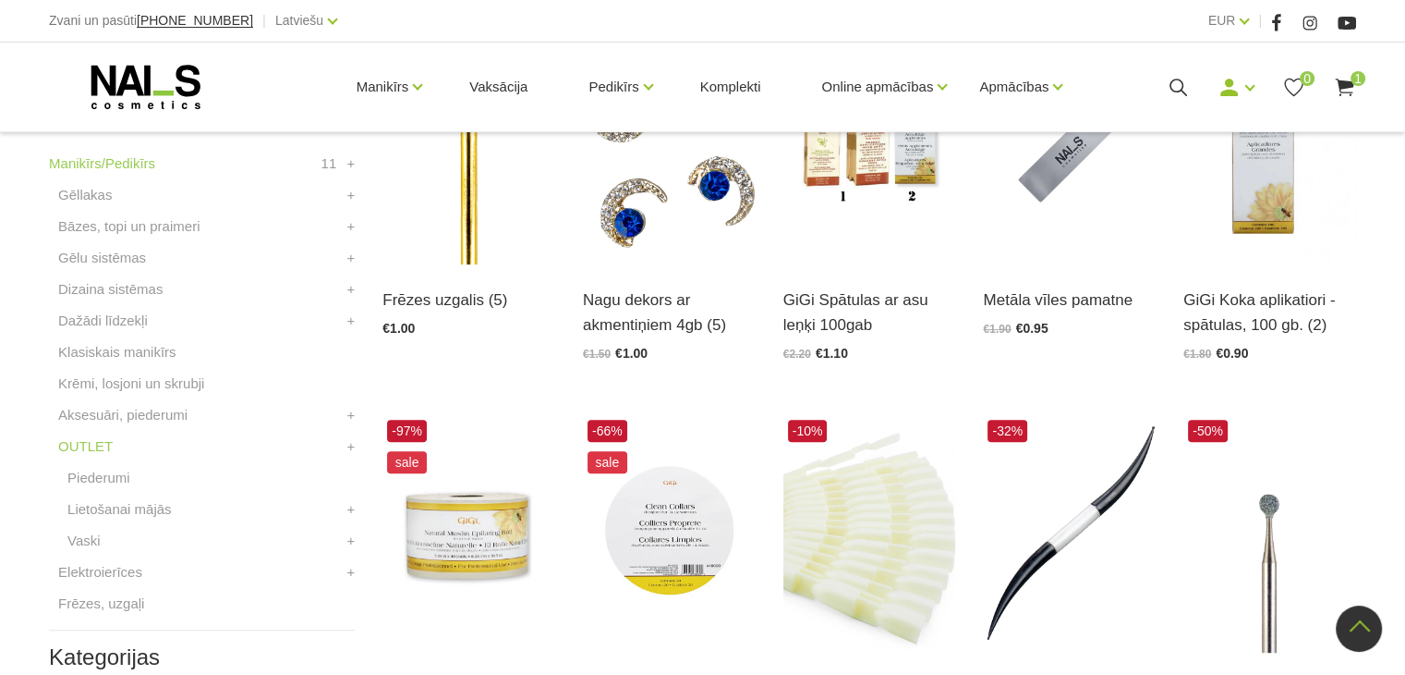
scroll to position [562, 0]
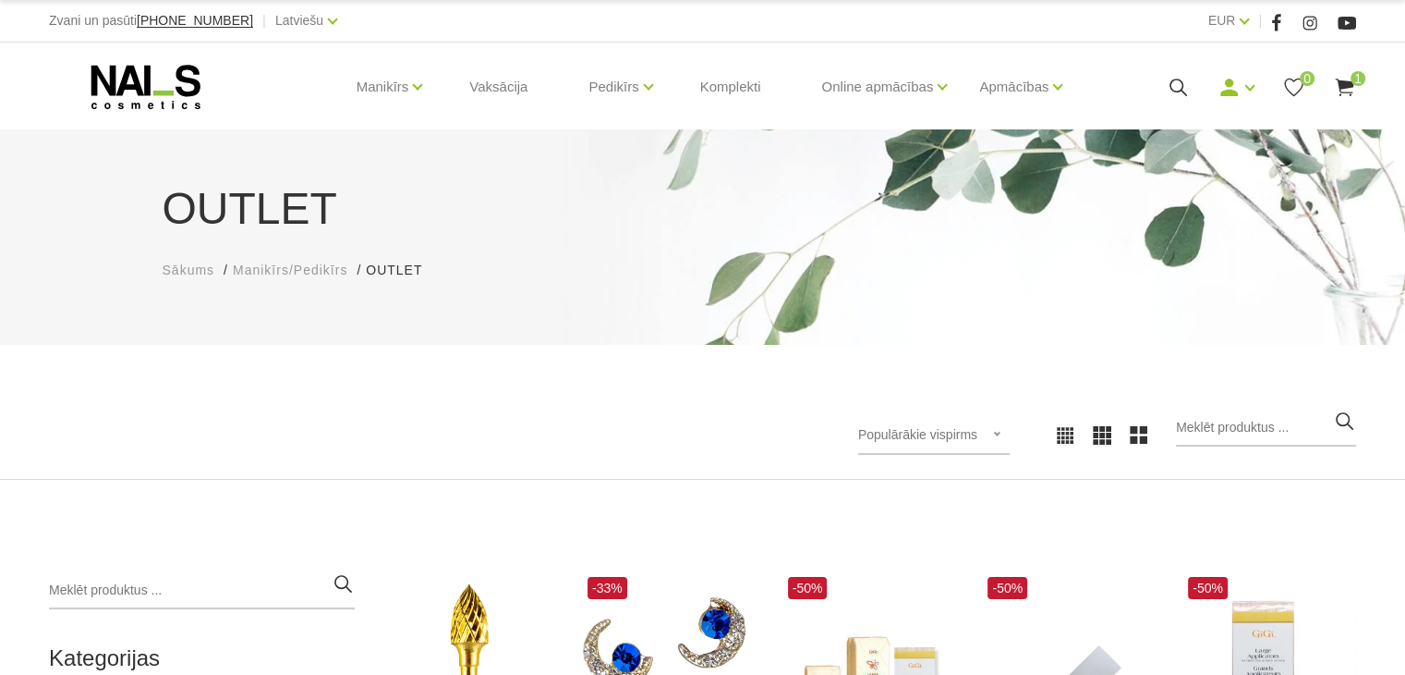
click at [147, 93] on use at bounding box center [145, 87] width 109 height 44
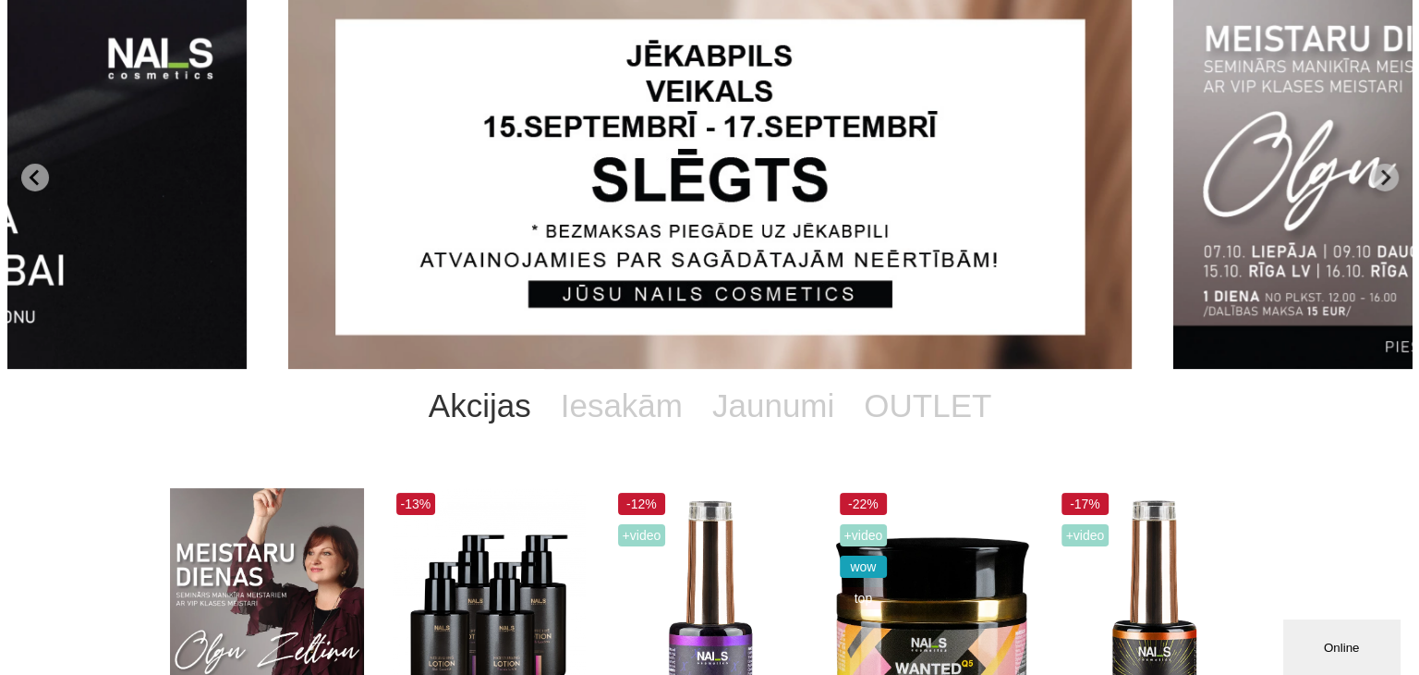
scroll to position [370, 0]
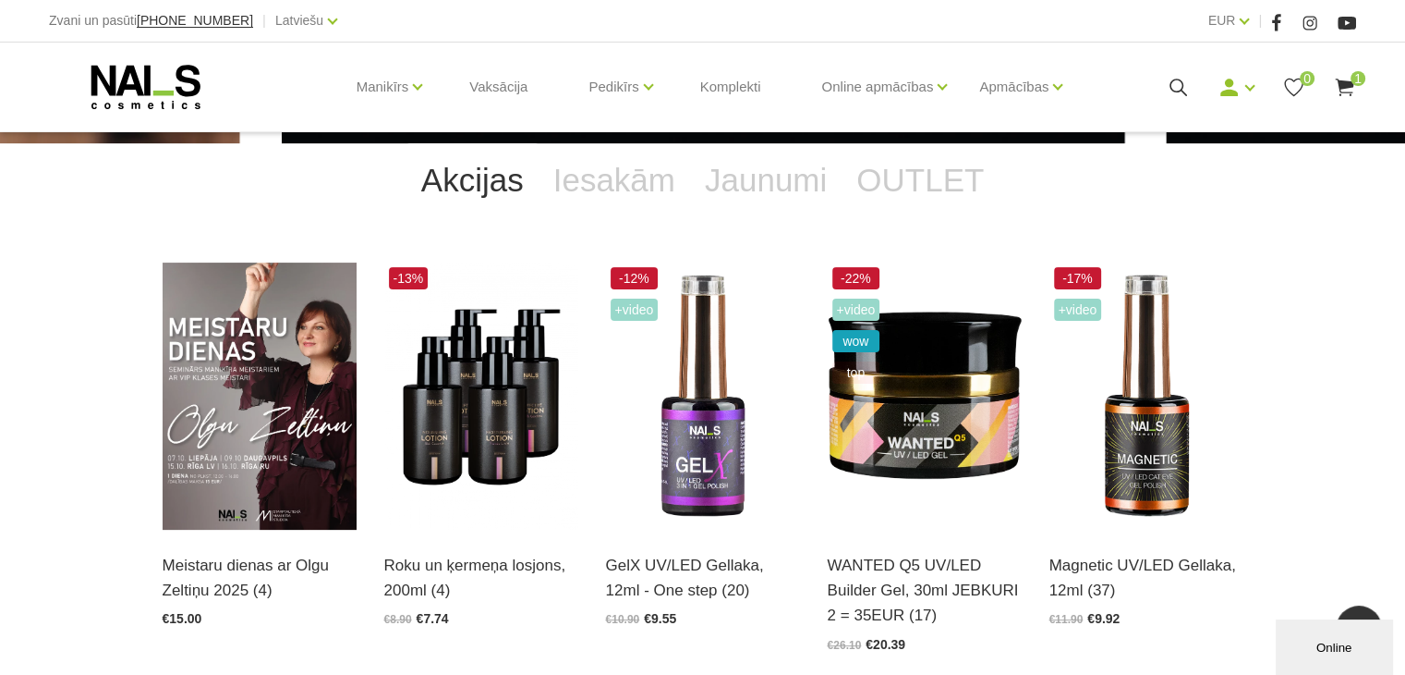
click at [1349, 90] on icon at bounding box center [1344, 87] width 23 height 23
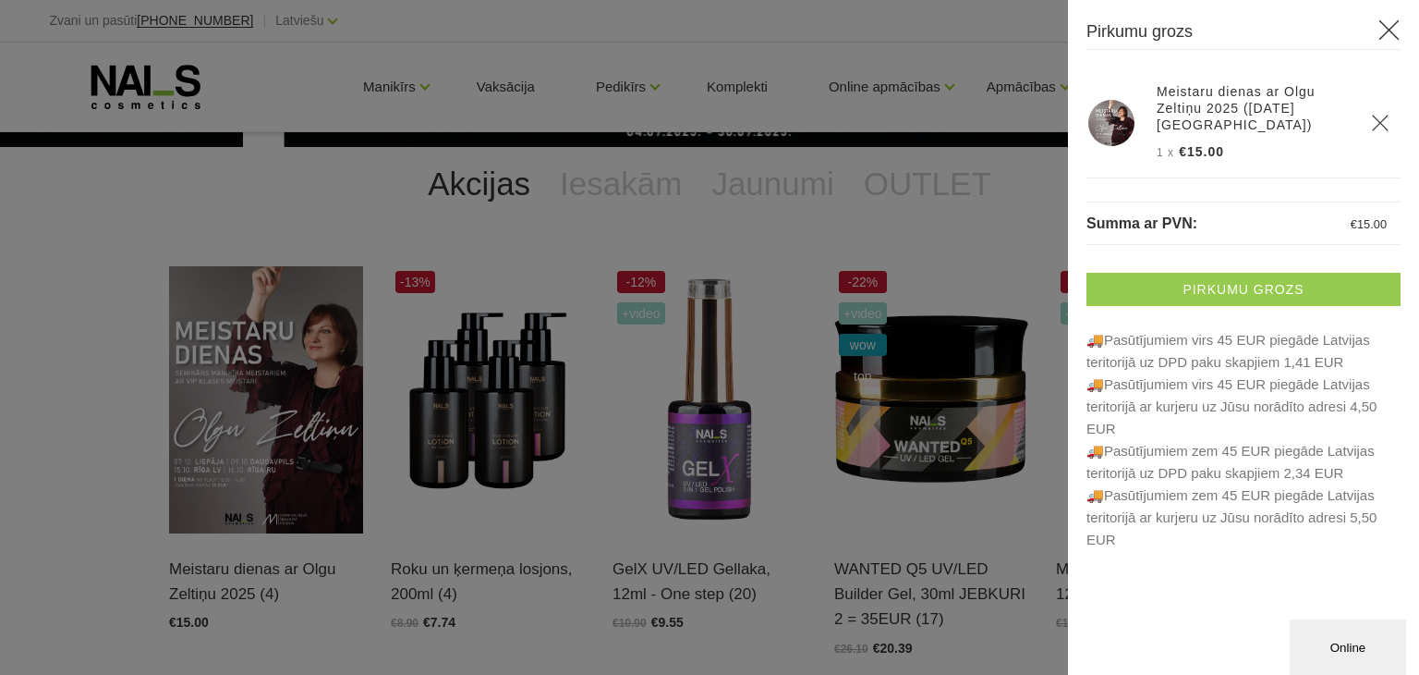
click at [1223, 290] on link "Pirkumu grozs" at bounding box center [1244, 289] width 314 height 33
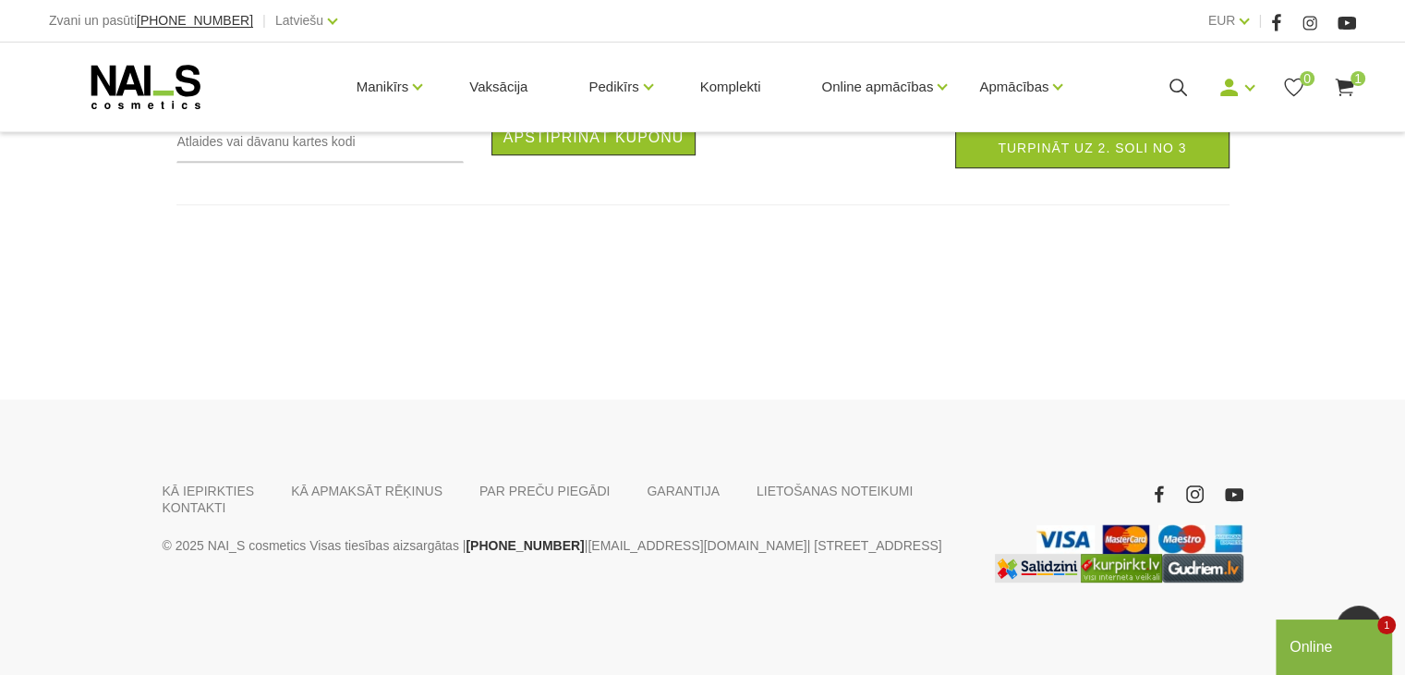
scroll to position [509, 0]
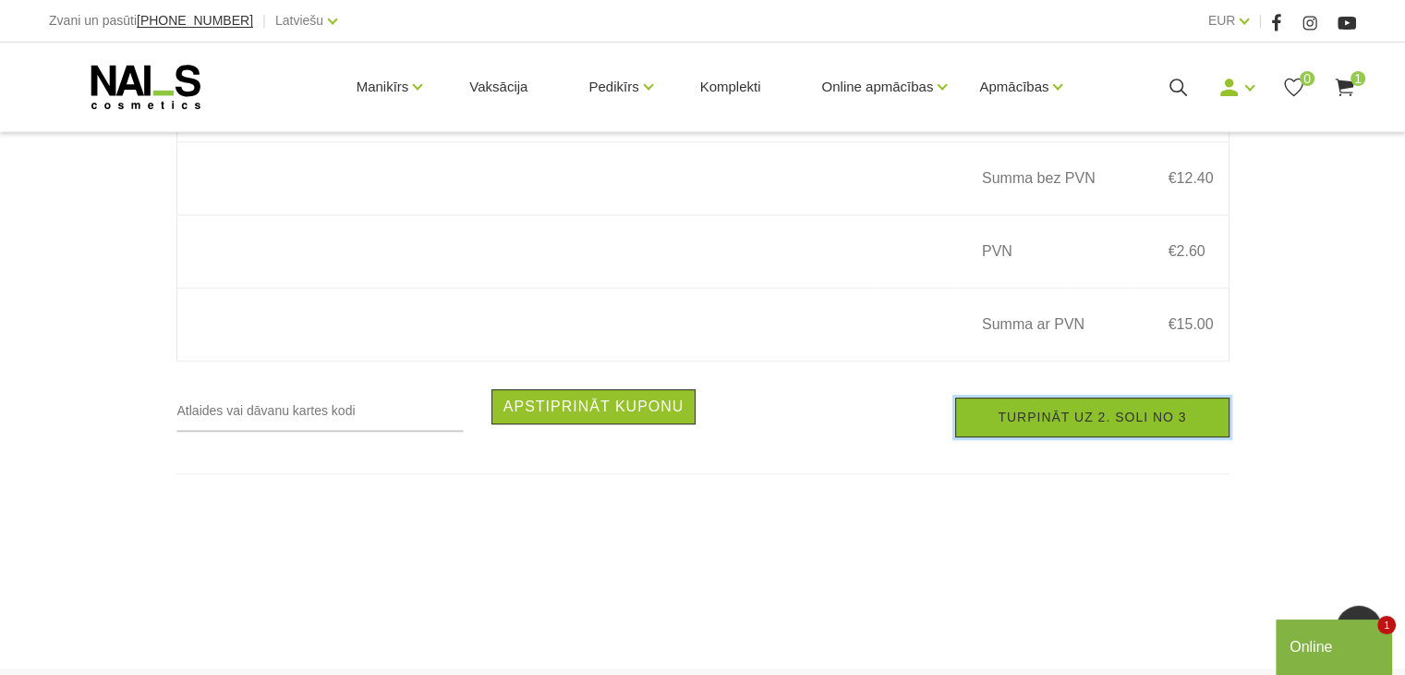
click at [1093, 422] on link "Turpināt uz 2. soli no 3" at bounding box center [1092, 417] width 274 height 40
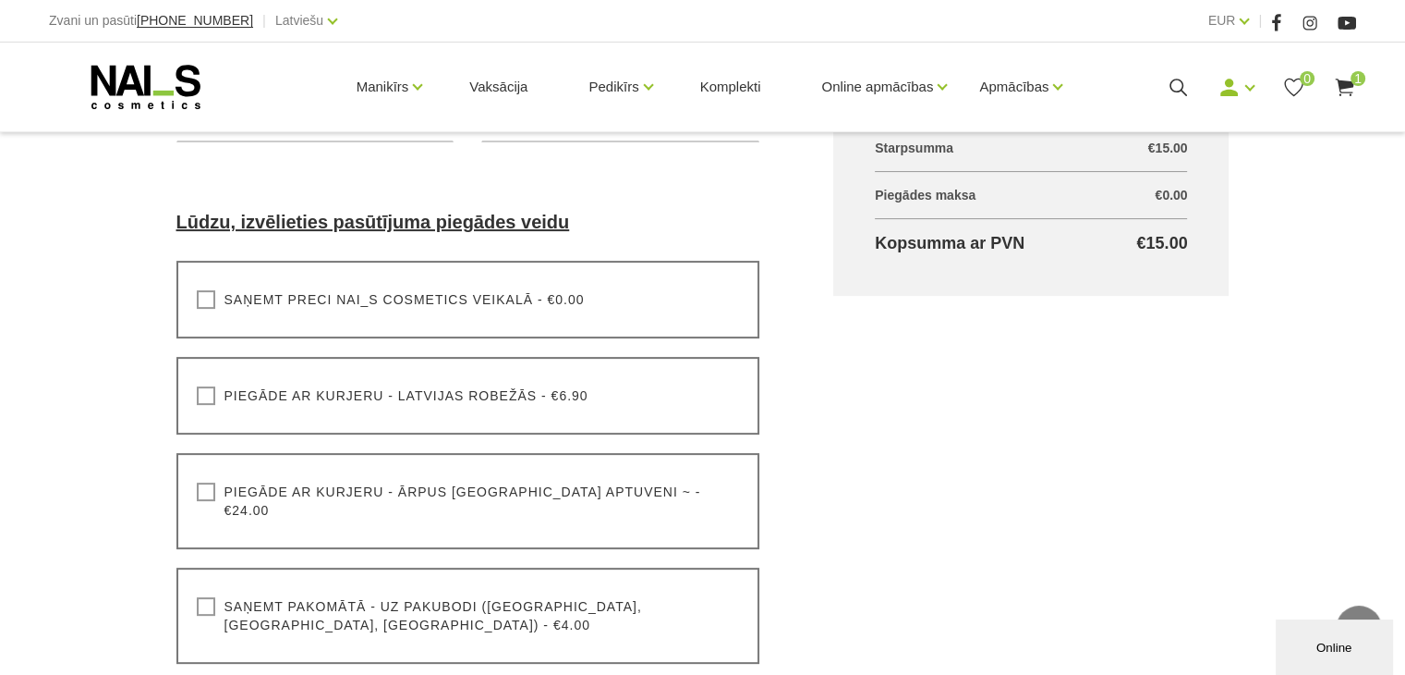
scroll to position [462, 0]
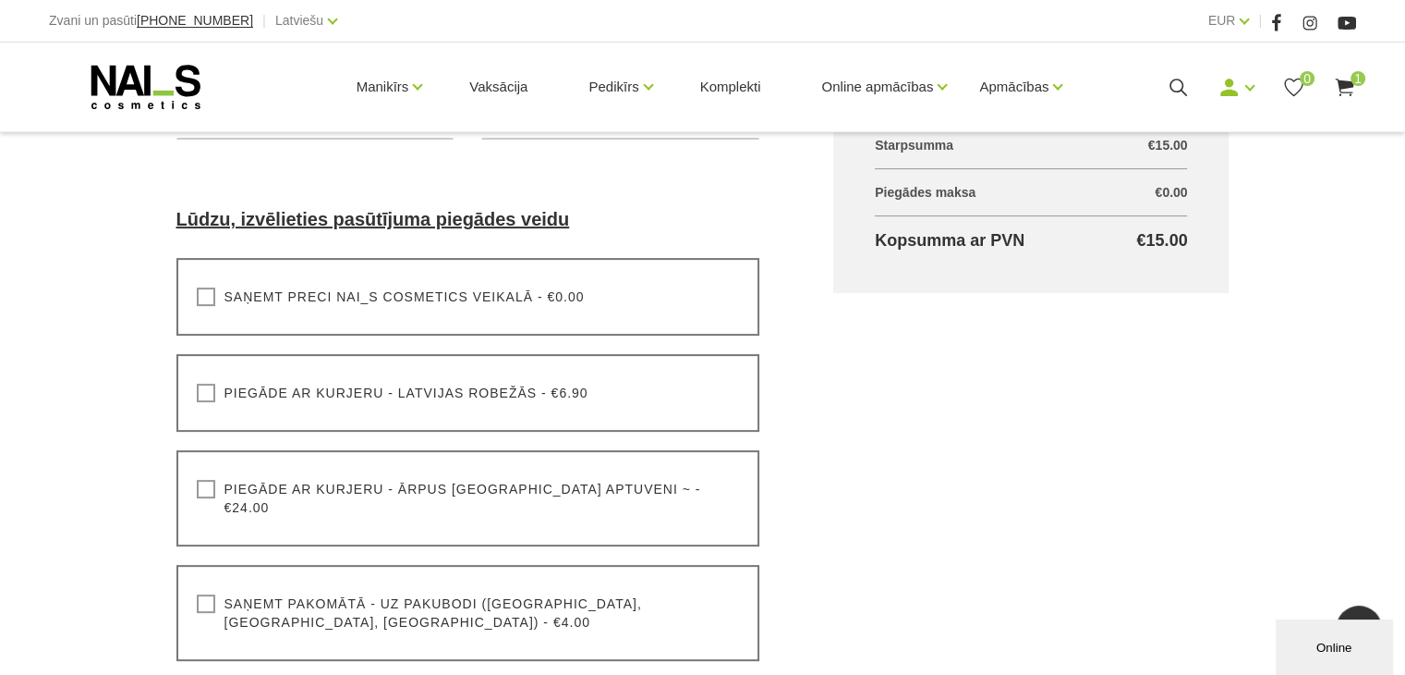
click at [200, 297] on label "Saņemt preci NAI_S cosmetics veikalā - €0.00" at bounding box center [391, 296] width 388 height 18
click at [0, 0] on input "Saņemt preci NAI_S cosmetics veikalā - €0.00" at bounding box center [0, 0] width 0 height 0
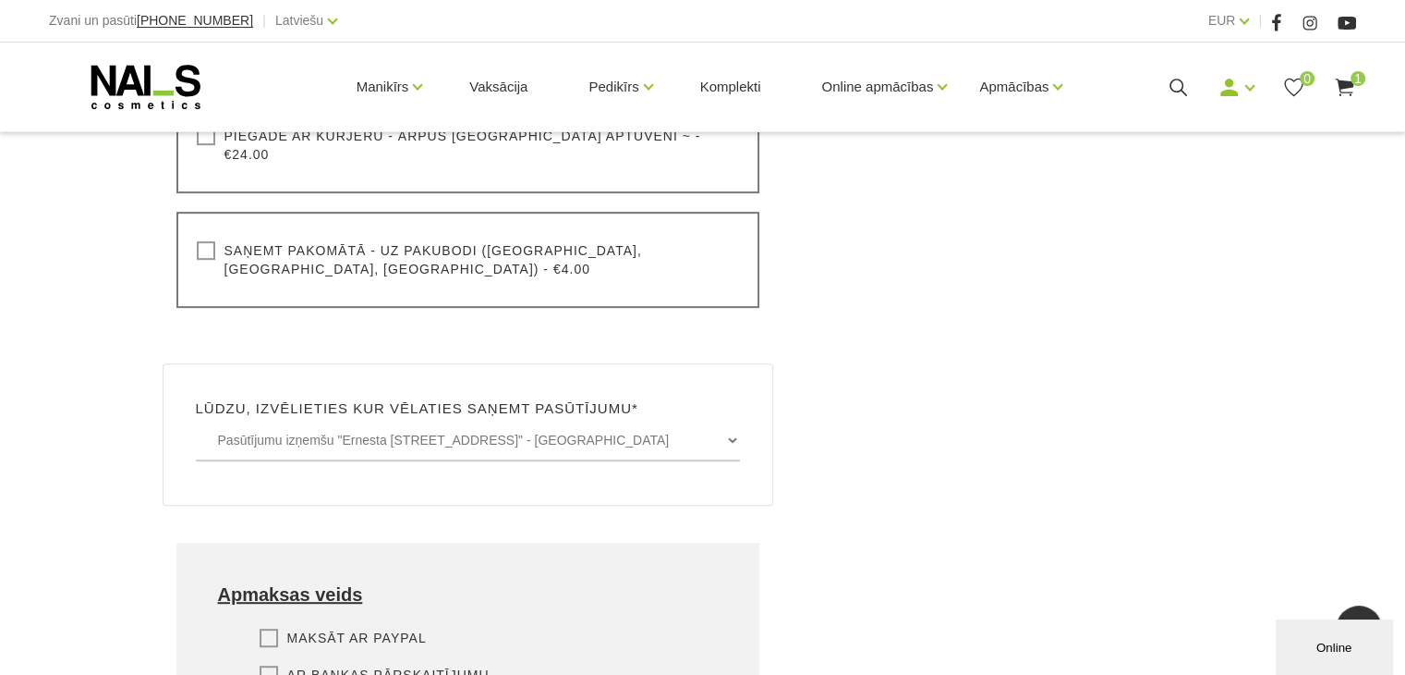
scroll to position [924, 0]
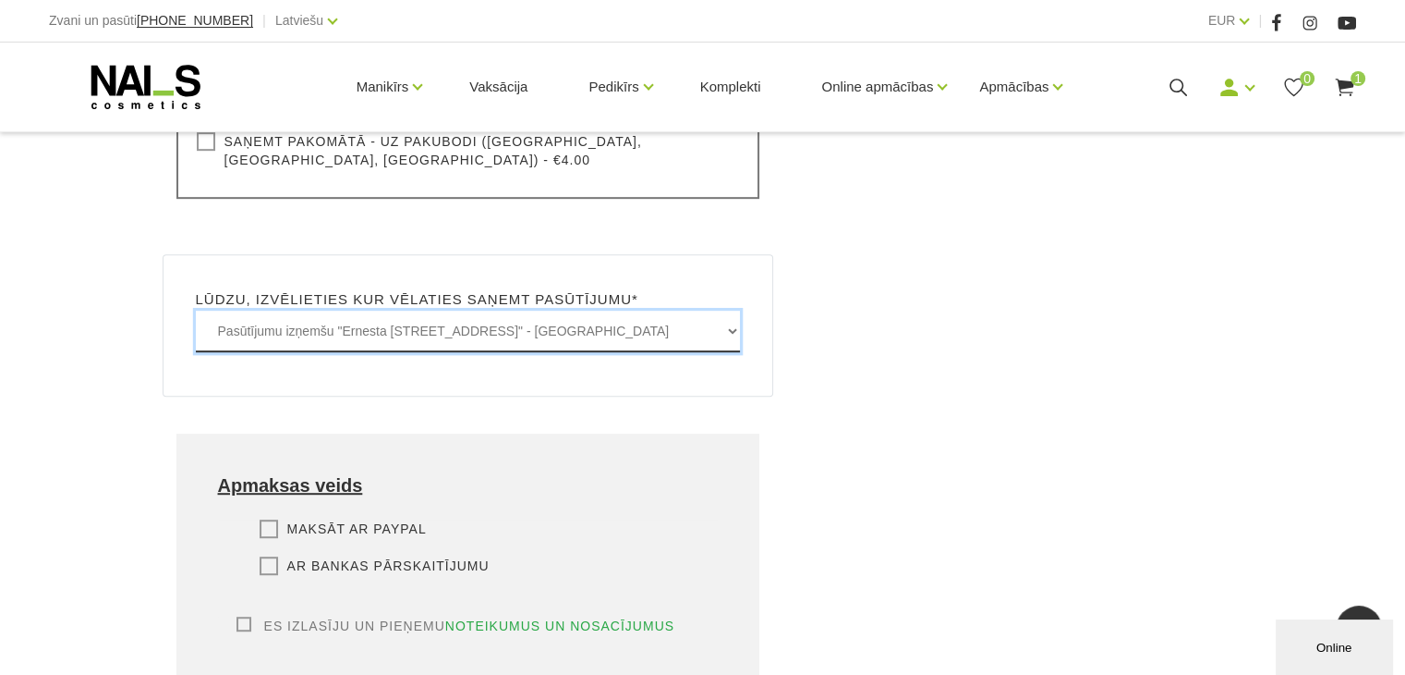
click at [725, 310] on select "Pasūtījumu izņemšu "Ernesta Birznieka-Upīša iela 20A, Rīgā" - BEZMAKSAS Pasūtīj…" at bounding box center [468, 331] width 545 height 42
select select "Graudi iela 45, Liepāja - BEZMAKSAS"
click at [196, 310] on select "Pasūtījumu izņemšu "Ernesta Birznieka-Upīša iela 20A, Rīgā" - BEZMAKSAS Pasūtīj…" at bounding box center [468, 331] width 545 height 42
click at [728, 310] on select "Pasūtījumu izņemšu "Ernesta Birznieka-Upīša iela 20A, Rīgā" - BEZMAKSAS Pasūtīj…" at bounding box center [468, 331] width 545 height 42
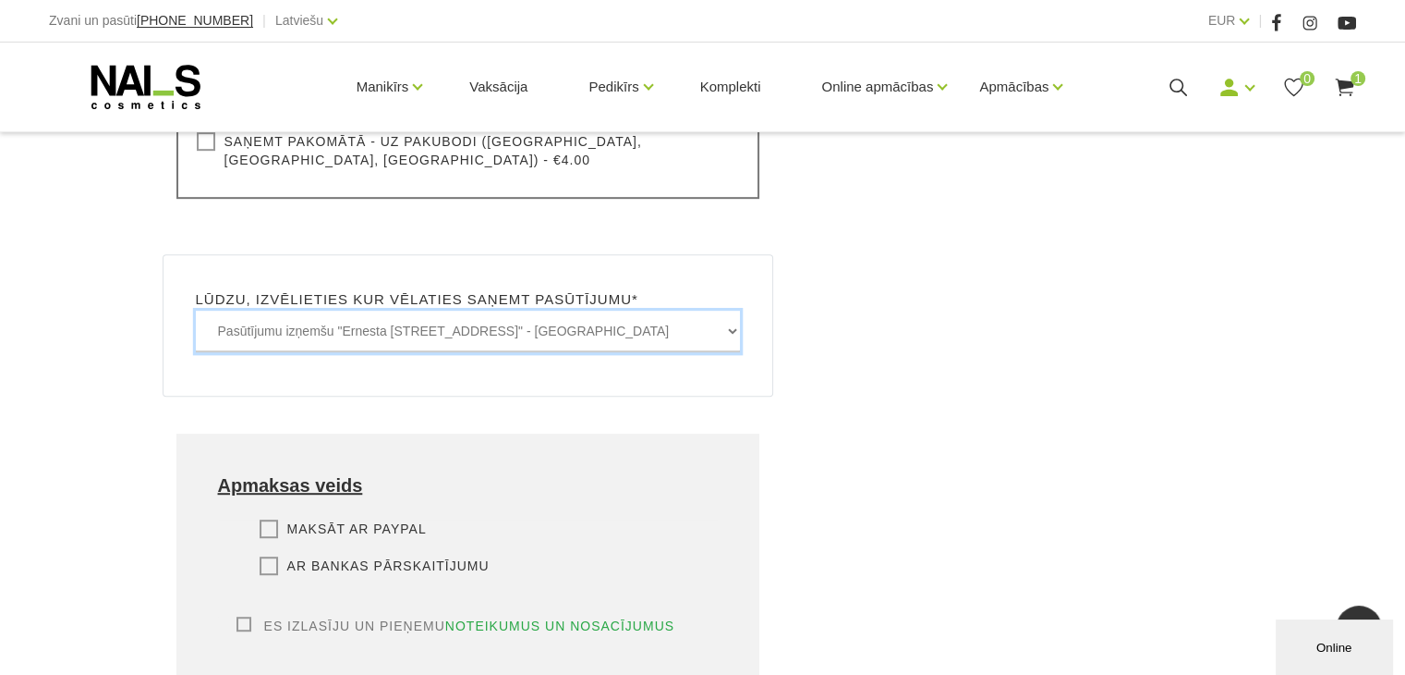
click at [196, 310] on select "Pasūtījumu izņemšu "Ernesta Birznieka-Upīša iela 20A, Rīgā" - BEZMAKSAS Pasūtīj…" at bounding box center [468, 331] width 545 height 42
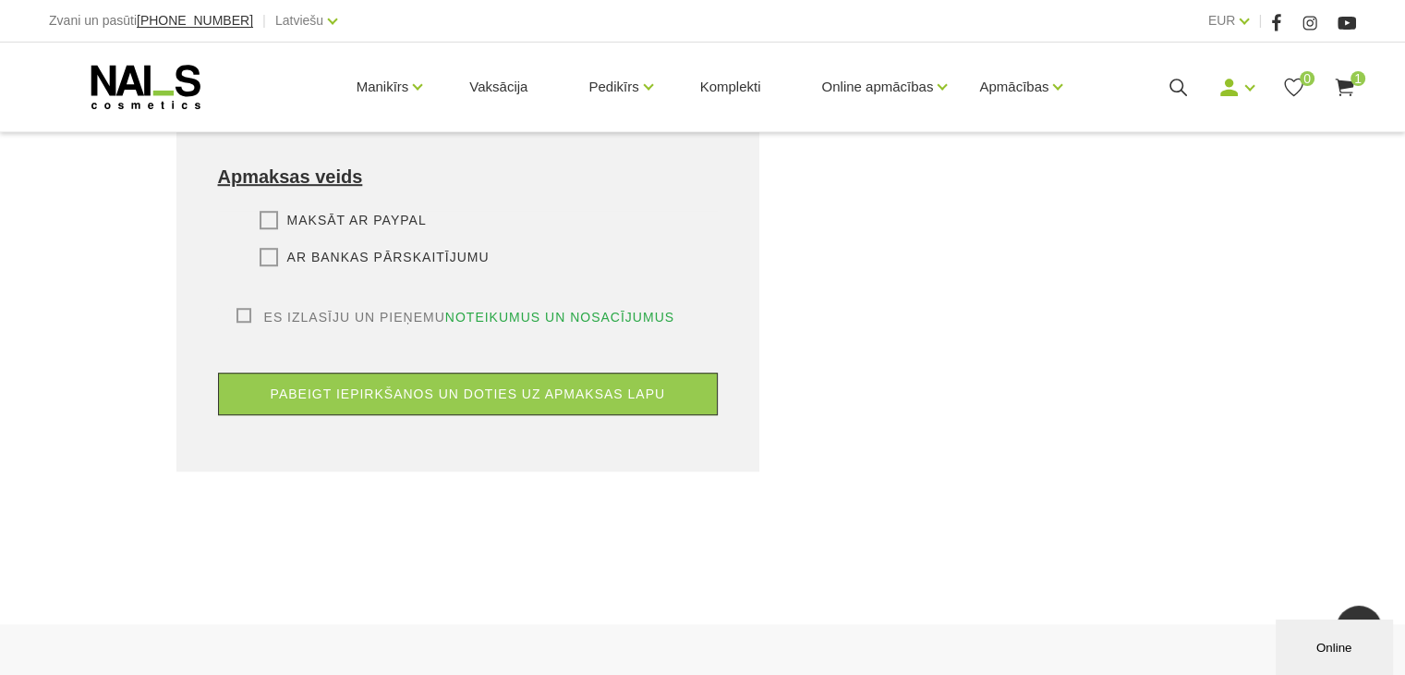
scroll to position [1201, 0]
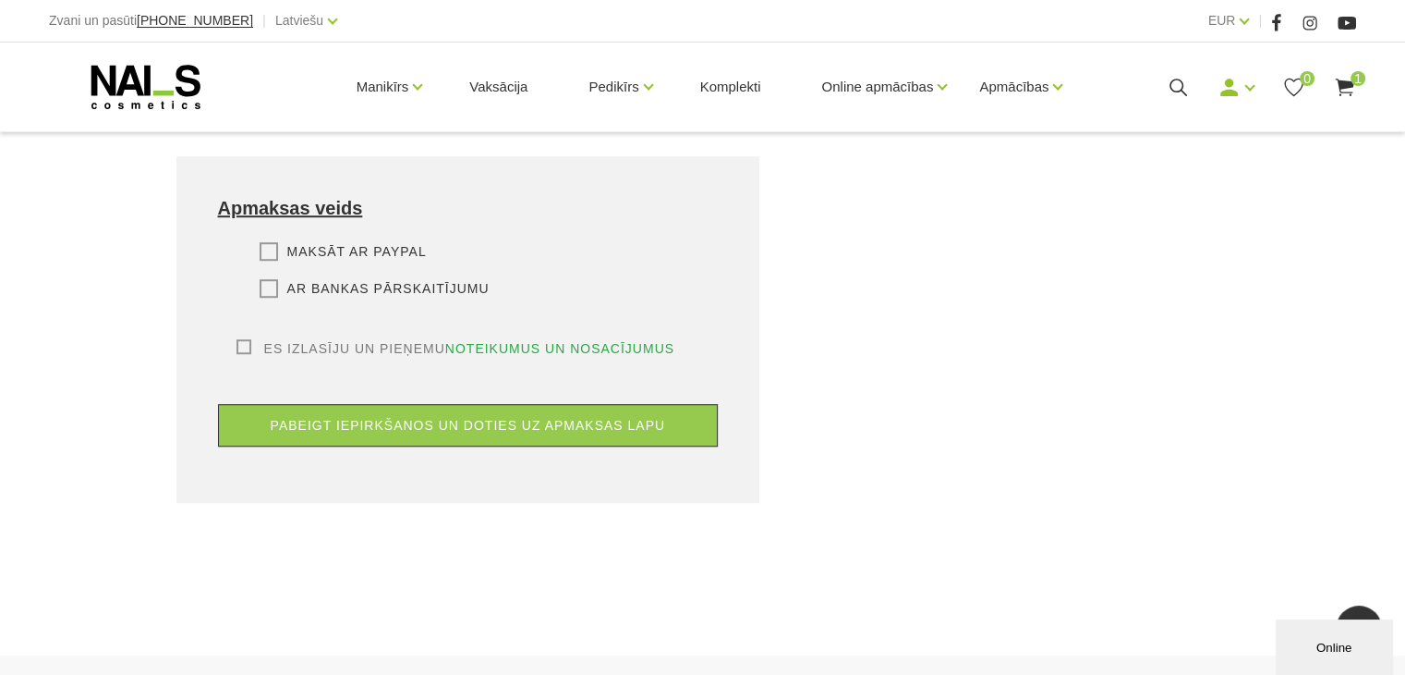
drag, startPoint x: 233, startPoint y: 306, endPoint x: 237, endPoint y: 319, distance: 13.7
click at [233, 339] on div "Es izlasīju un pieņemu noteikumus un nosacījumus Lai veiktu pasūtījumu, jums ir…" at bounding box center [468, 348] width 501 height 18
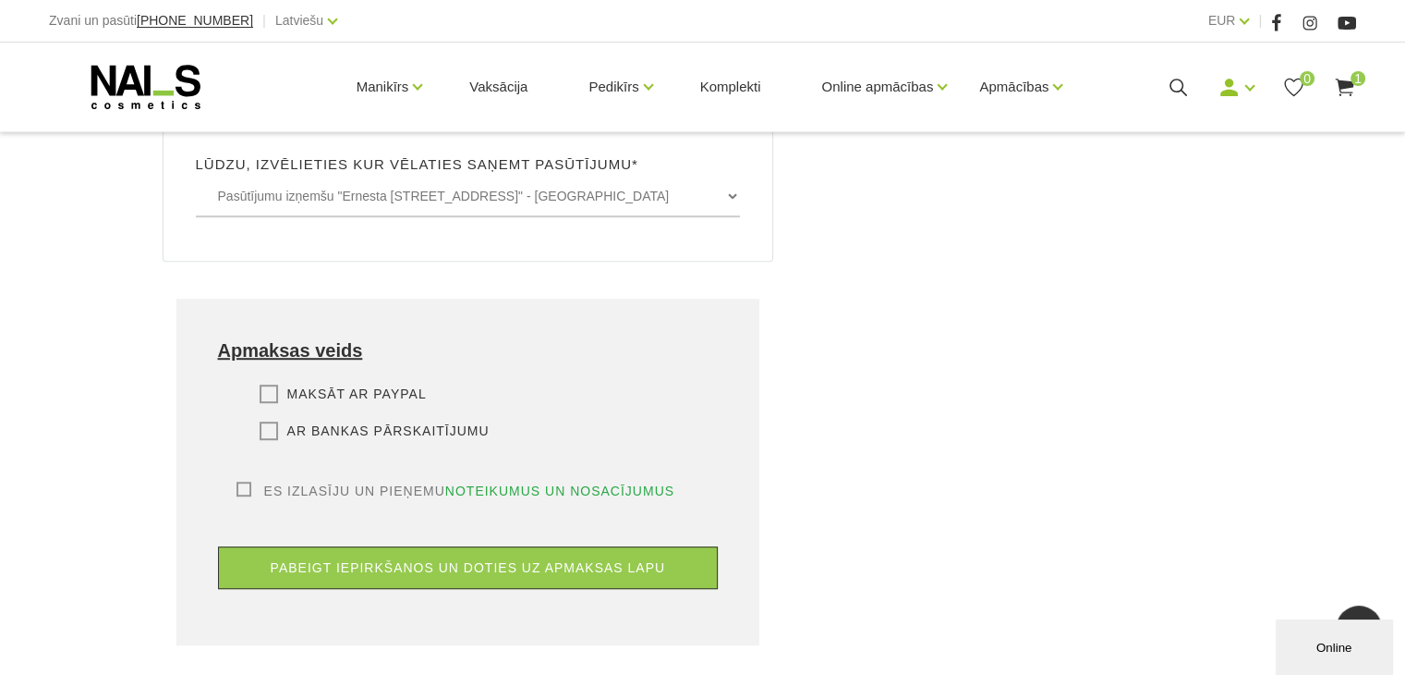
scroll to position [1016, 0]
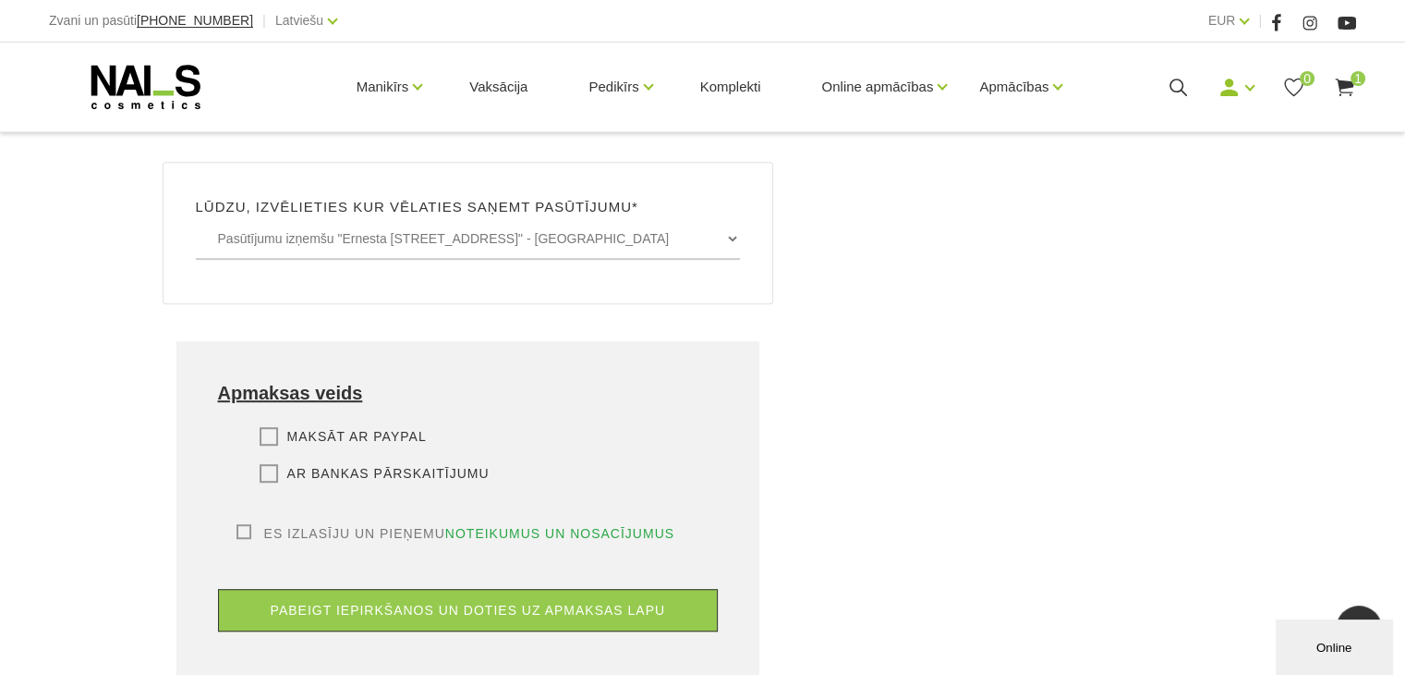
click at [267, 427] on label "Maksāt ar PayPal" at bounding box center [343, 436] width 167 height 18
click at [0, 0] on input "Maksāt ar PayPal" at bounding box center [0, 0] width 0 height 0
click at [243, 524] on label "Es izlasīju un pieņemu noteikumus un nosacījumus" at bounding box center [456, 533] width 439 height 18
click at [0, 0] on input "Es izlasīju un pieņemu noteikumus un nosacījumus" at bounding box center [0, 0] width 0 height 0
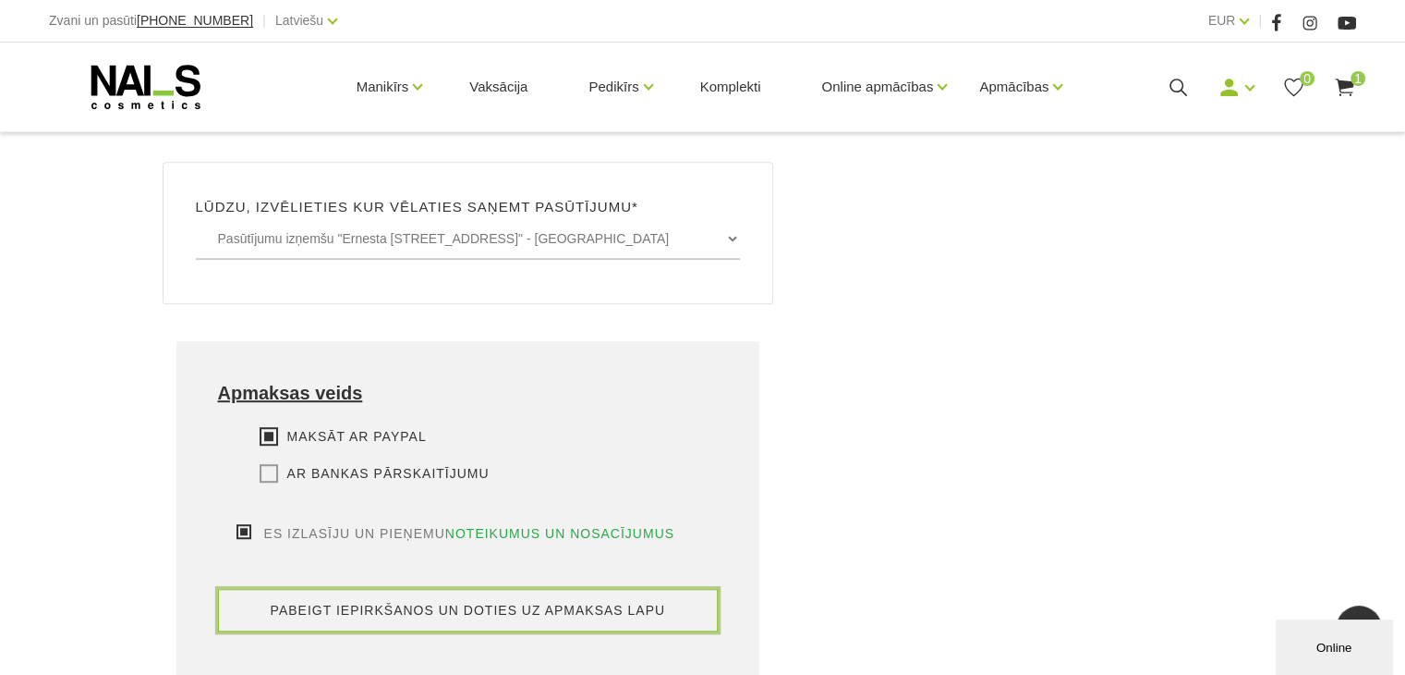
click at [414, 589] on button "pabeigt iepirkšanos un doties uz apmaksas lapu" at bounding box center [468, 610] width 501 height 43
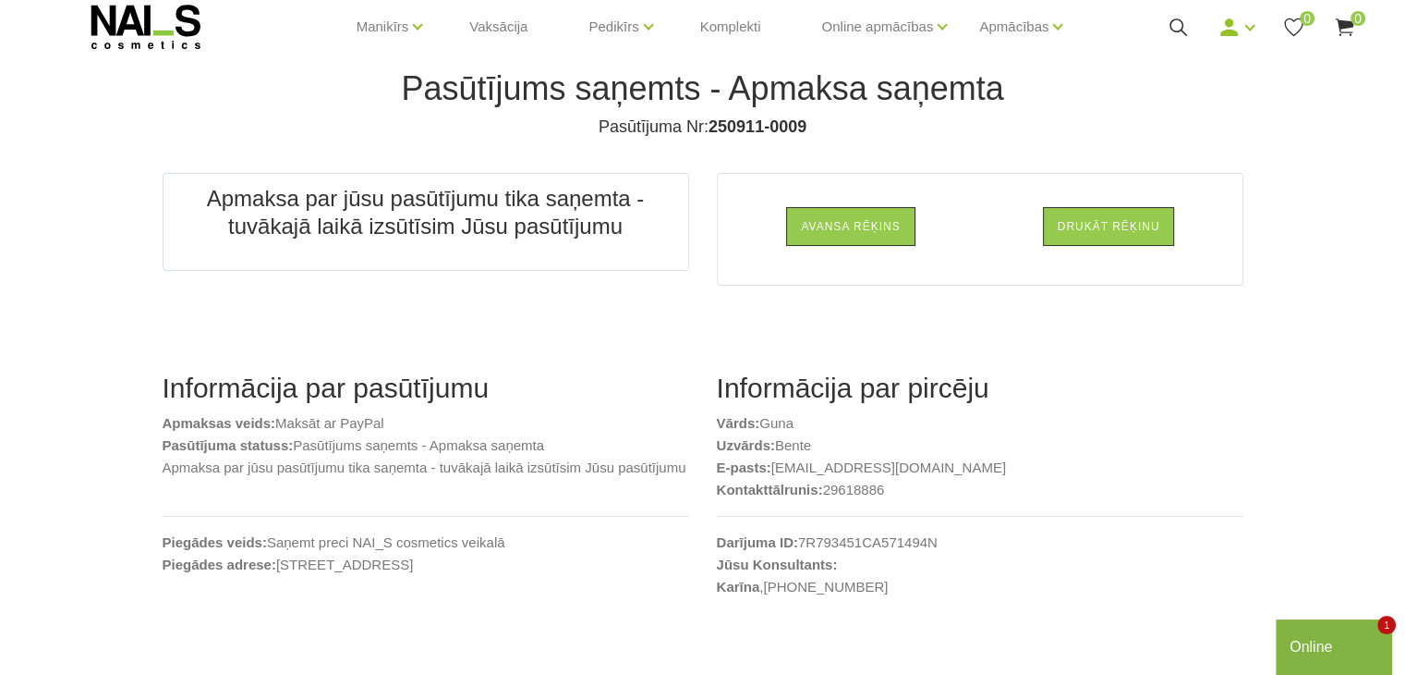
scroll to position [92, 0]
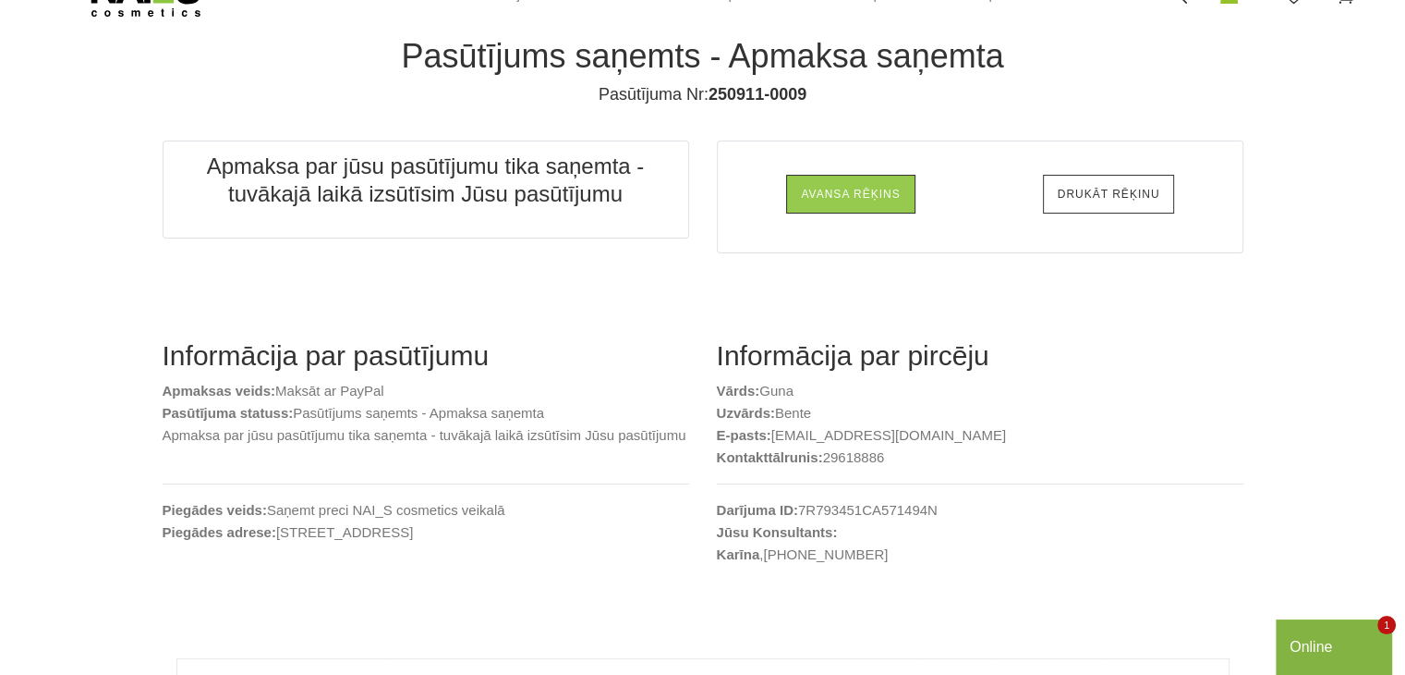
click at [1083, 199] on link "Drukāt rēķinu" at bounding box center [1109, 194] width 132 height 39
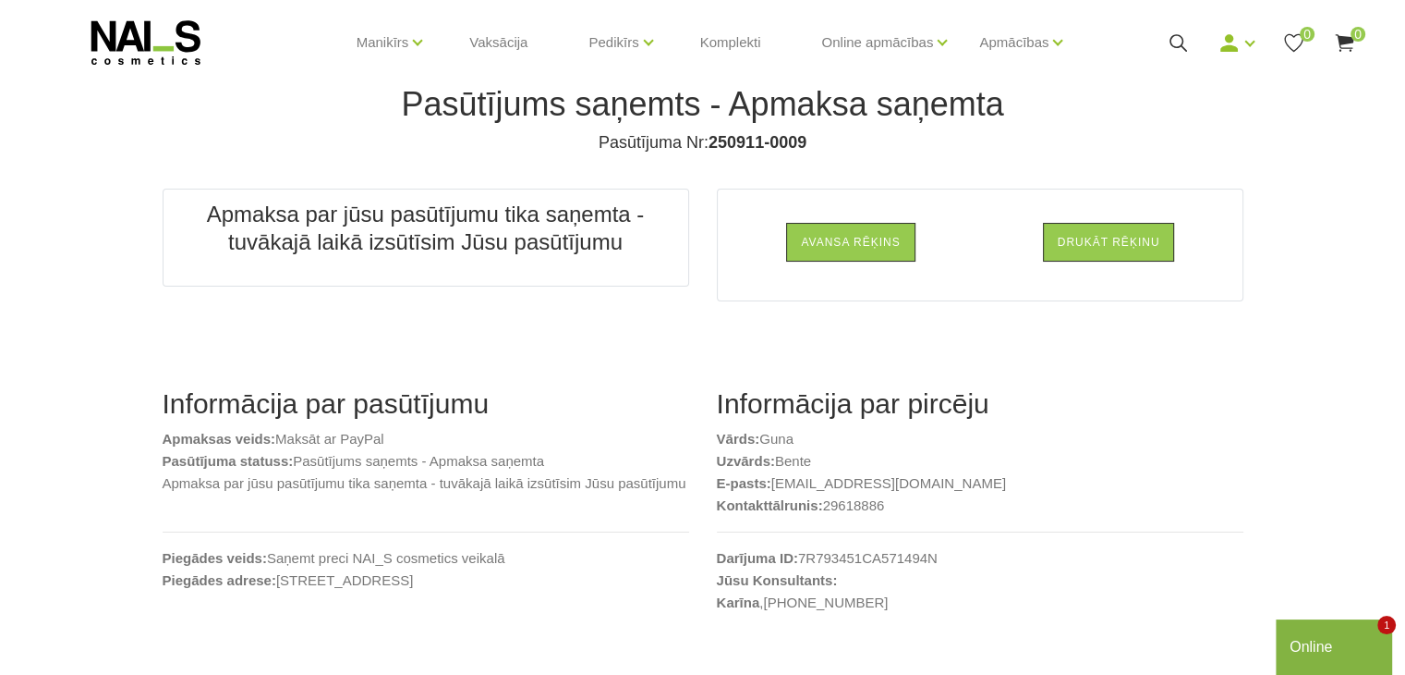
scroll to position [0, 0]
